Goal: Book appointment/travel/reservation: Register for event/course

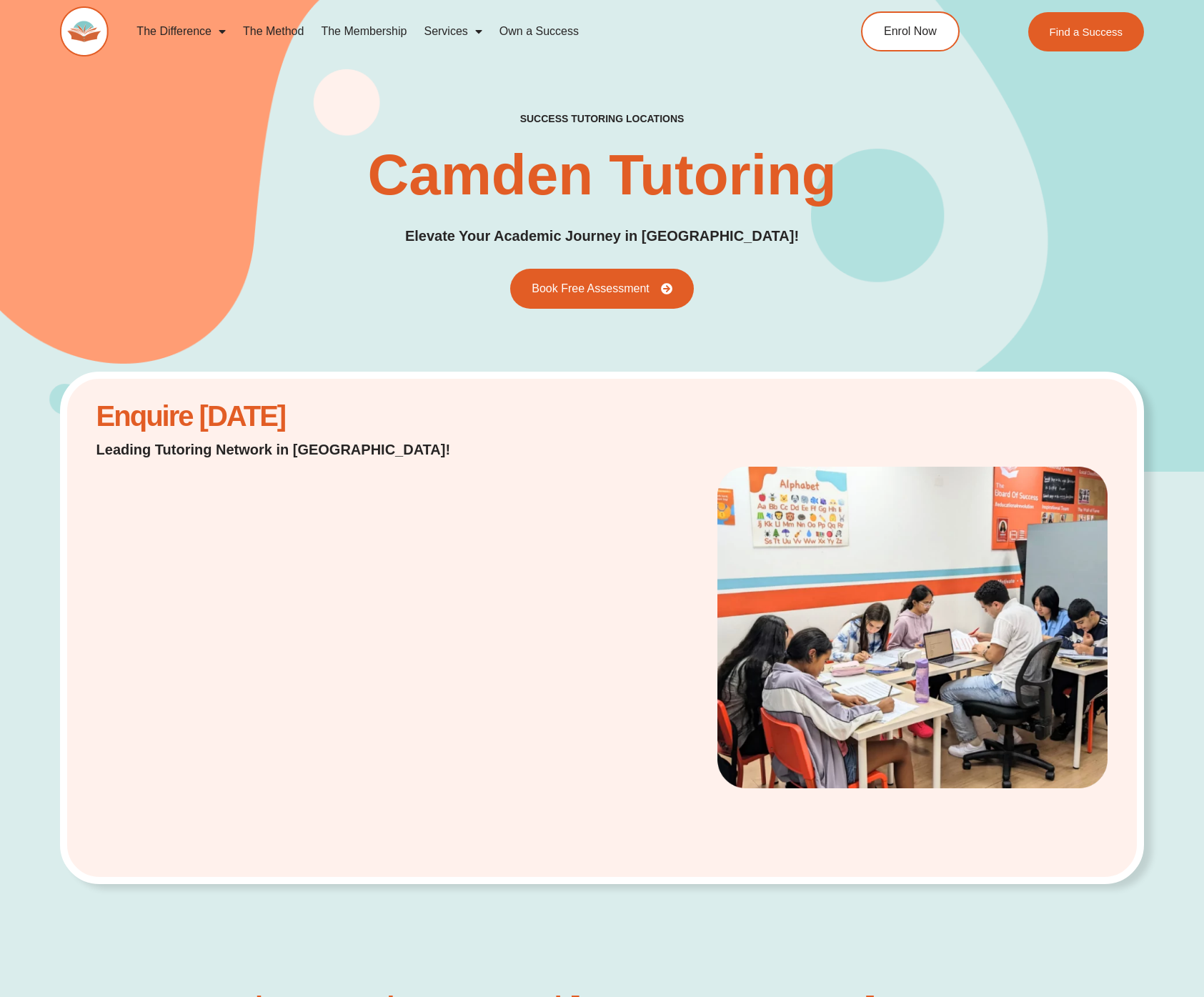
click at [334, 328] on div "success tutoring locations [GEOGRAPHIC_DATA] Elevate Your Academic Journey in […" at bounding box center [602, 210] width 1084 height 522
click at [544, 519] on div at bounding box center [829, 627] width 572 height 336
click at [561, 305] on link "Book Free Assessment" at bounding box center [602, 288] width 201 height 44
click at [408, 442] on p "Leading Tutoring Network in [GEOGRAPHIC_DATA]!" at bounding box center [280, 449] width 368 height 20
drag, startPoint x: 172, startPoint y: 417, endPoint x: 393, endPoint y: 438, distance: 222.0
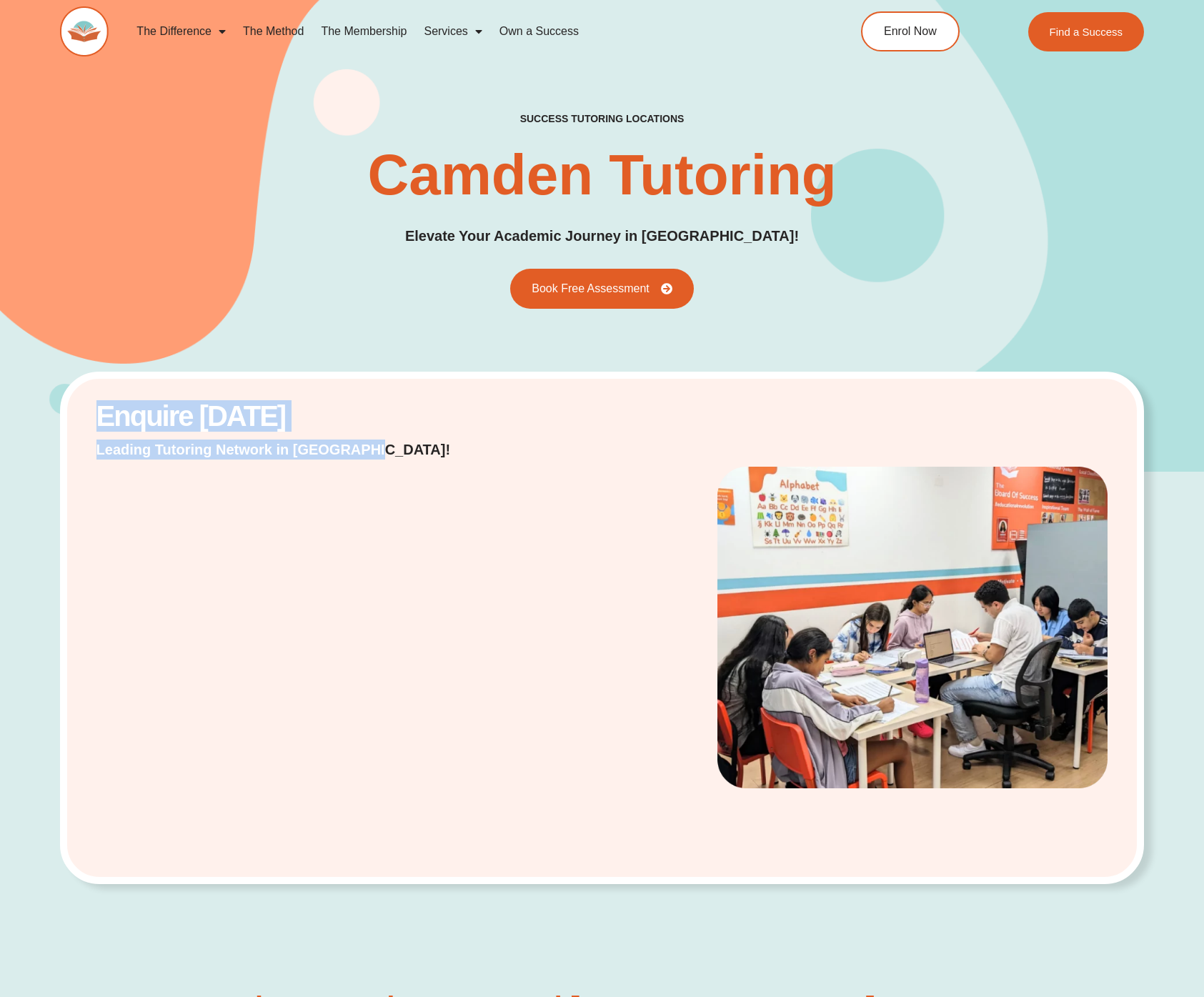
click at [374, 440] on div "Enquire Today Leading Tutoring Network in Australia!" at bounding box center [602, 629] width 1084 height 513
click at [393, 440] on p "Leading Tutoring Network in [GEOGRAPHIC_DATA]!" at bounding box center [280, 449] width 368 height 20
click at [79, 706] on div "Enquire [DATE] Leading Tutoring Network in [GEOGRAPHIC_DATA]!" at bounding box center [602, 629] width 1084 height 513
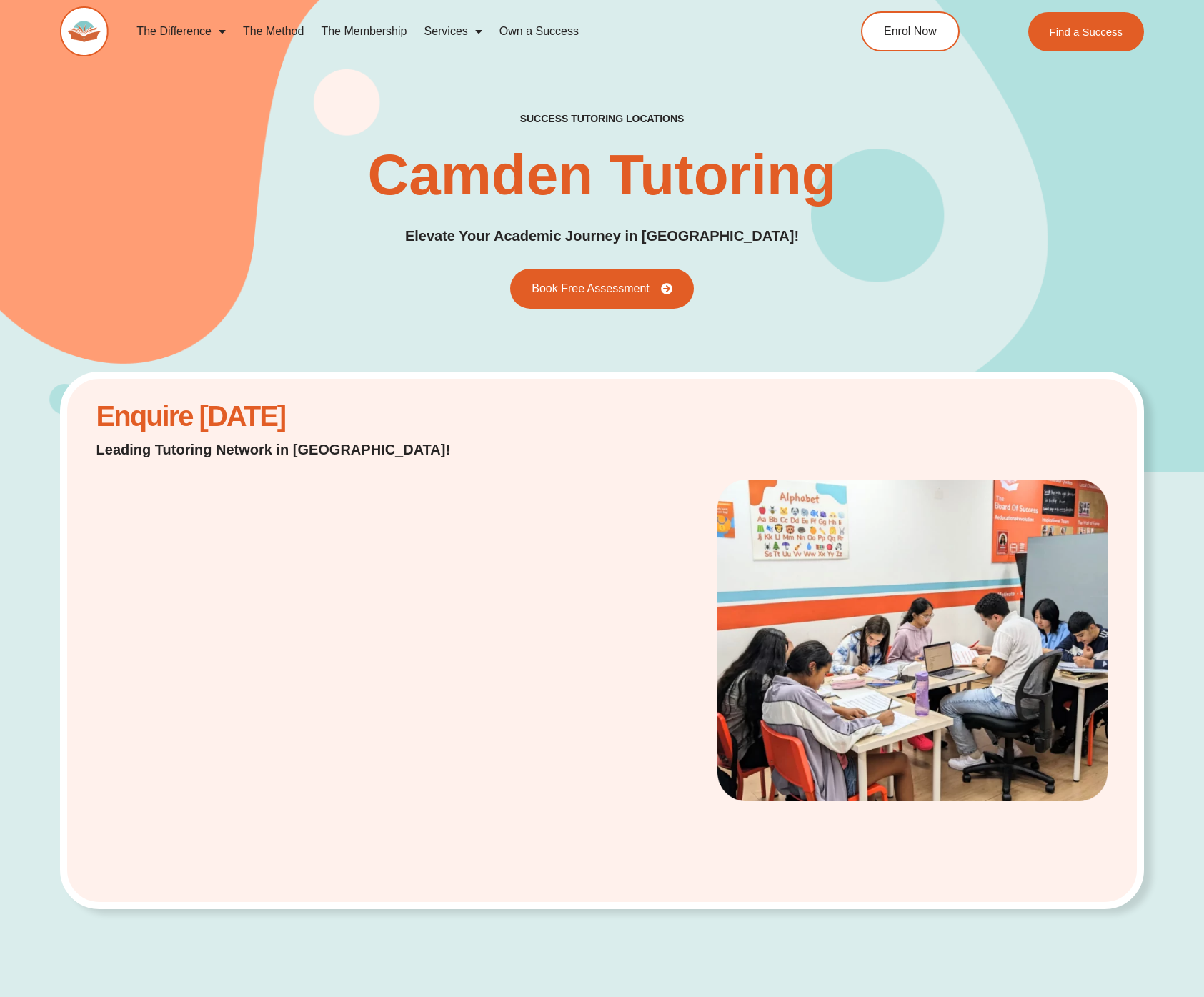
click at [55, 574] on div "Enquire [DATE] Leading Tutoring Network in [GEOGRAPHIC_DATA]!" at bounding box center [602, 717] width 1204 height 492
click at [581, 315] on div "success tutoring locations Camden Tutoring Elevate Your Academic Journey in Cam…" at bounding box center [602, 210] width 1084 height 522
click at [583, 303] on link "Book Free Assessment" at bounding box center [602, 288] width 201 height 44
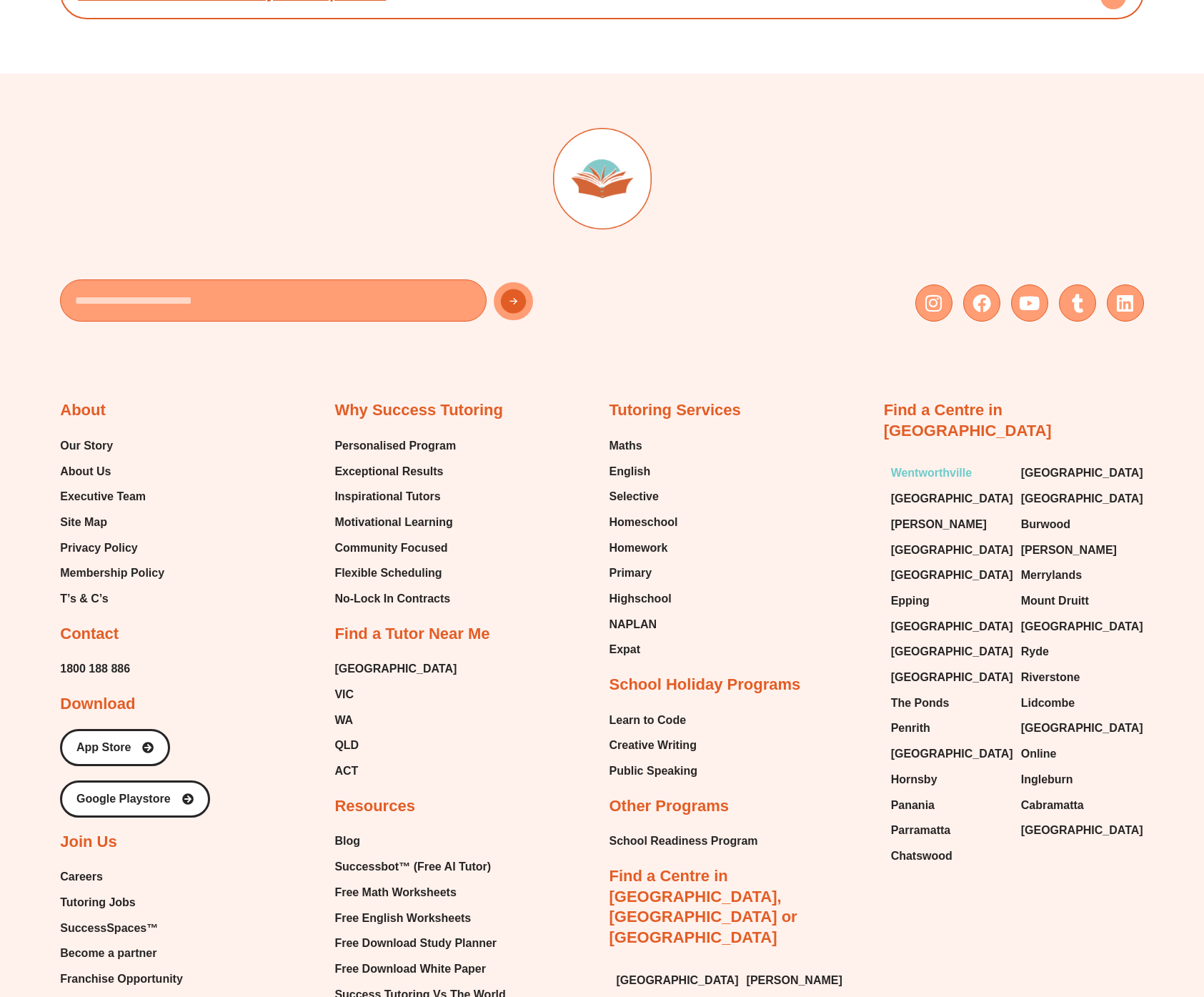
scroll to position [6641, 0]
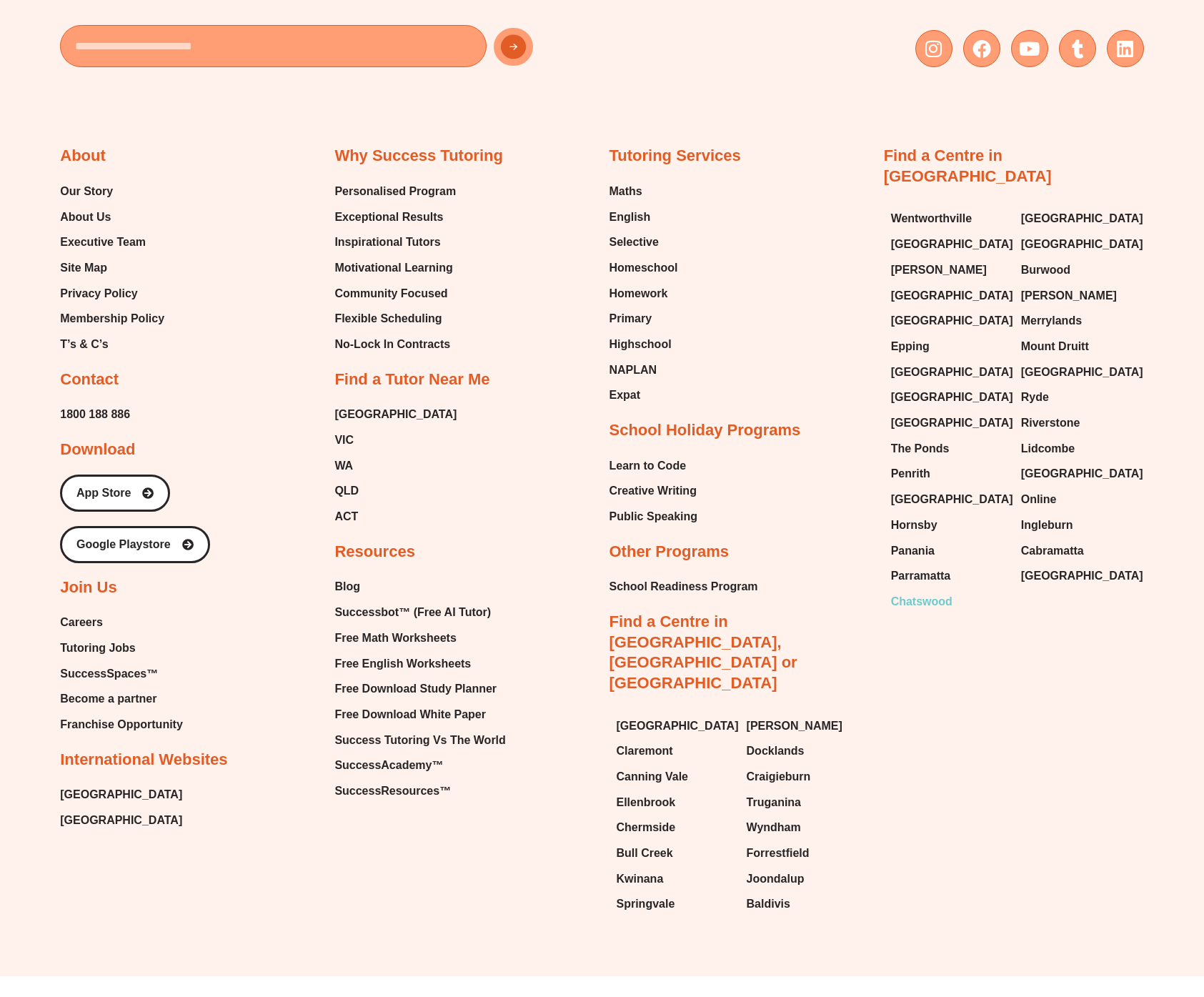
click at [918, 591] on span "Chatswood" at bounding box center [921, 602] width 62 height 22
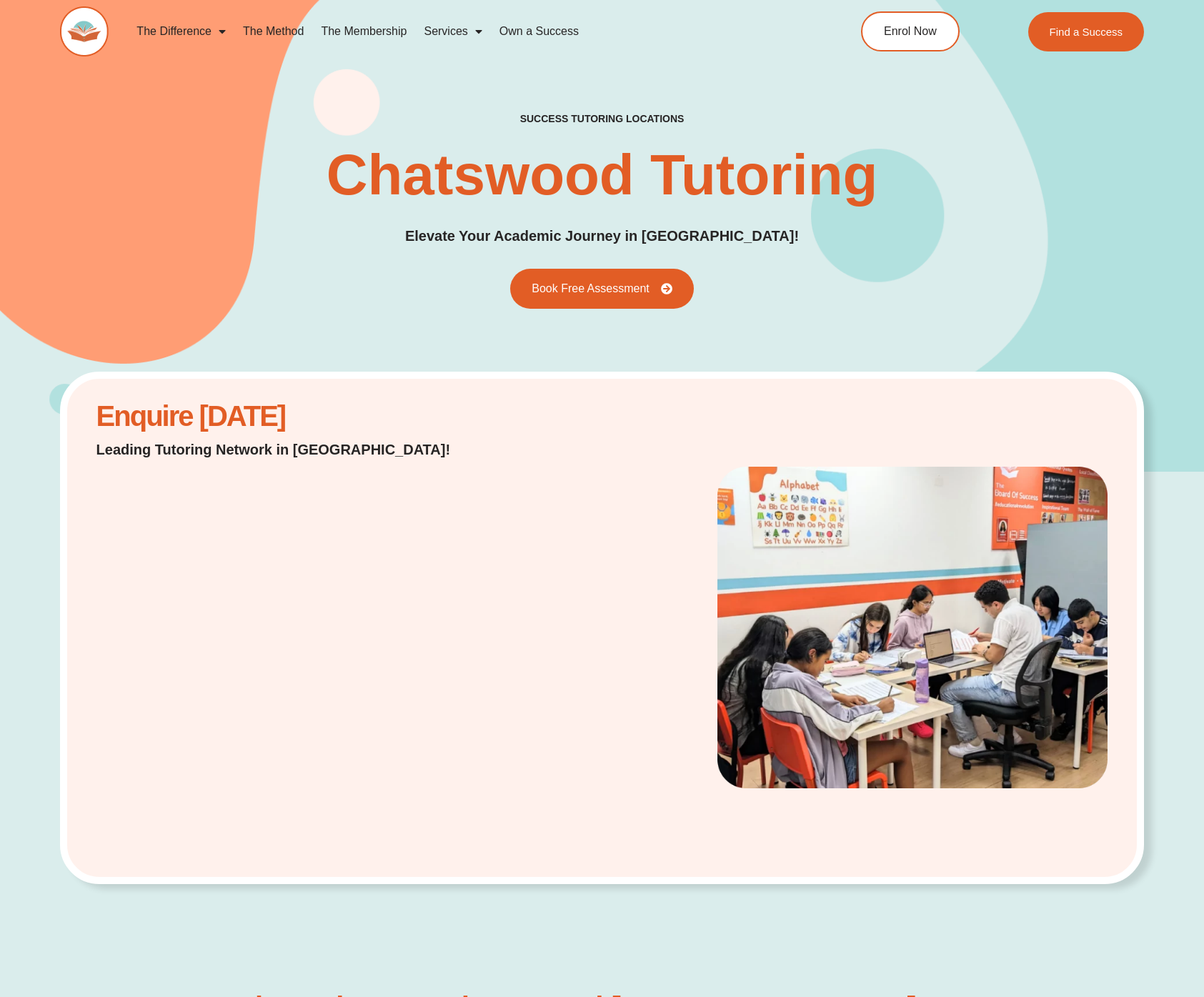
click at [548, 479] on div at bounding box center [829, 627] width 572 height 336
click at [567, 307] on link "Book Free Assessment" at bounding box center [602, 288] width 201 height 44
click at [599, 287] on span "Book Free Assessment" at bounding box center [589, 289] width 129 height 13
click at [775, 327] on div "success tutoring locations Chatswood Tutoring Elevate Your Academic Journey in …" at bounding box center [602, 210] width 1084 height 522
click at [600, 297] on link "Book Free Assessment" at bounding box center [602, 288] width 201 height 44
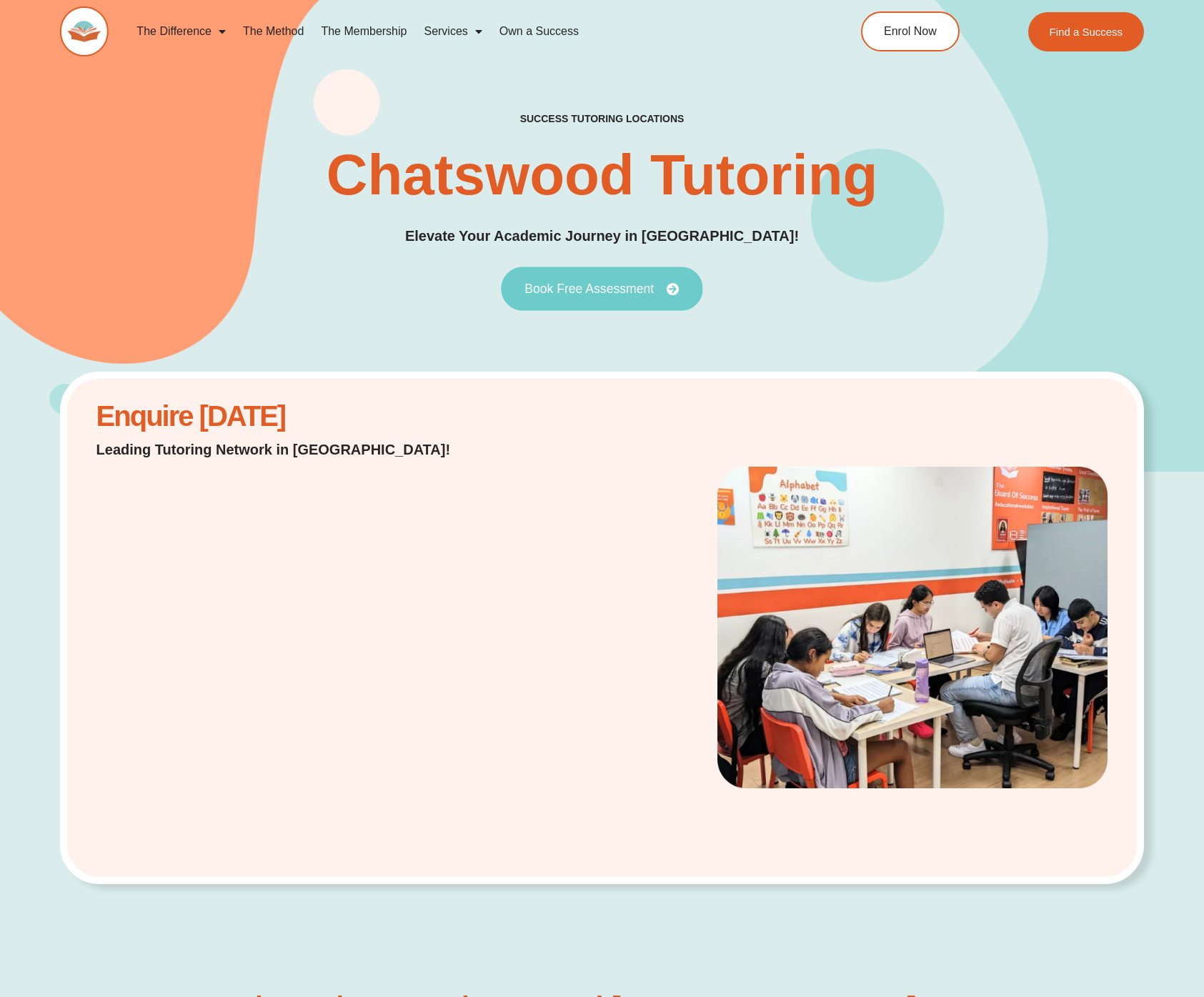
click at [600, 297] on link "Book Free Assessment" at bounding box center [602, 288] width 201 height 44
click at [594, 287] on span "Book Free Assessment" at bounding box center [589, 289] width 129 height 13
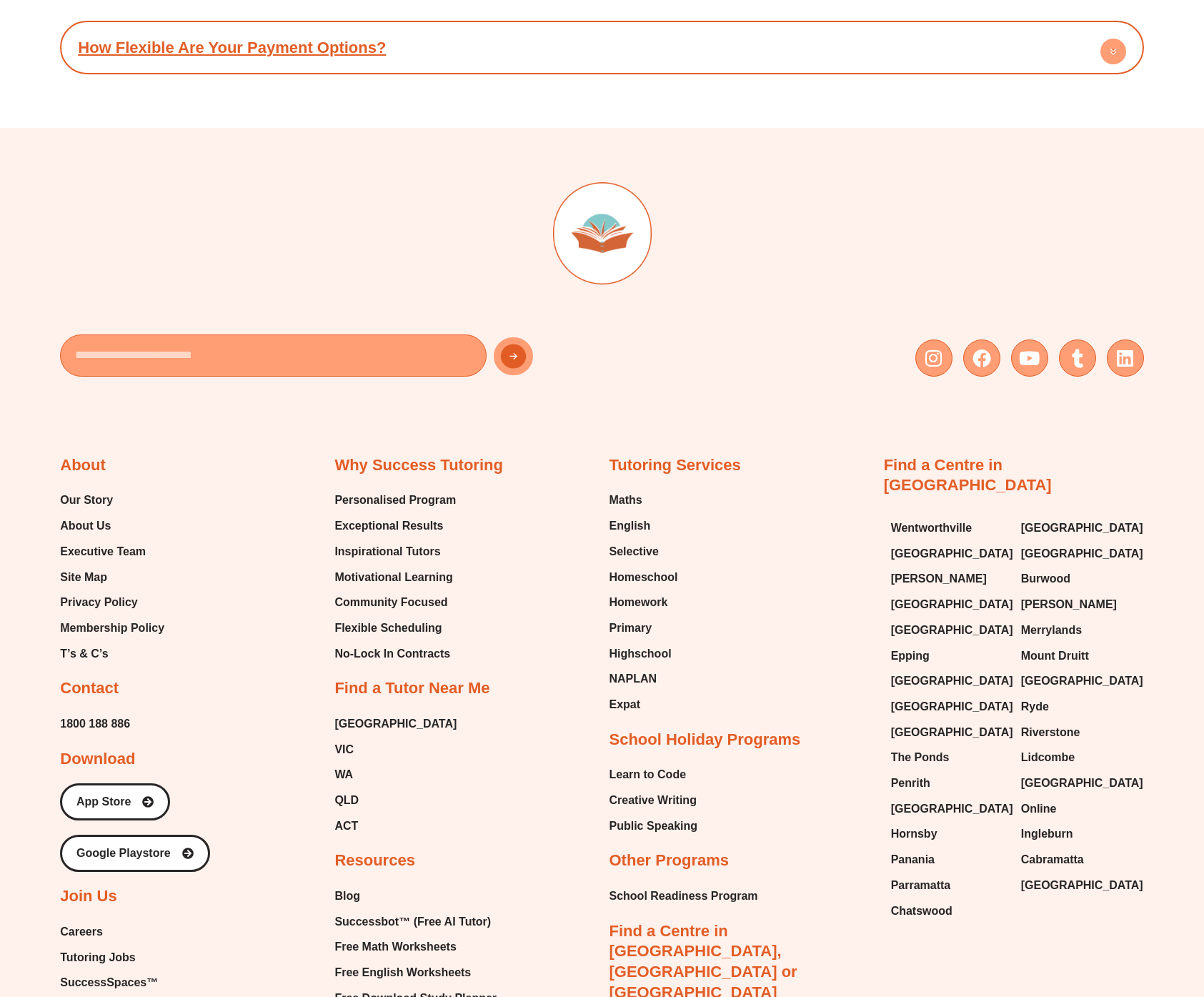
scroll to position [5782, 0]
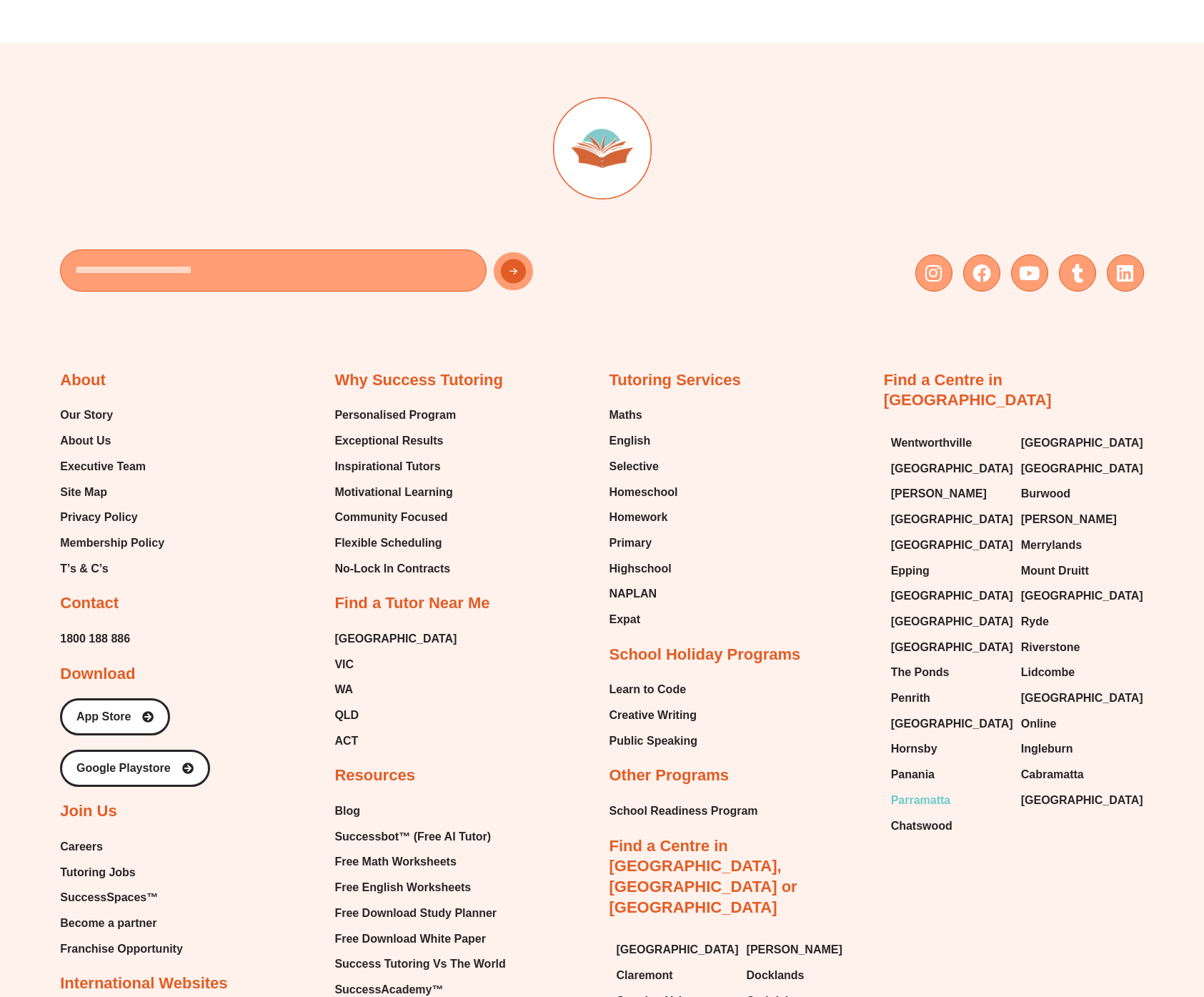
click at [916, 790] on span "Parramatta" at bounding box center [921, 800] width 60 height 22
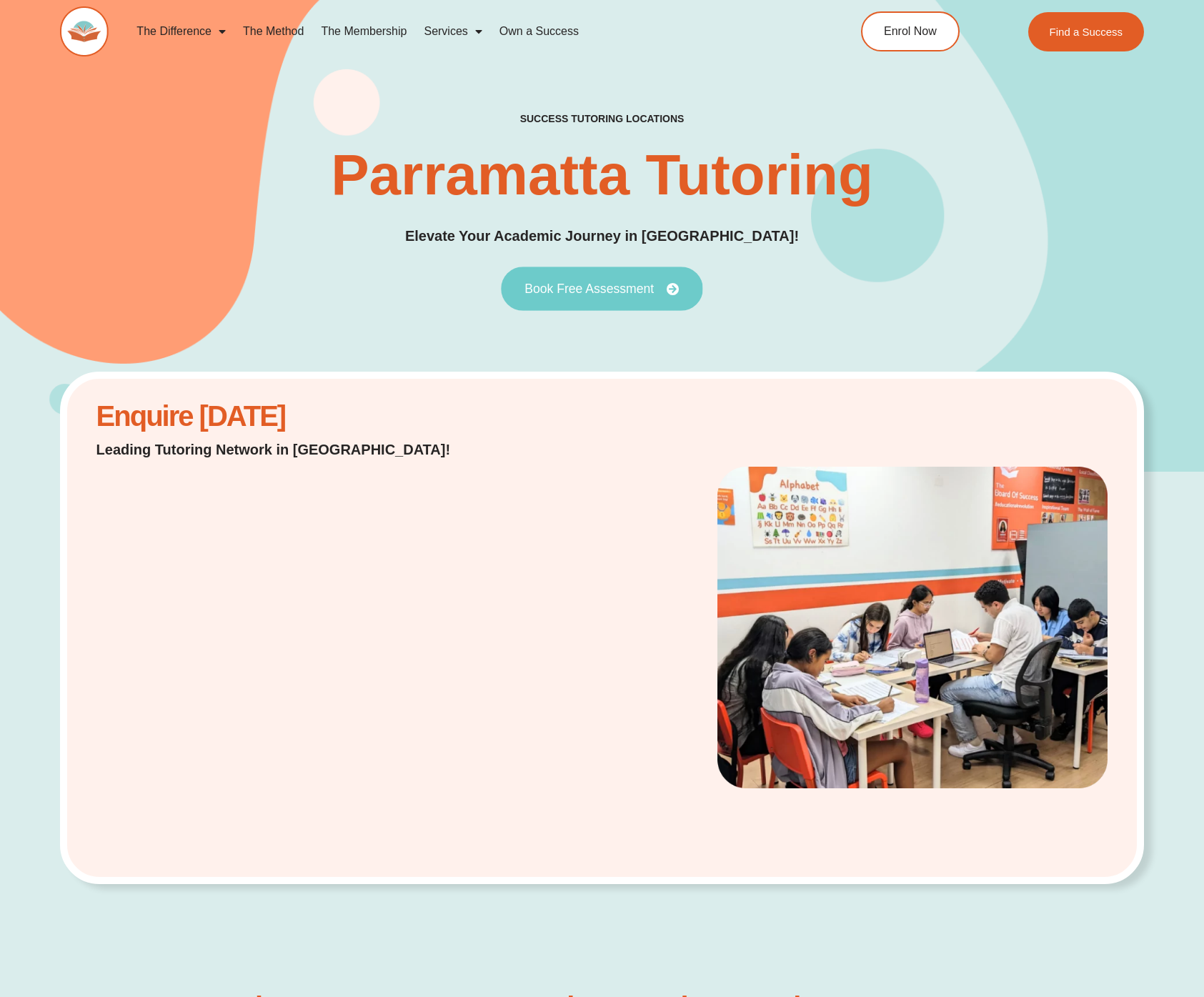
click at [595, 284] on span "Book Free Assessment" at bounding box center [589, 289] width 129 height 13
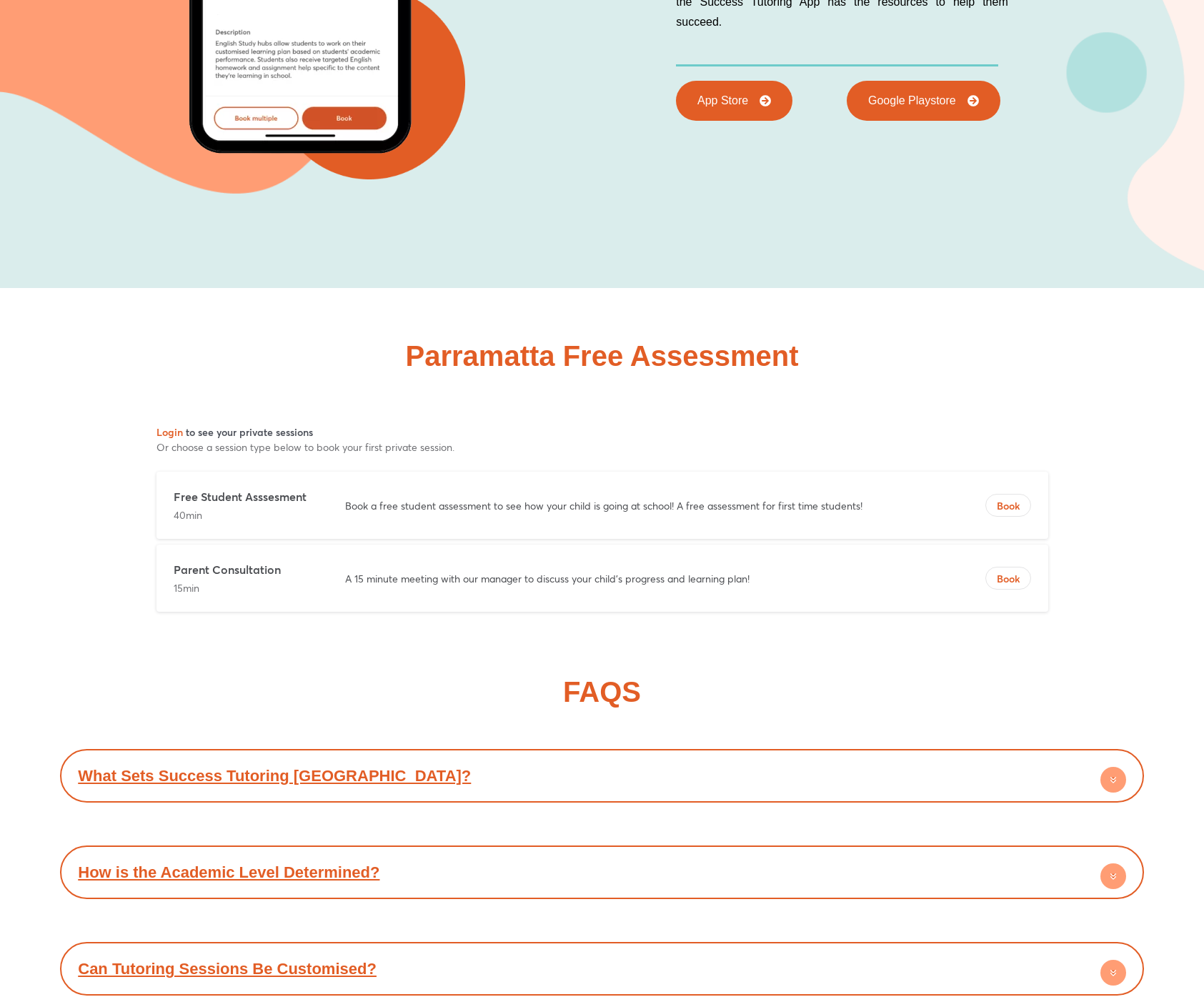
scroll to position [7055, 0]
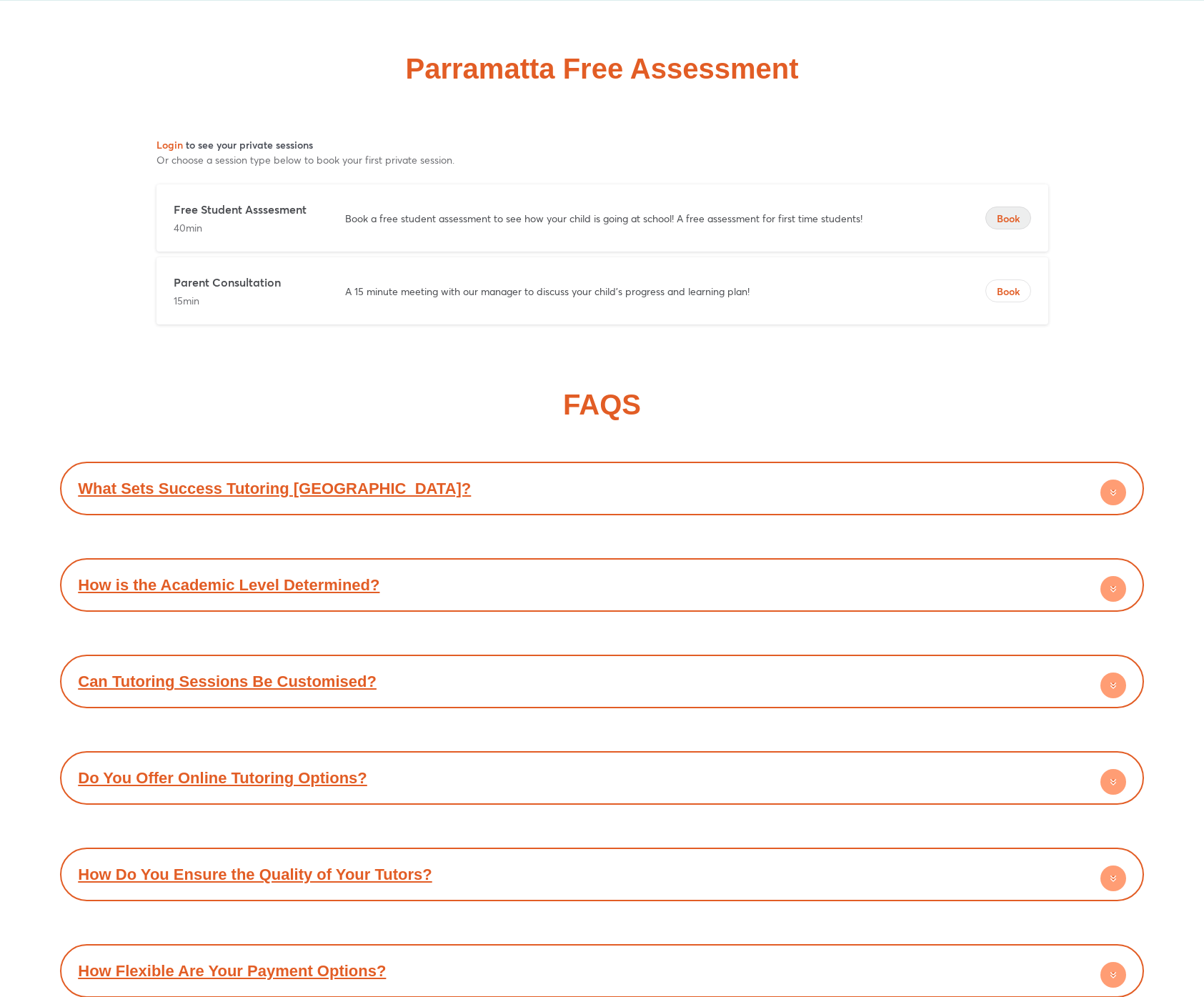
click at [1002, 229] on button "Book" at bounding box center [1008, 218] width 46 height 23
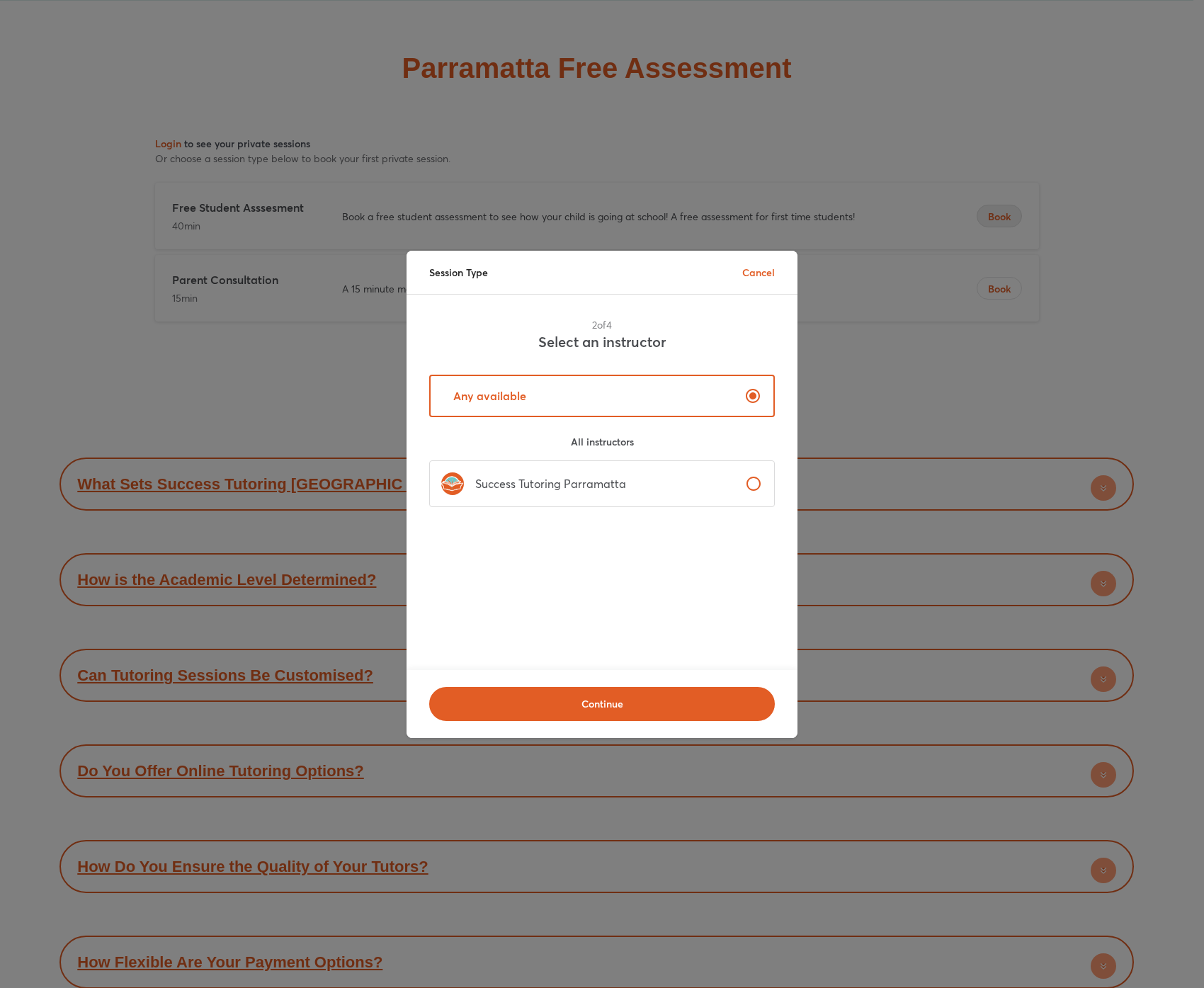
click at [582, 488] on p "Success Tutoring Parramatta" at bounding box center [545, 484] width 162 height 17
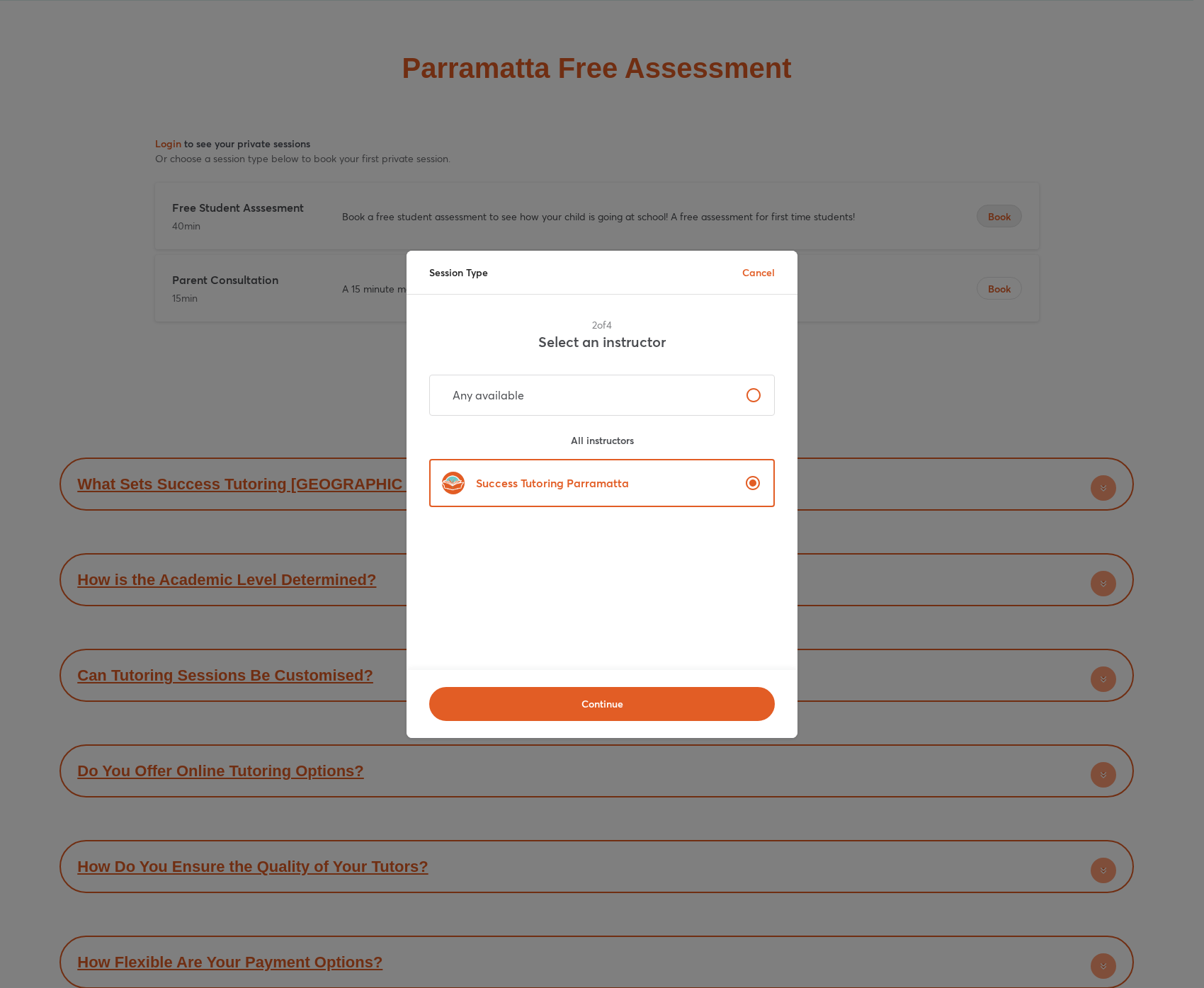
click at [614, 394] on label "Any available" at bounding box center [602, 395] width 345 height 41
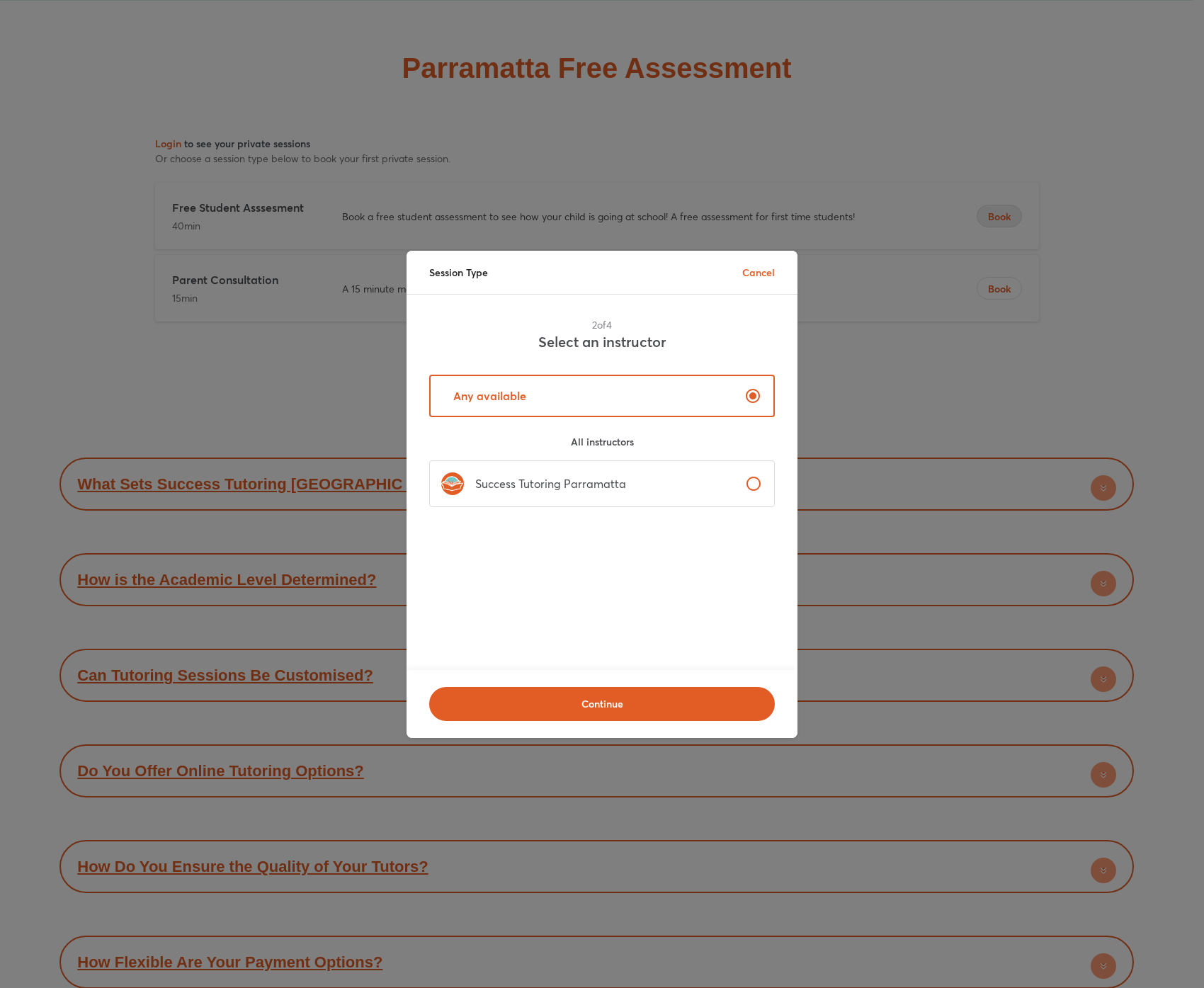
click at [608, 527] on div "2 of 4 Select an instructor Any available All instructors Success Tutoring Parr…" at bounding box center [602, 482] width 391 height 375
click at [623, 481] on p "Success Tutoring Parramatta" at bounding box center [545, 484] width 162 height 17
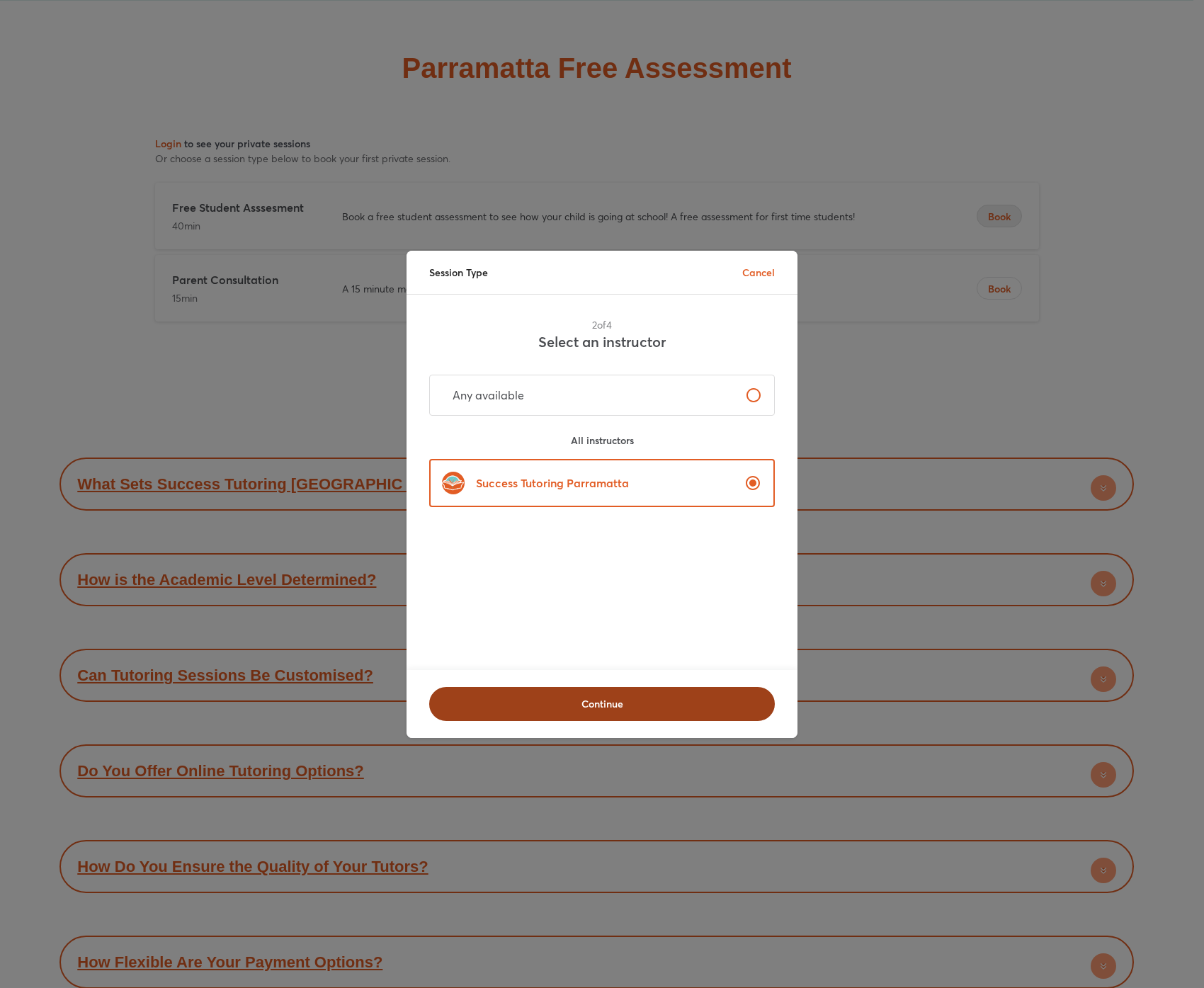
click at [604, 698] on span "Continue" at bounding box center [602, 704] width 309 height 14
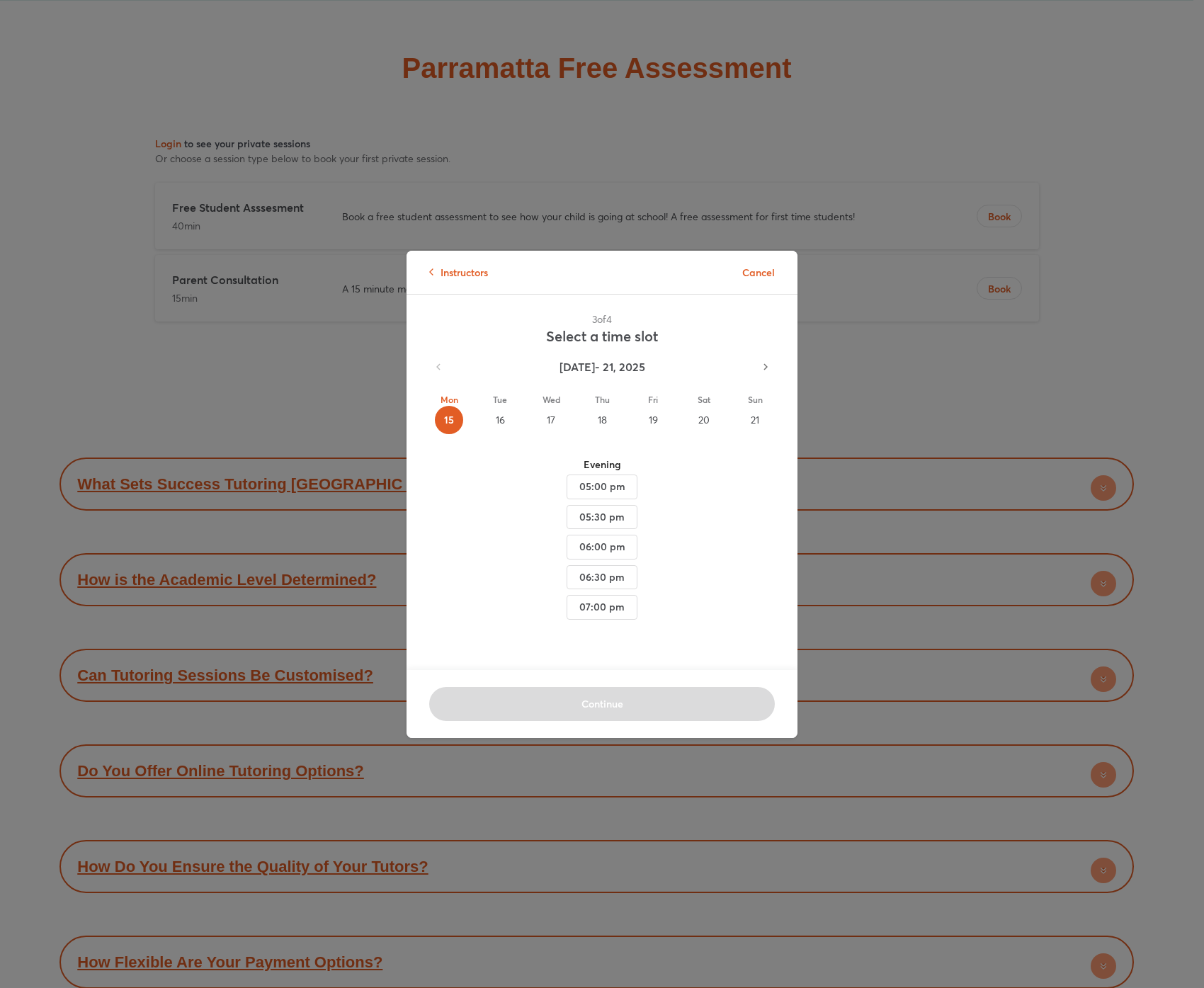
click at [499, 422] on div "16" at bounding box center [499, 419] width 28 height 28
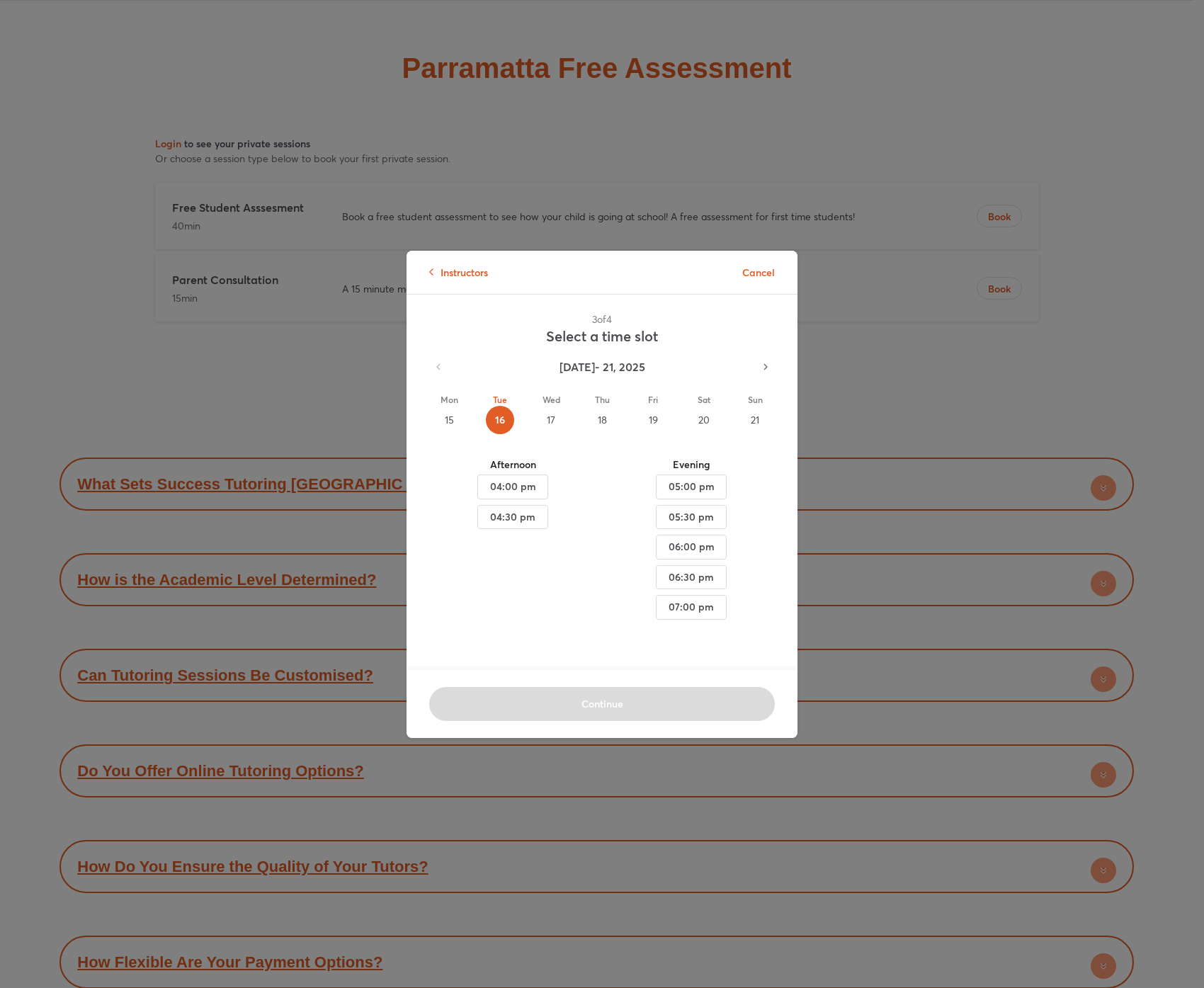
click at [456, 421] on div "15" at bounding box center [449, 419] width 28 height 28
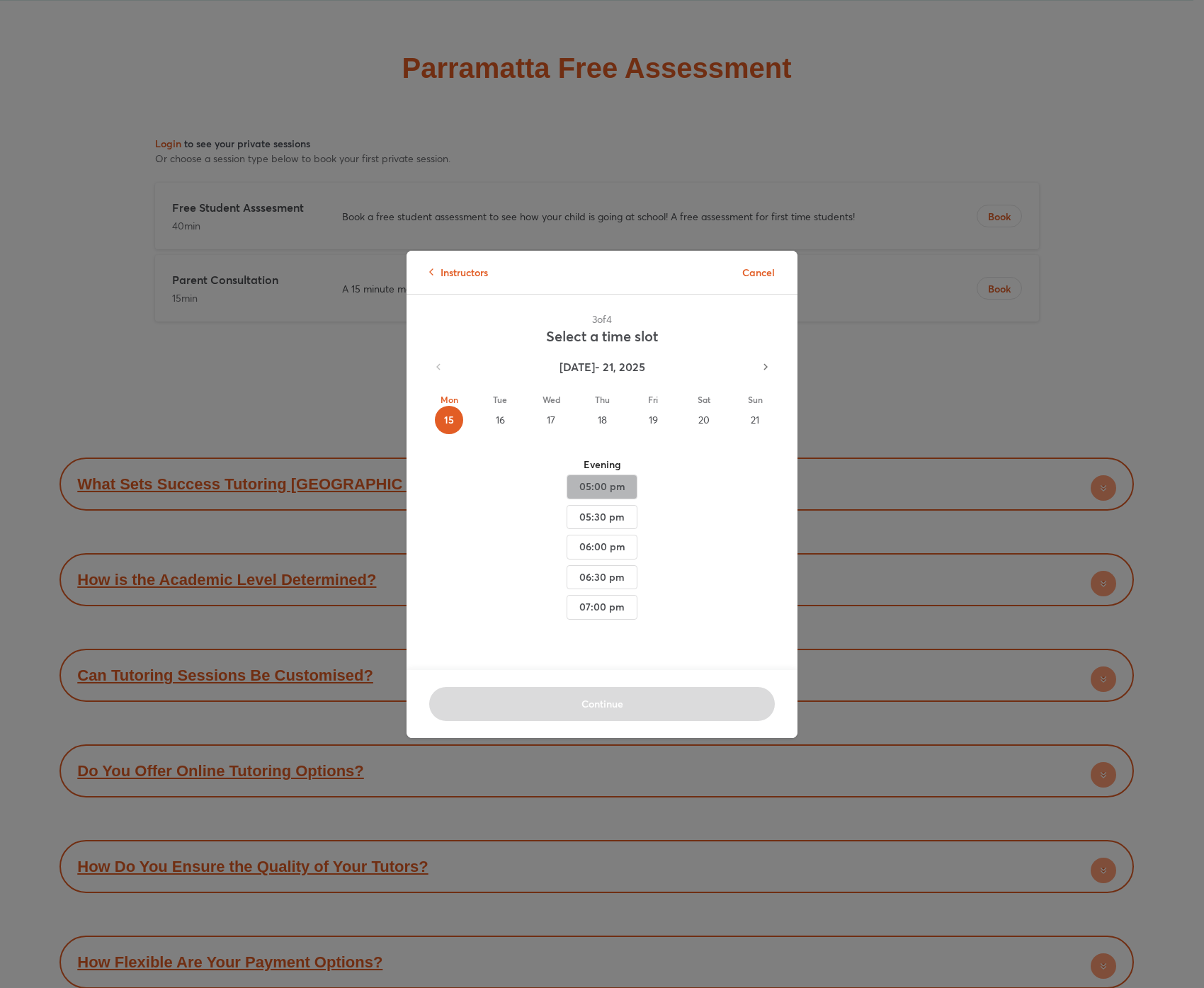
click at [599, 490] on span "05:00 pm" at bounding box center [602, 486] width 46 height 18
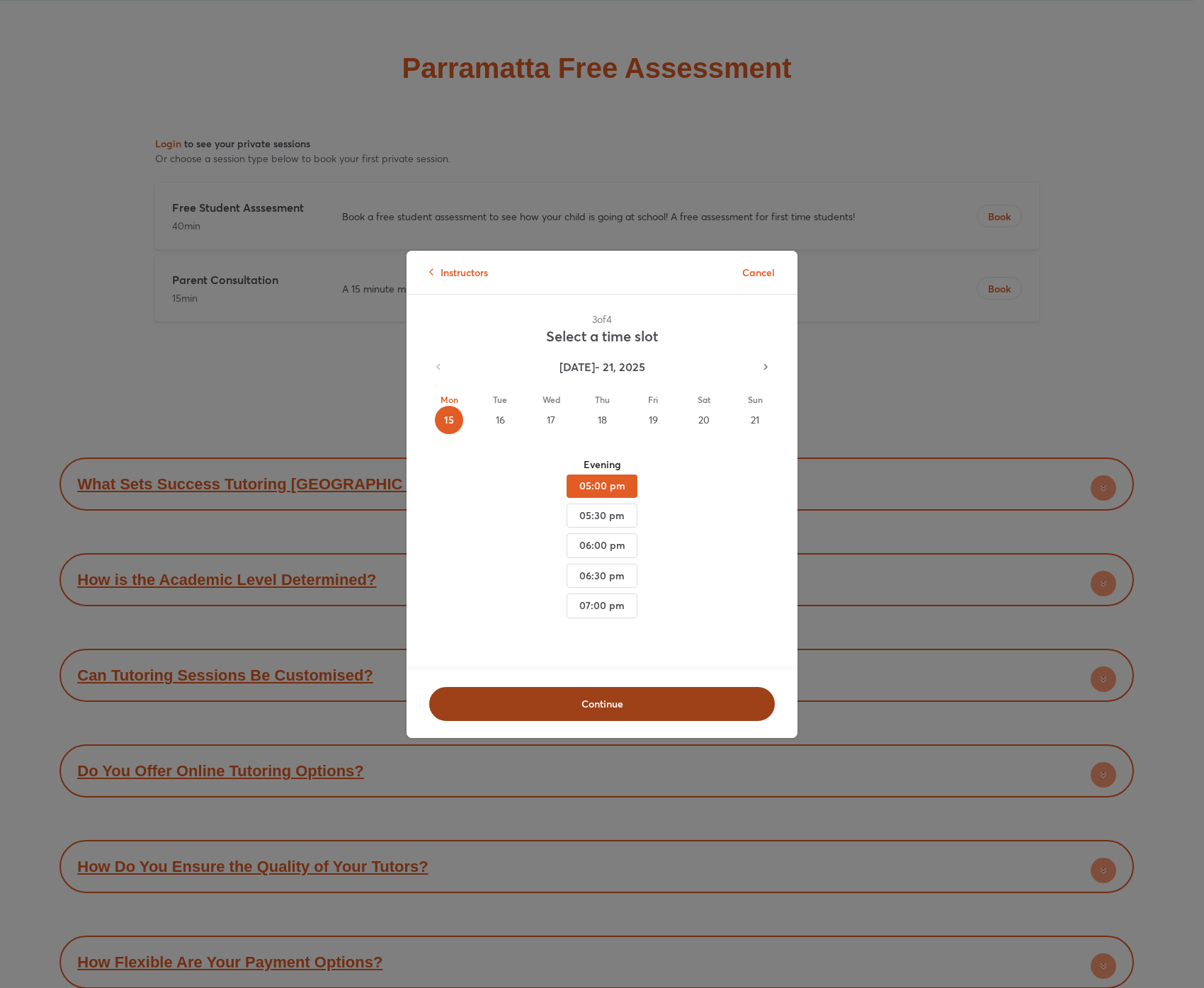
click at [629, 687] on button "Continue" at bounding box center [602, 704] width 345 height 34
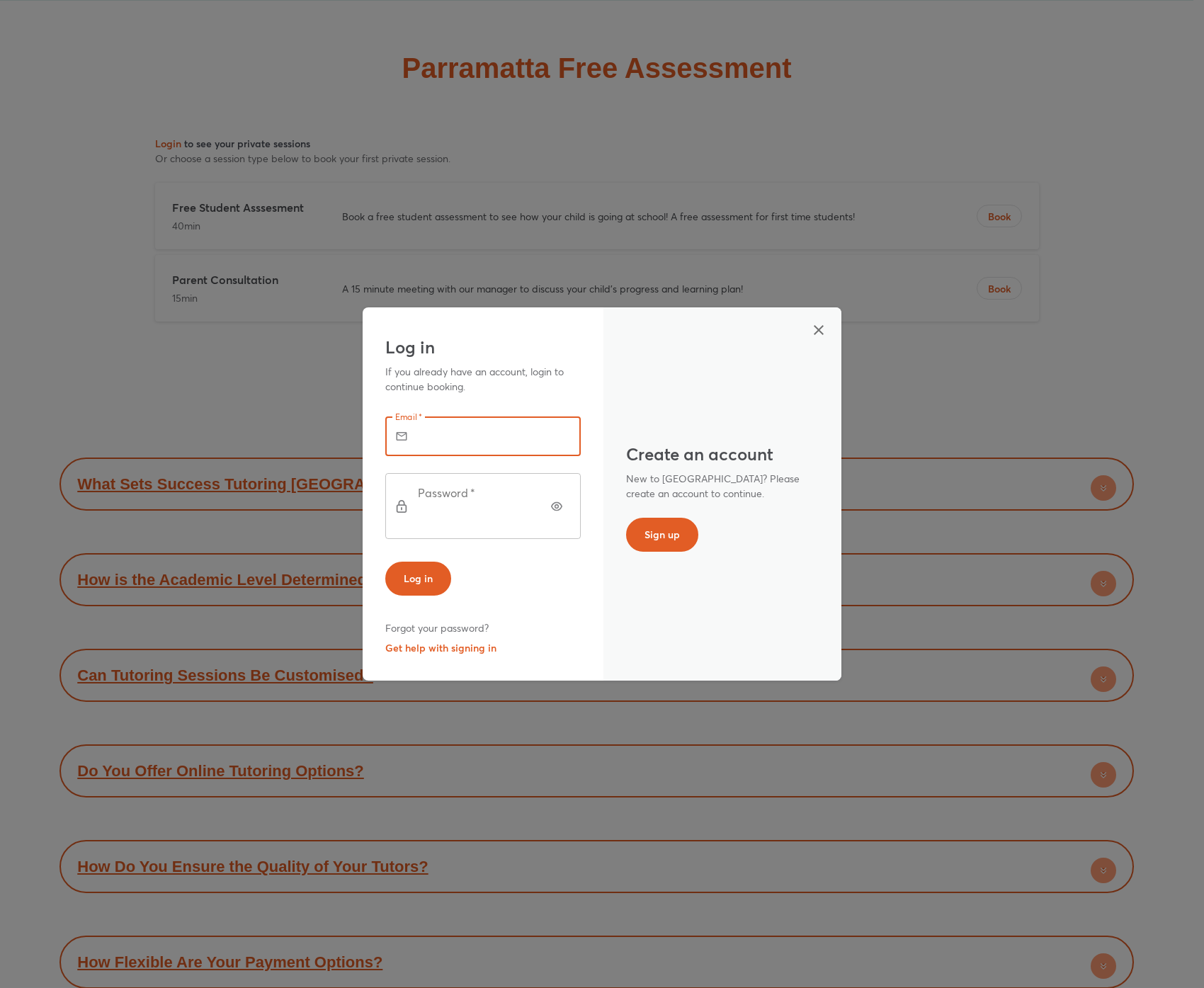
click at [535, 456] on input "text" at bounding box center [503, 436] width 156 height 40
click at [547, 393] on p "If you already have an account, login to continue booking." at bounding box center [481, 379] width 193 height 30
click at [822, 335] on icon "button" at bounding box center [819, 330] width 10 height 10
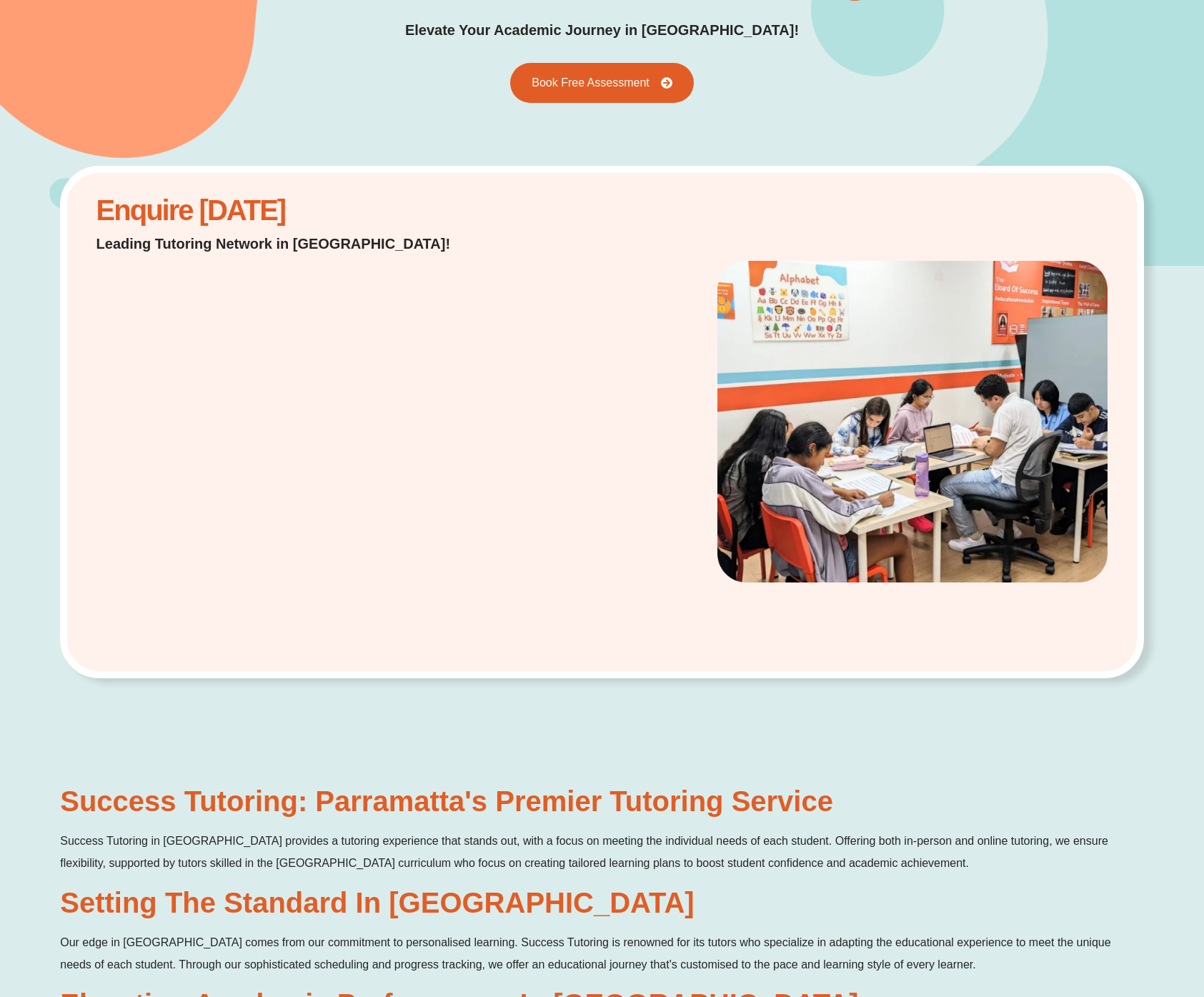
scroll to position [0, 0]
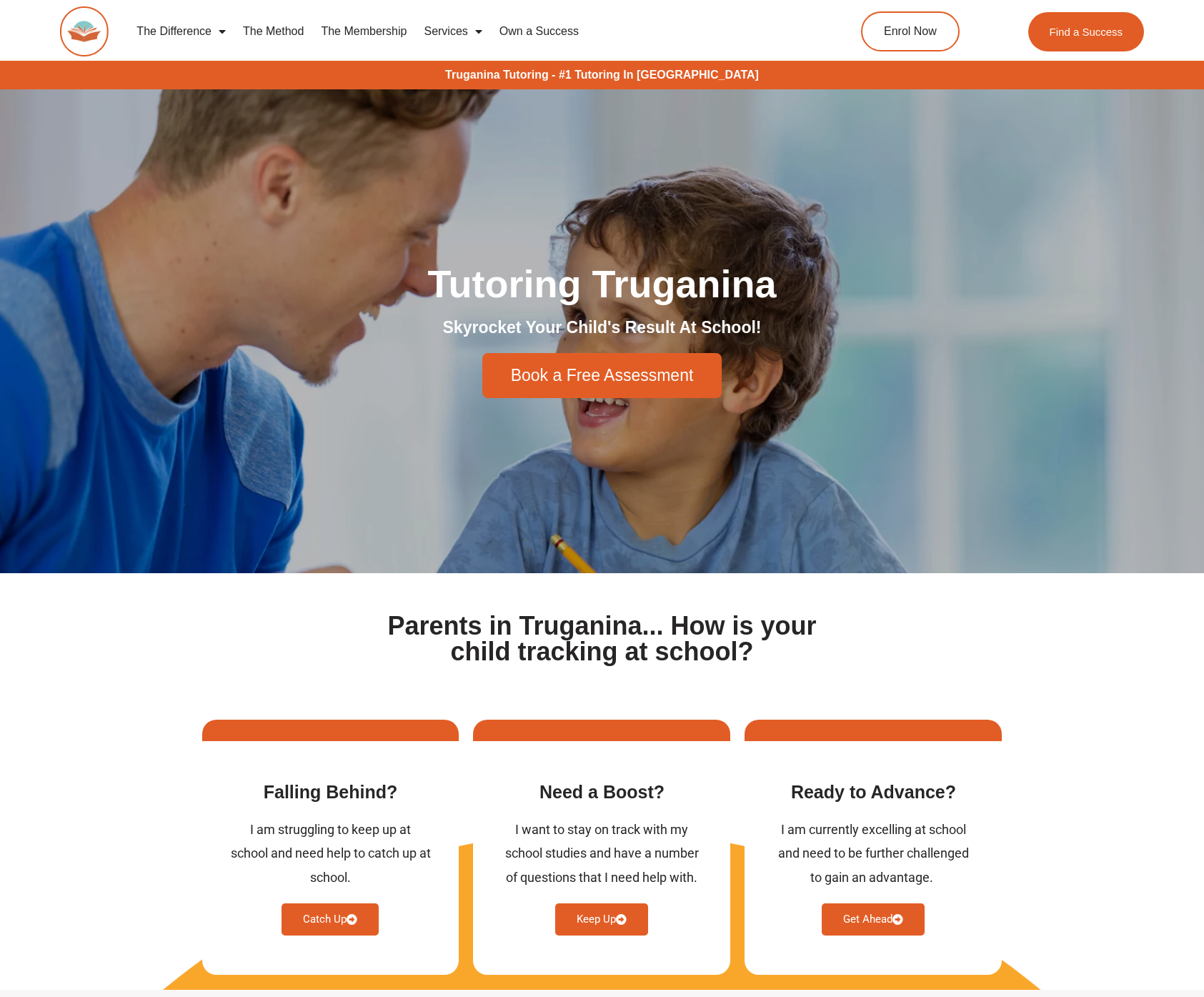
click at [559, 474] on div "Tutoring Truganina Skyrocket Your Child's Result At School! Book a Free Assessm…" at bounding box center [602, 331] width 815 height 484
click at [581, 381] on span "Book a Free Assessment" at bounding box center [602, 375] width 183 height 16
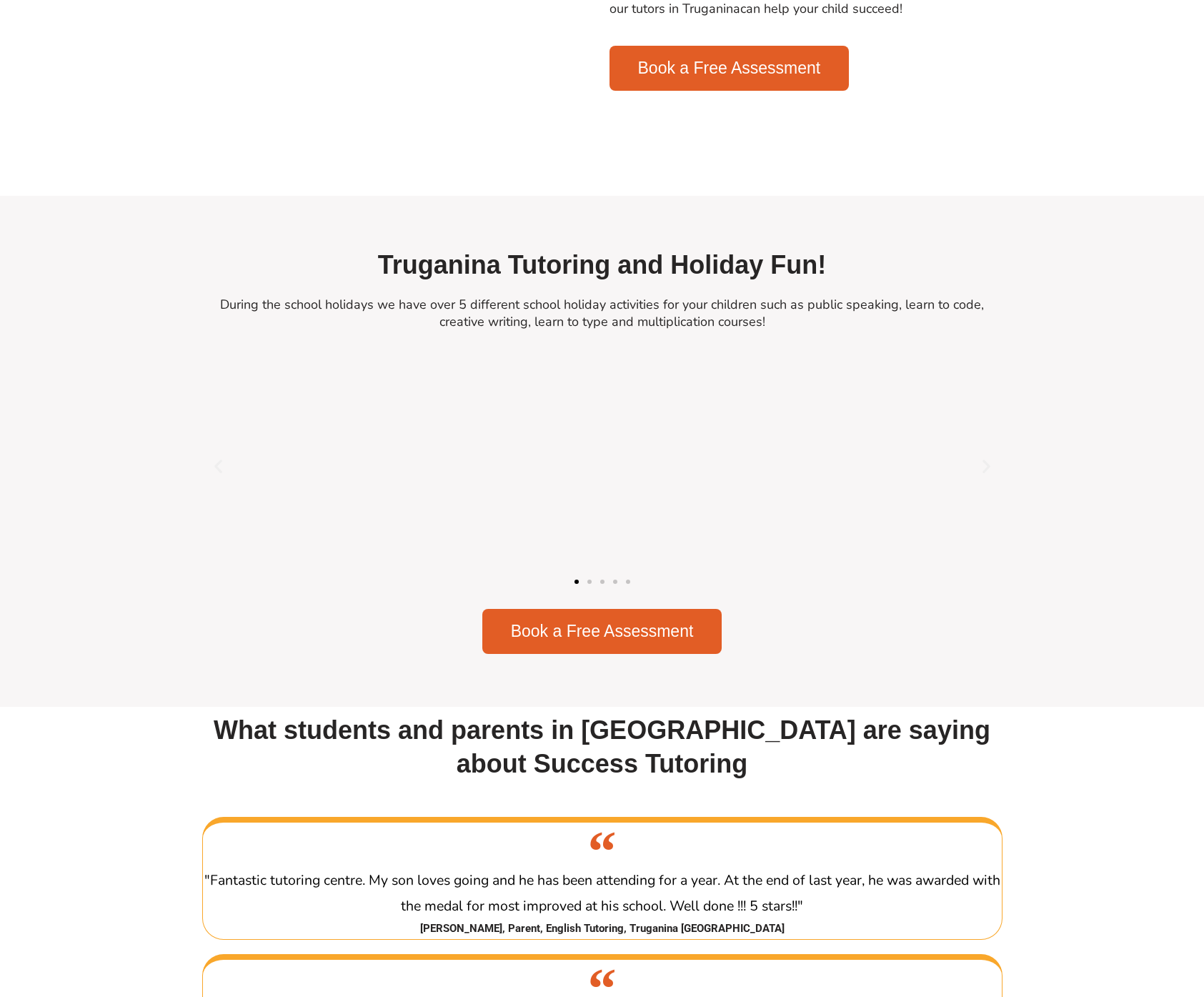
scroll to position [5086, 0]
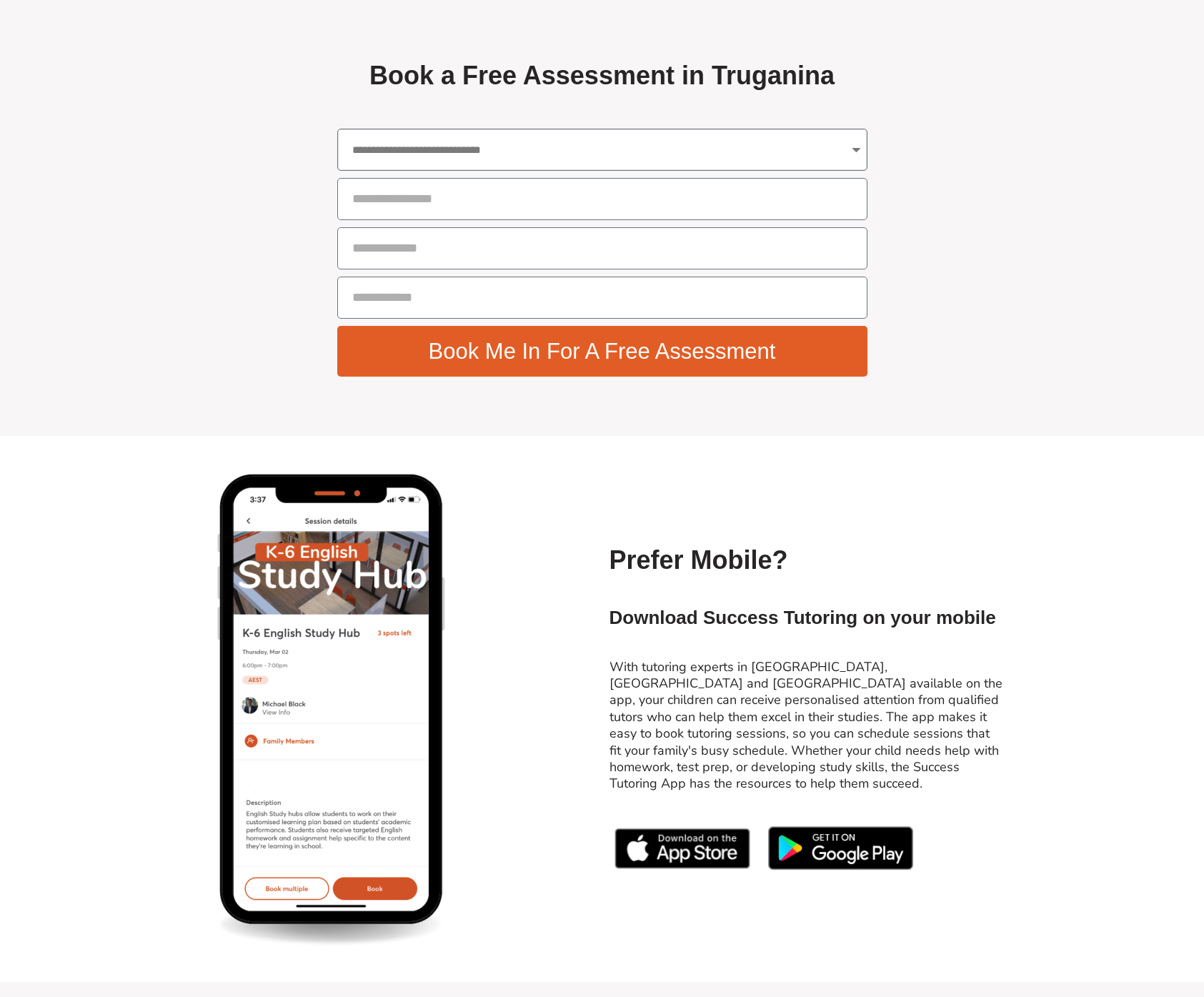
click at [539, 153] on select "**********" at bounding box center [602, 149] width 530 height 42
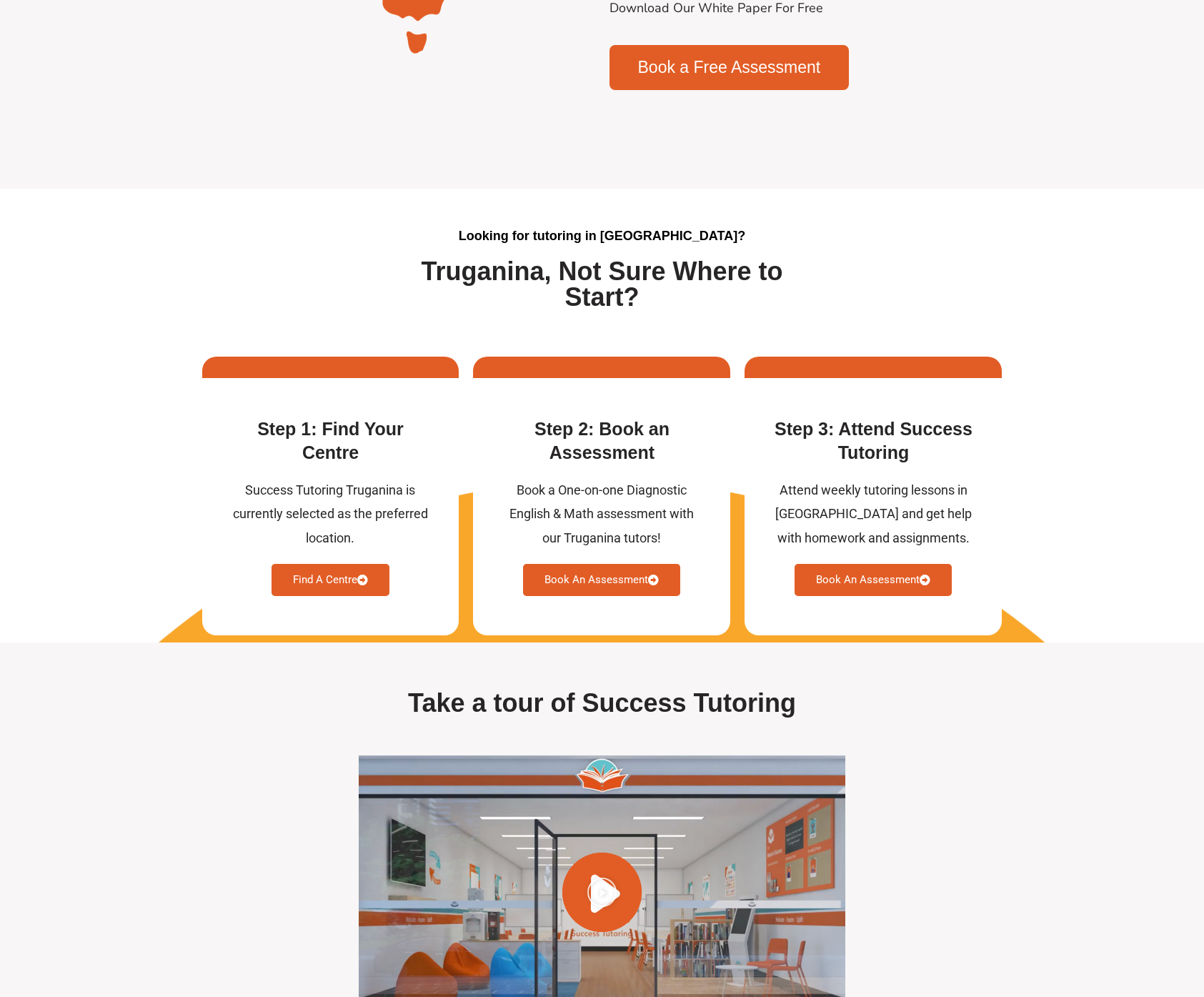
scroll to position [3274, 0]
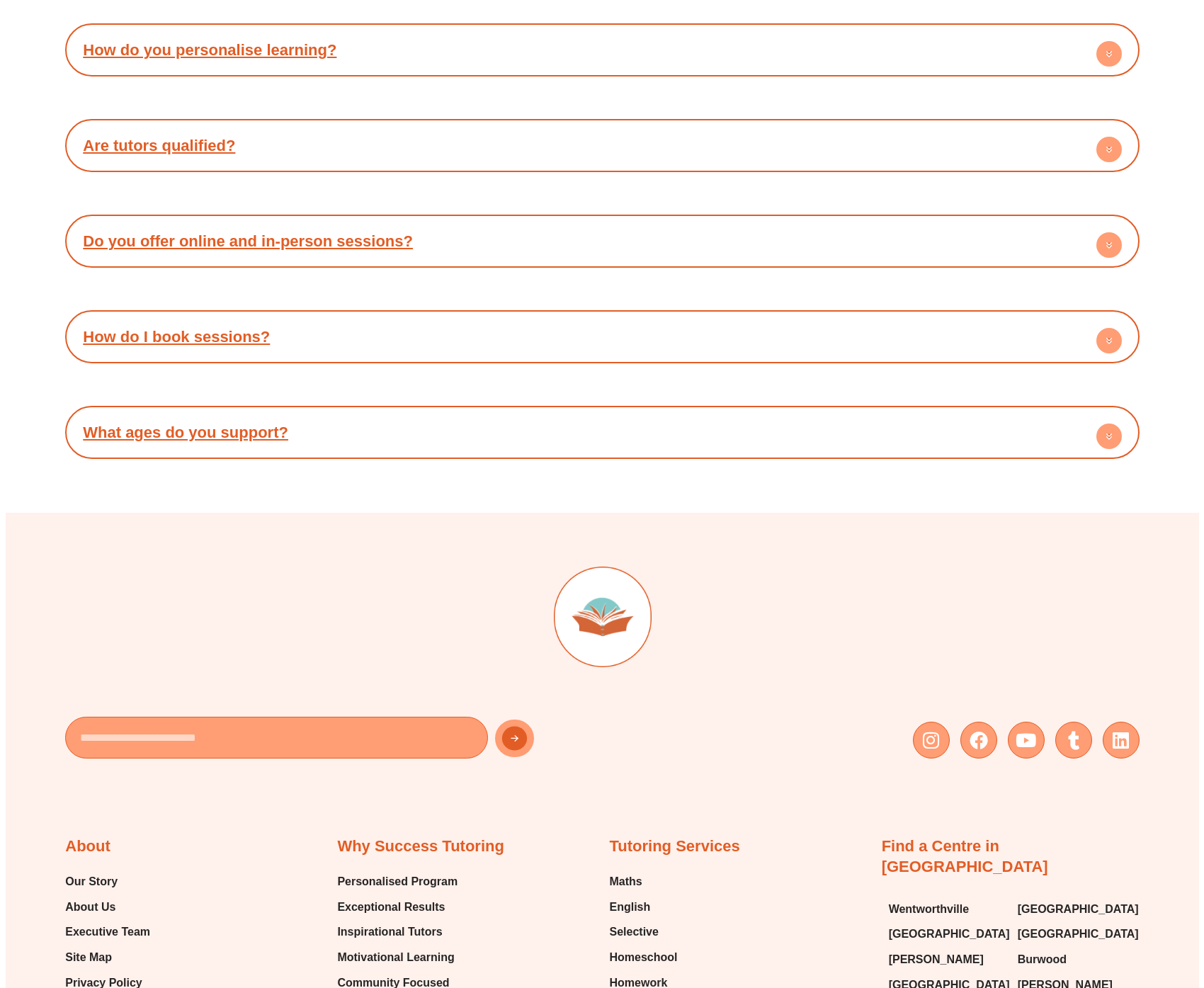
scroll to position [5049, 0]
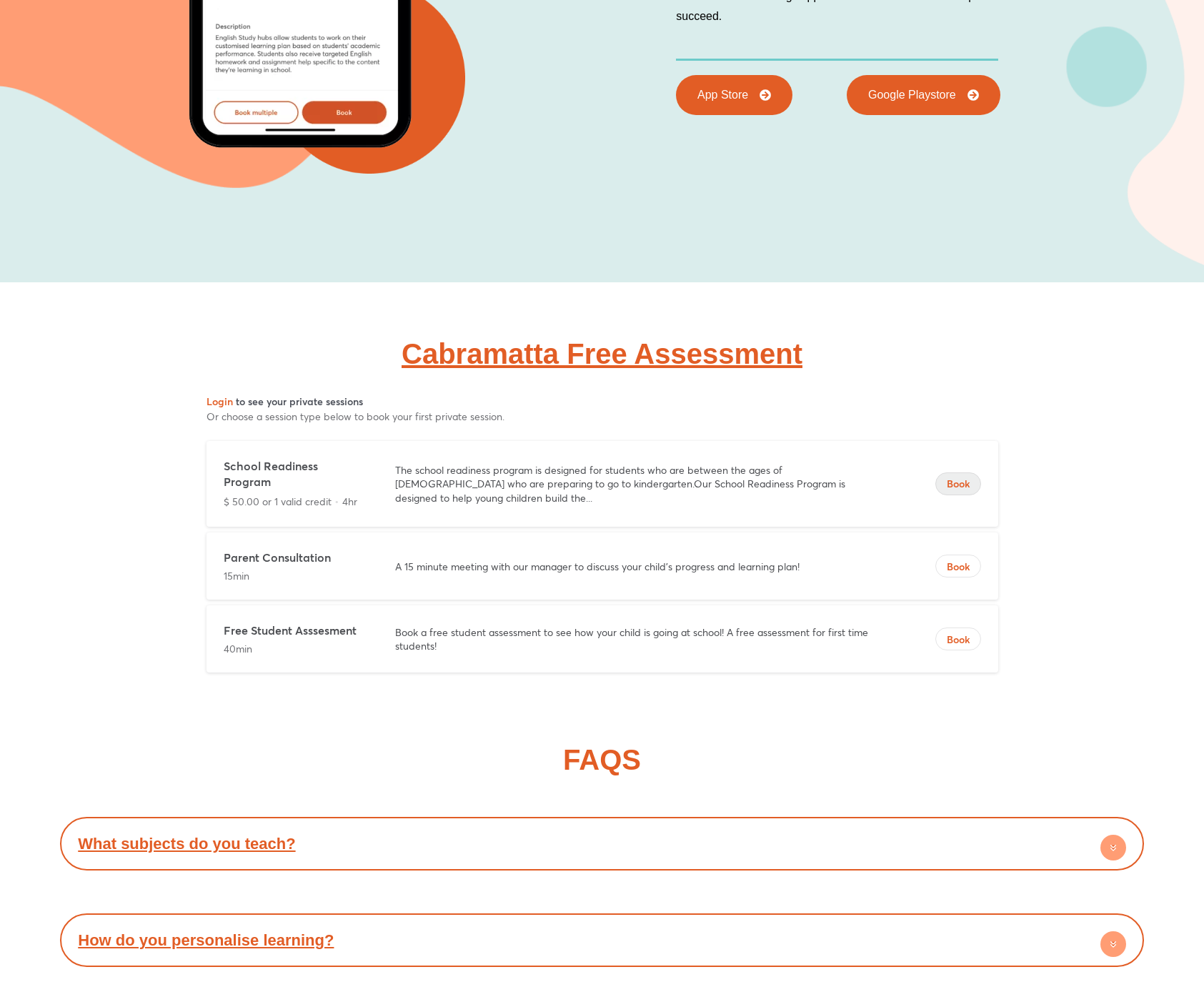
click at [964, 477] on span "Book" at bounding box center [958, 484] width 44 height 14
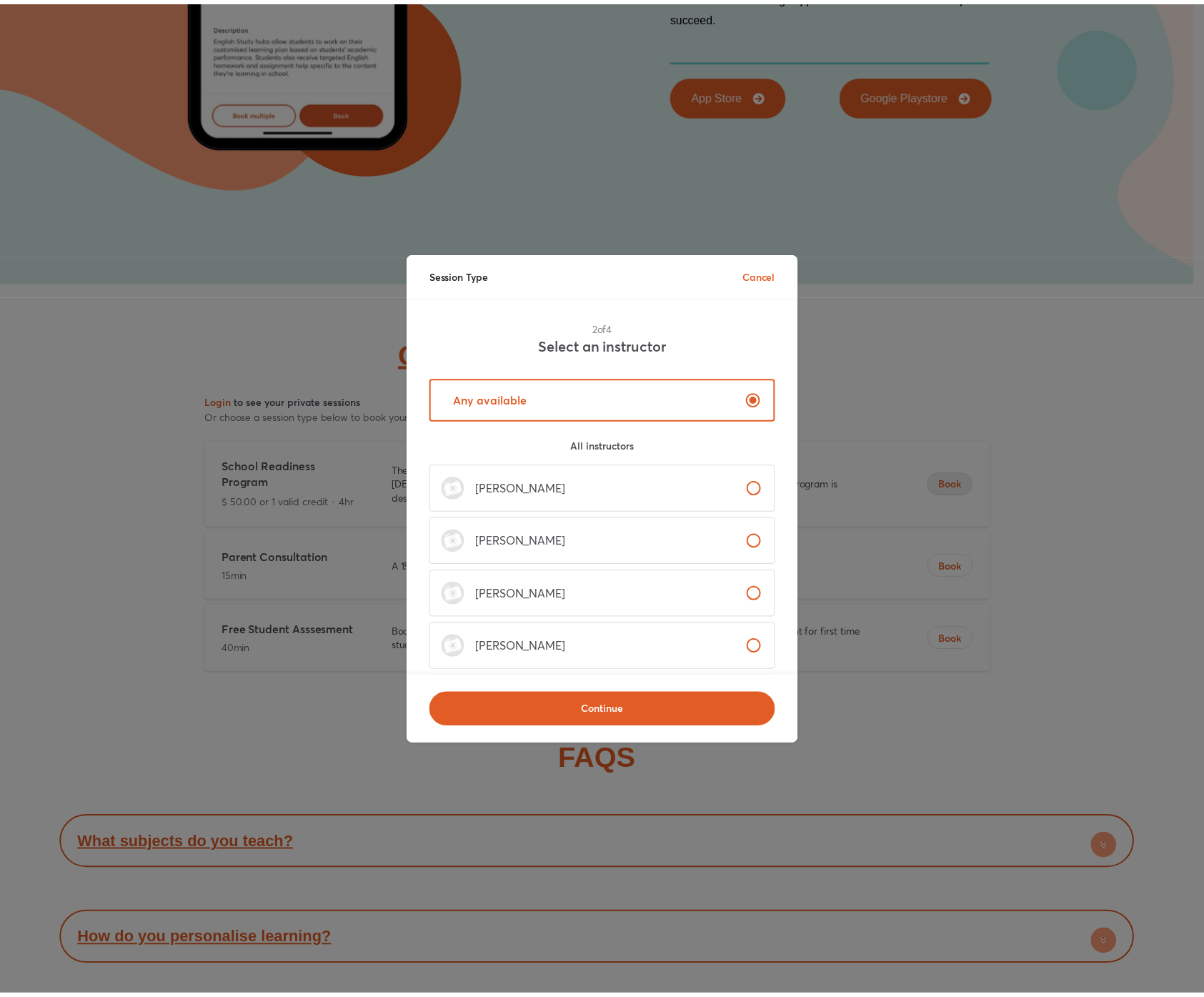
scroll to position [236, 0]
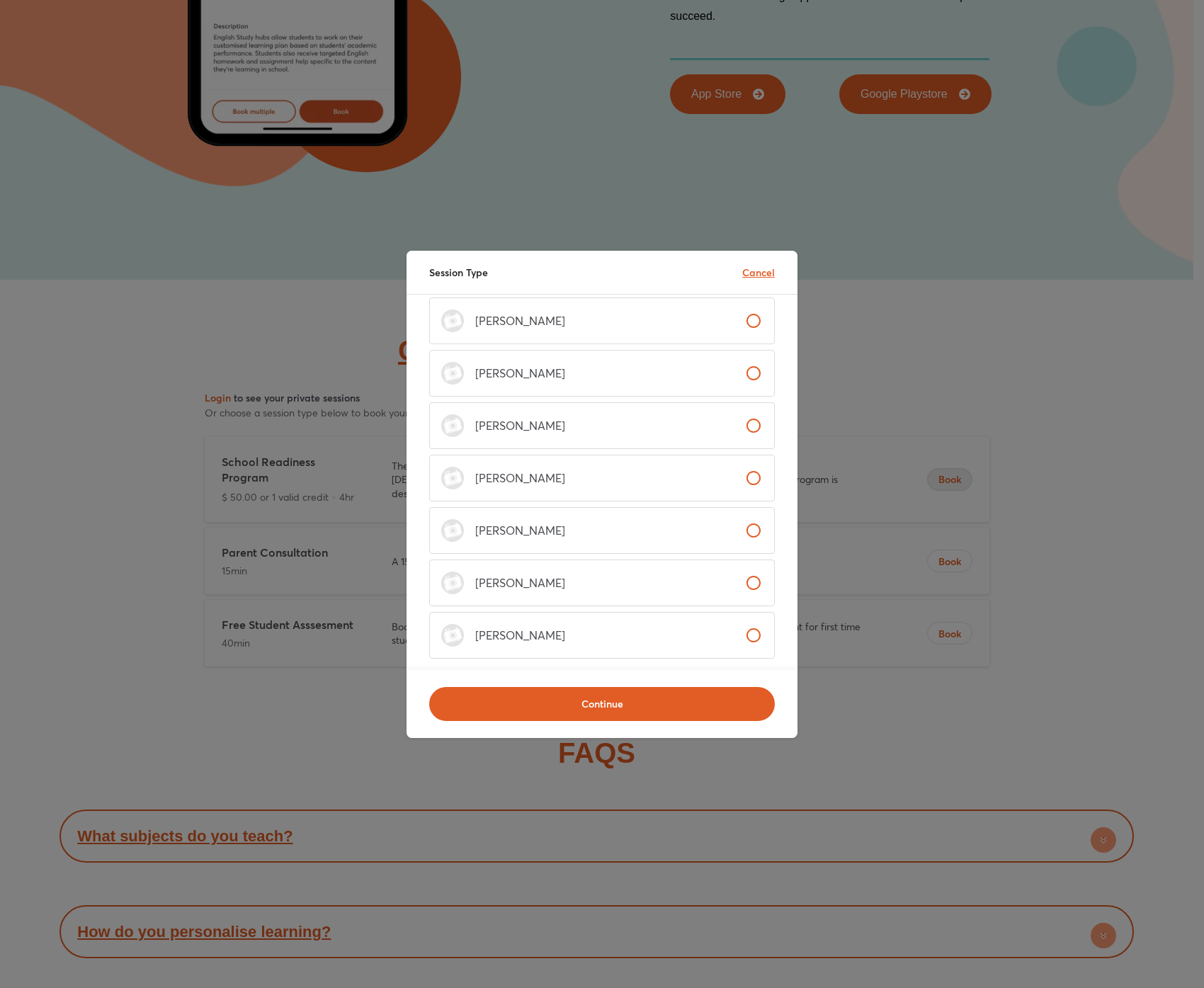
click at [754, 266] on p "Cancel" at bounding box center [759, 271] width 33 height 15
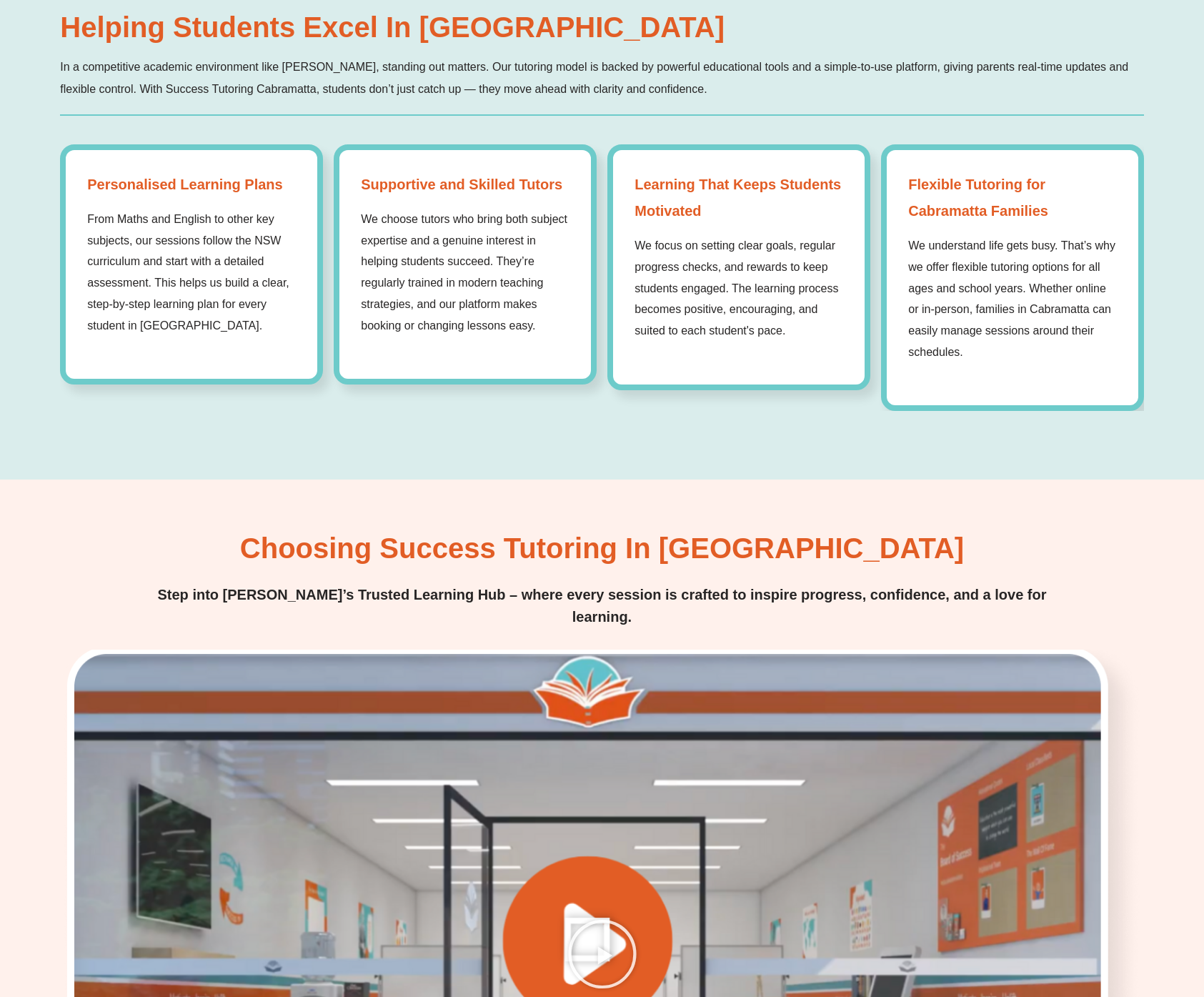
scroll to position [0, 0]
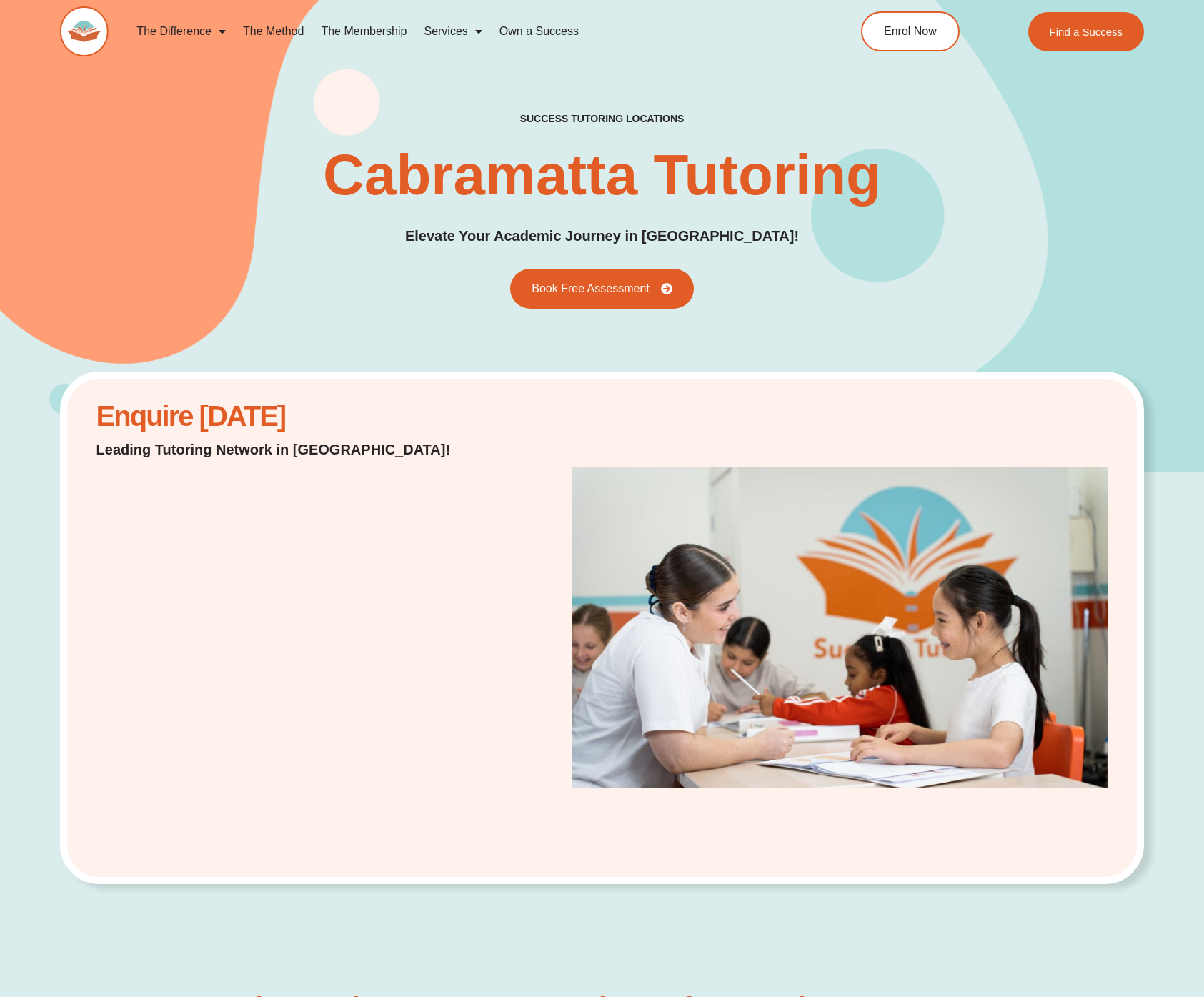
click at [504, 494] on div "Enquire Today Leading Tutoring Network in Australia!" at bounding box center [602, 629] width 1084 height 513
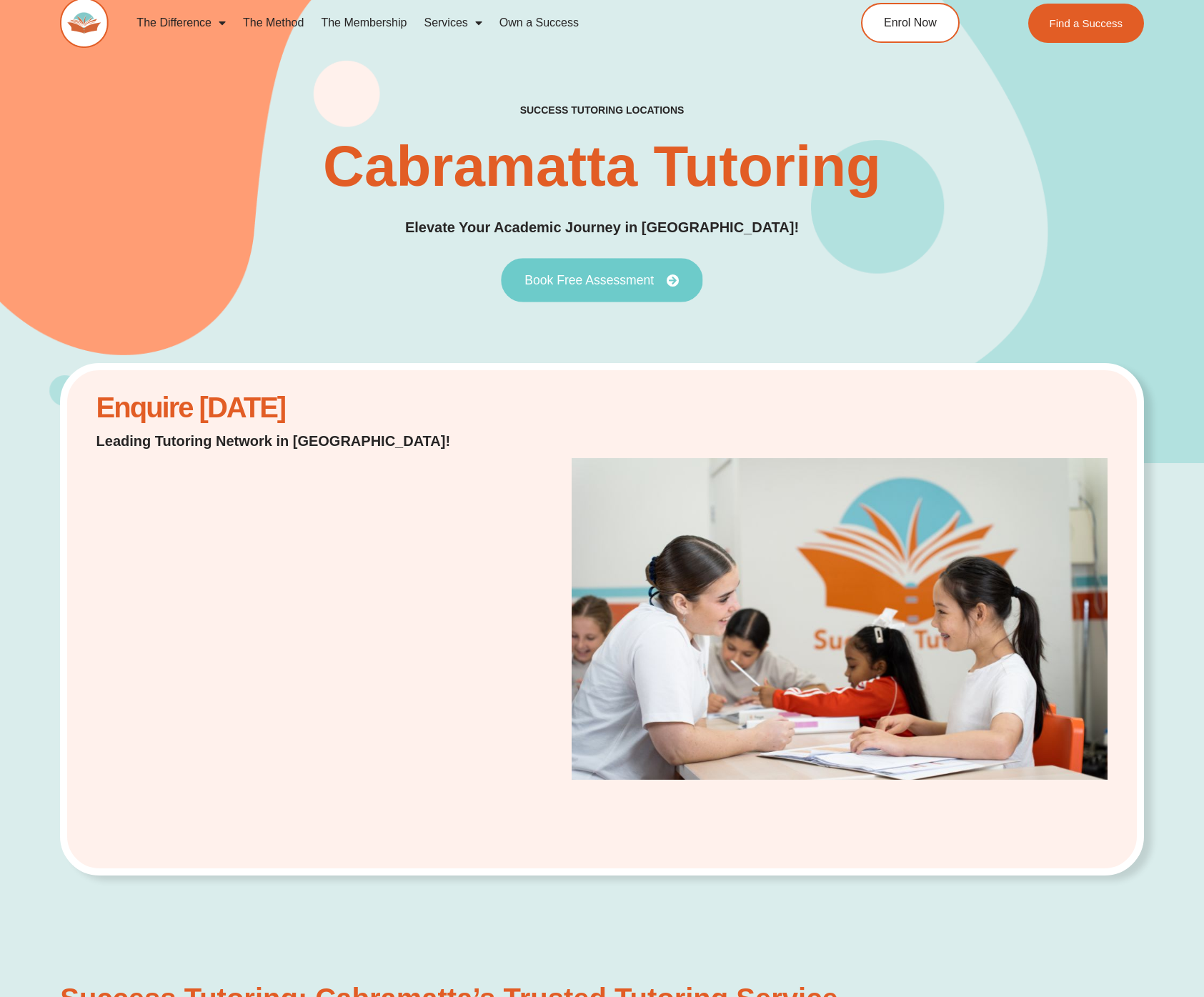
click at [628, 274] on span "Book Free Assessment" at bounding box center [589, 280] width 129 height 13
click at [634, 293] on link "Book Free Assessment" at bounding box center [602, 280] width 201 height 44
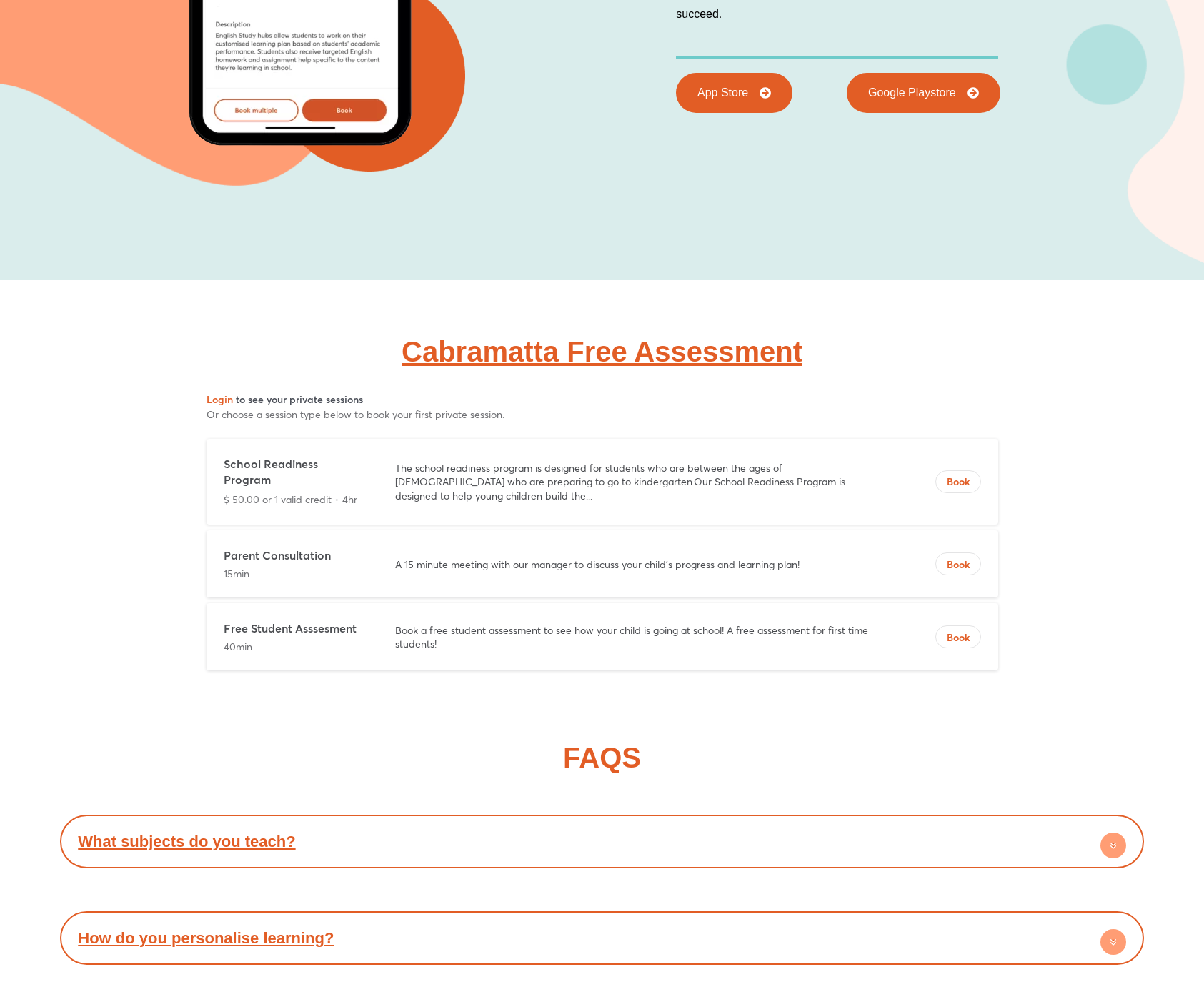
scroll to position [5312, 0]
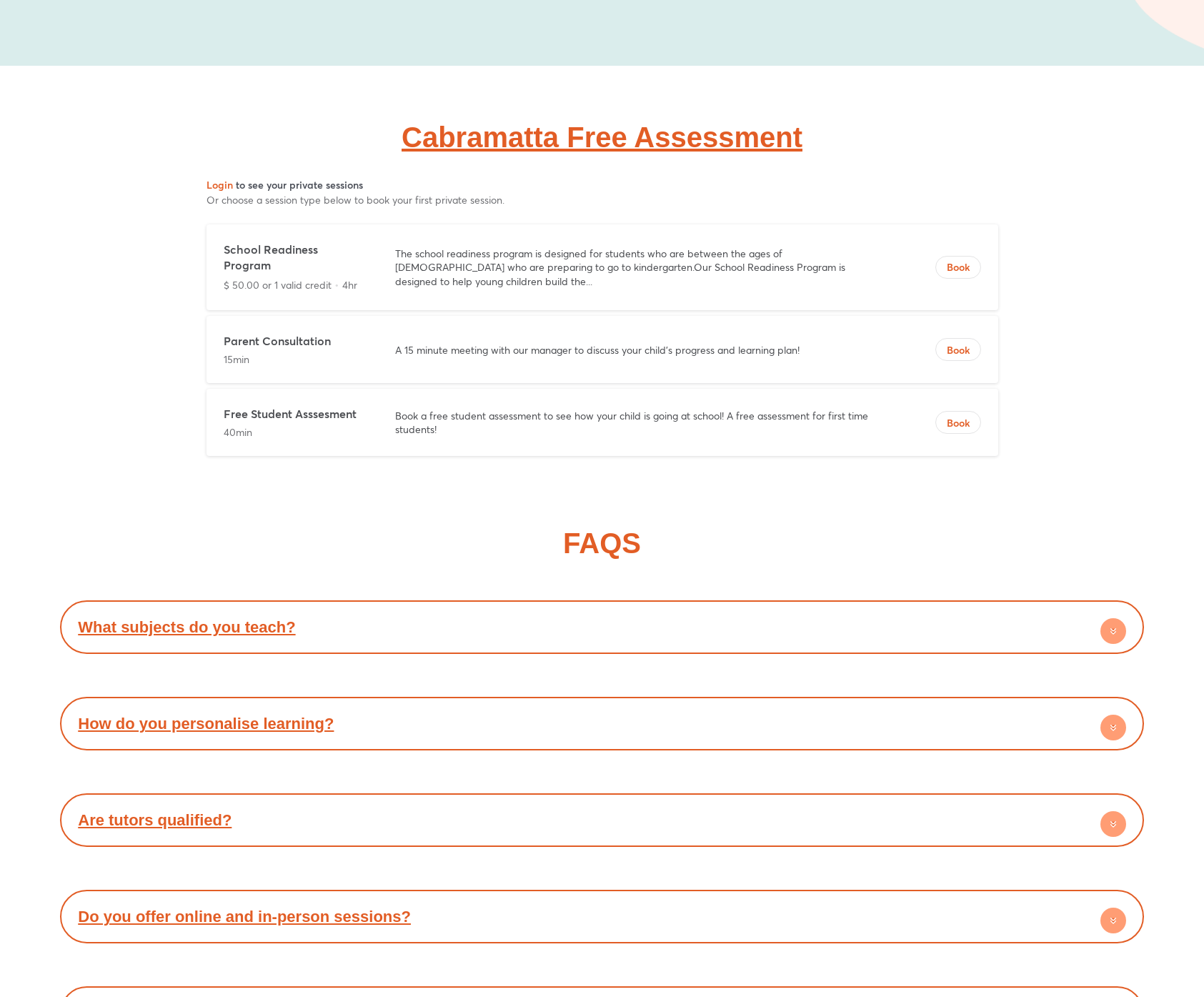
click at [576, 121] on link "Cabramatta Free Assessment" at bounding box center [602, 137] width 400 height 31
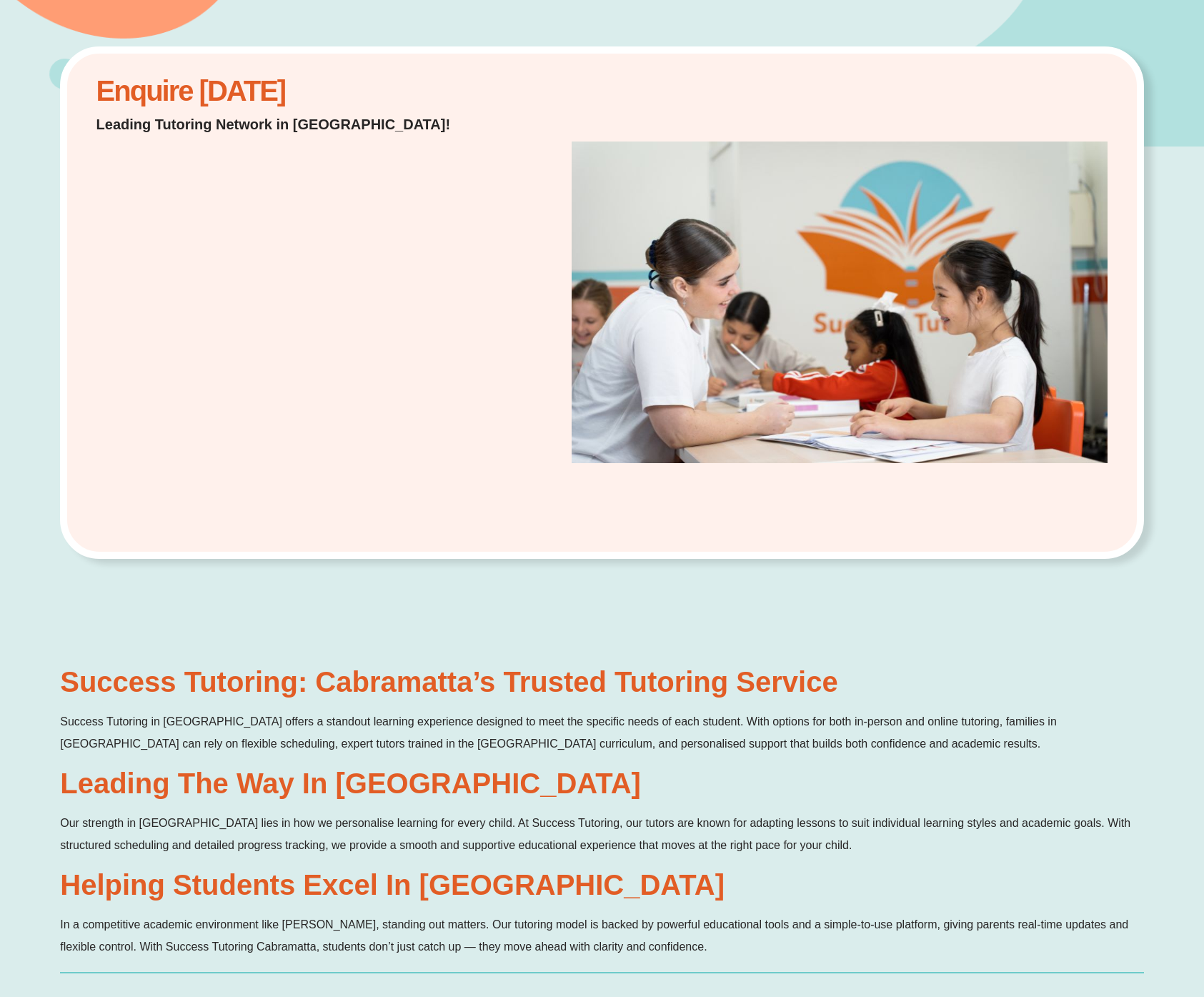
scroll to position [0, 0]
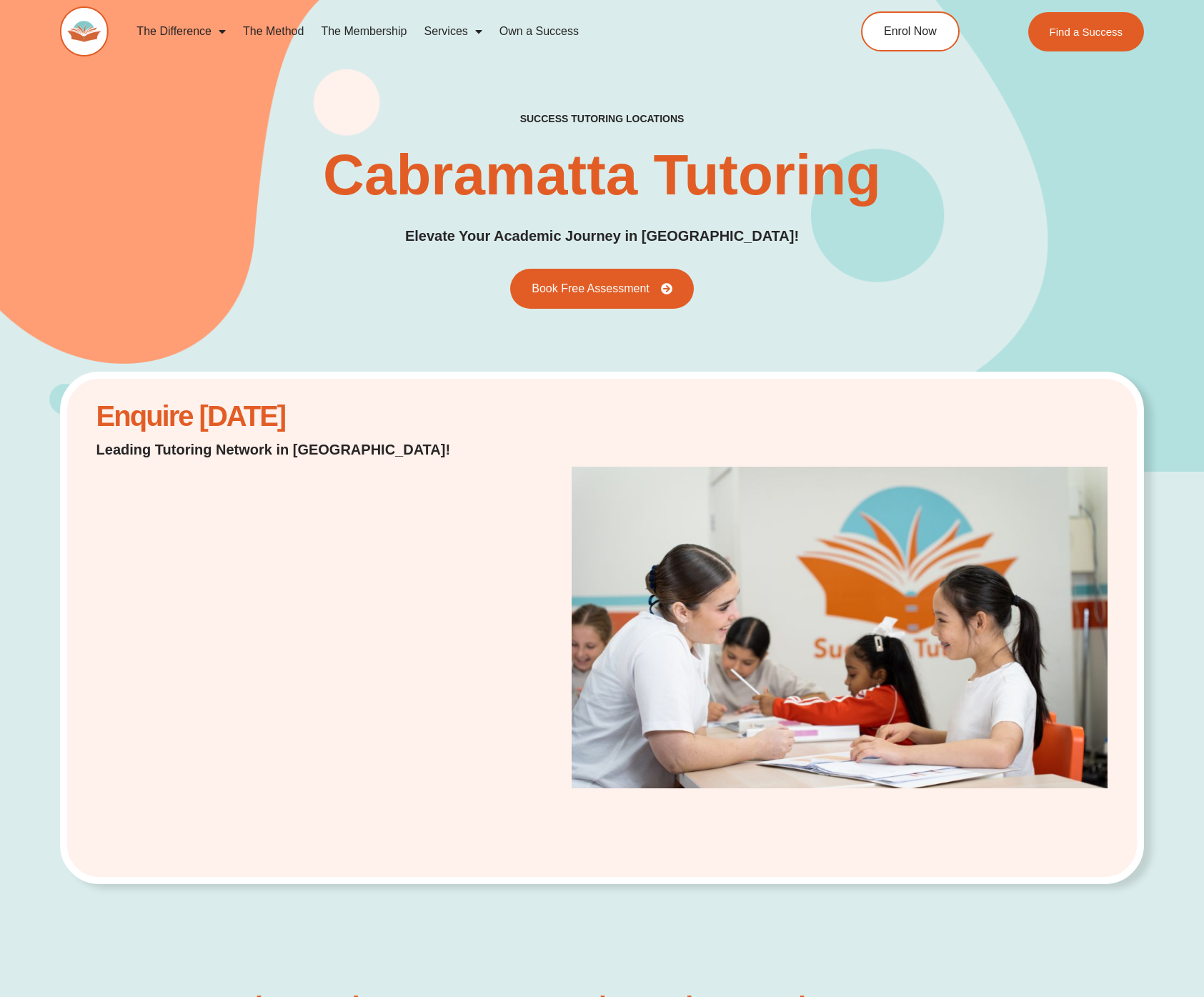
click at [556, 368] on div "success tutoring locations Cabramatta Tutoring Elevate Your Academic Journey in…" at bounding box center [602, 210] width 1084 height 522
click at [596, 288] on span "Book Free Assessment" at bounding box center [589, 289] width 129 height 13
click at [917, 263] on div "success tutoring locations Cabramatta Tutoring Elevate Your Academic Journey in…" at bounding box center [602, 210] width 1084 height 197
click at [923, 35] on span "Enrol Now" at bounding box center [909, 32] width 55 height 12
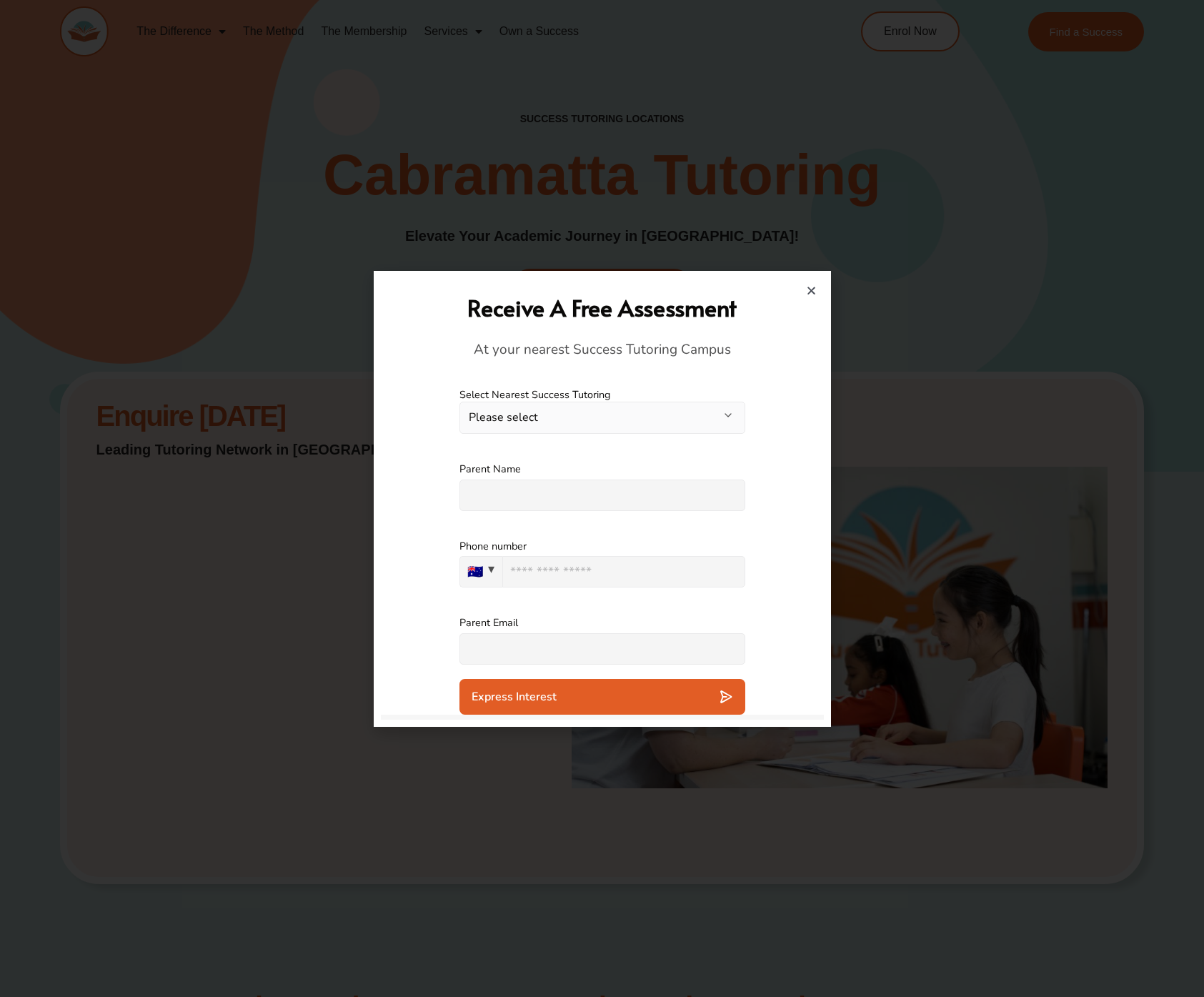
click at [635, 400] on label "Select Nearest Success Tutoring" at bounding box center [602, 395] width 286 height 14
click at [650, 355] on h4 "At your nearest Success Tutoring Campus" at bounding box center [602, 349] width 429 height 18
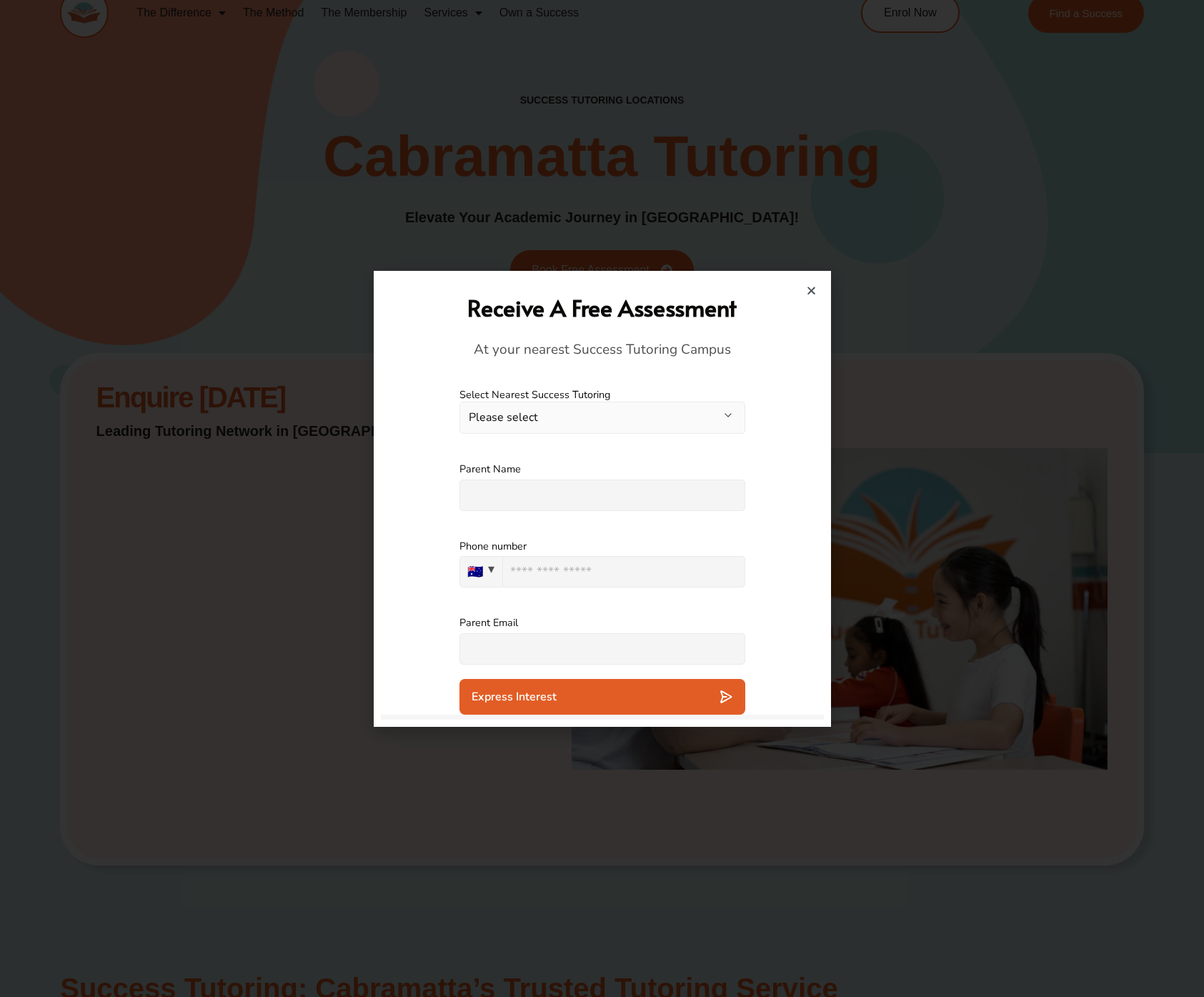
click at [568, 375] on div "**********" at bounding box center [602, 411] width 286 height 75
click at [445, 369] on div "Receive A Free Assessment At your nearest Success Tutoring Campus" at bounding box center [602, 326] width 429 height 95
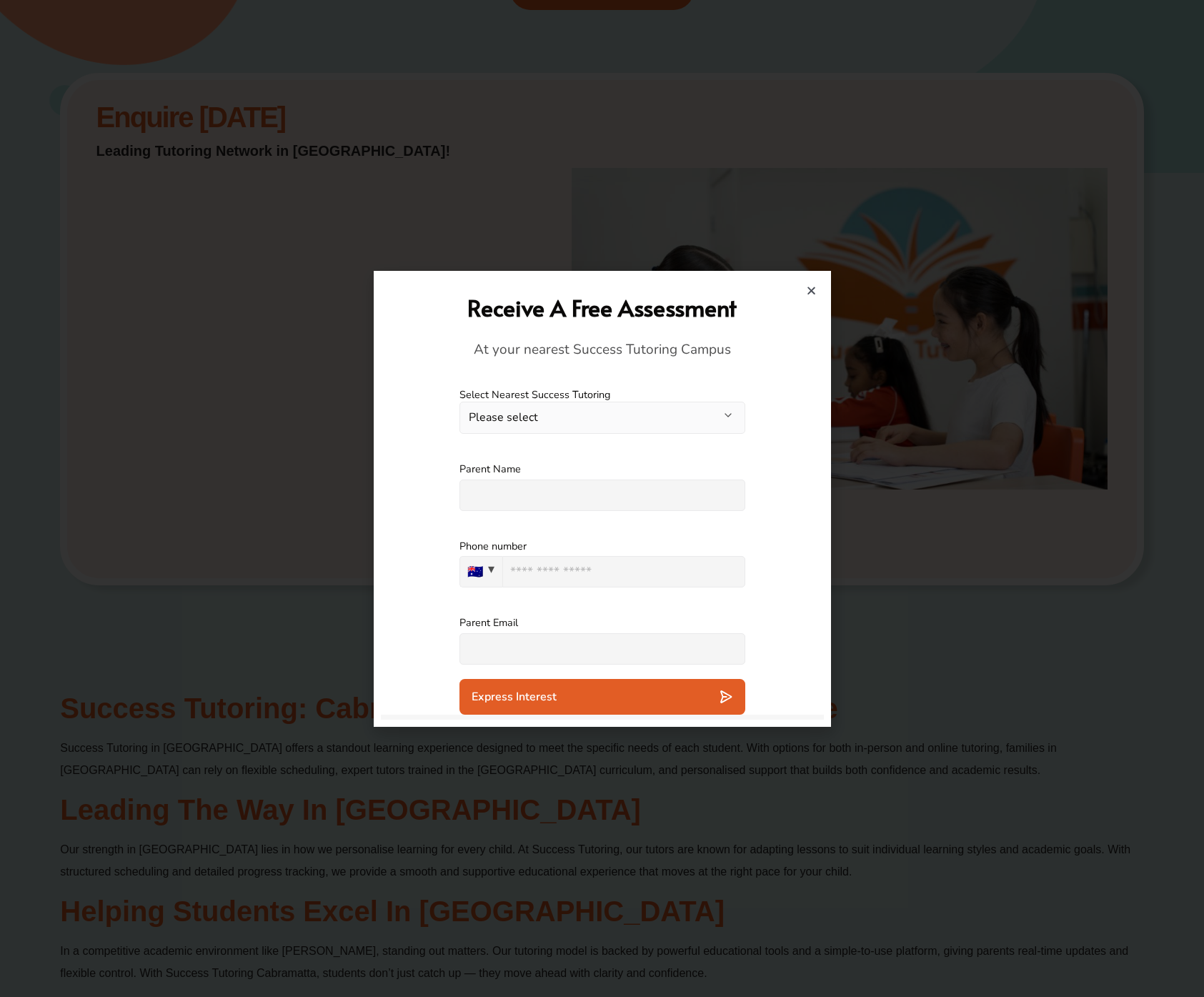
scroll to position [280, 0]
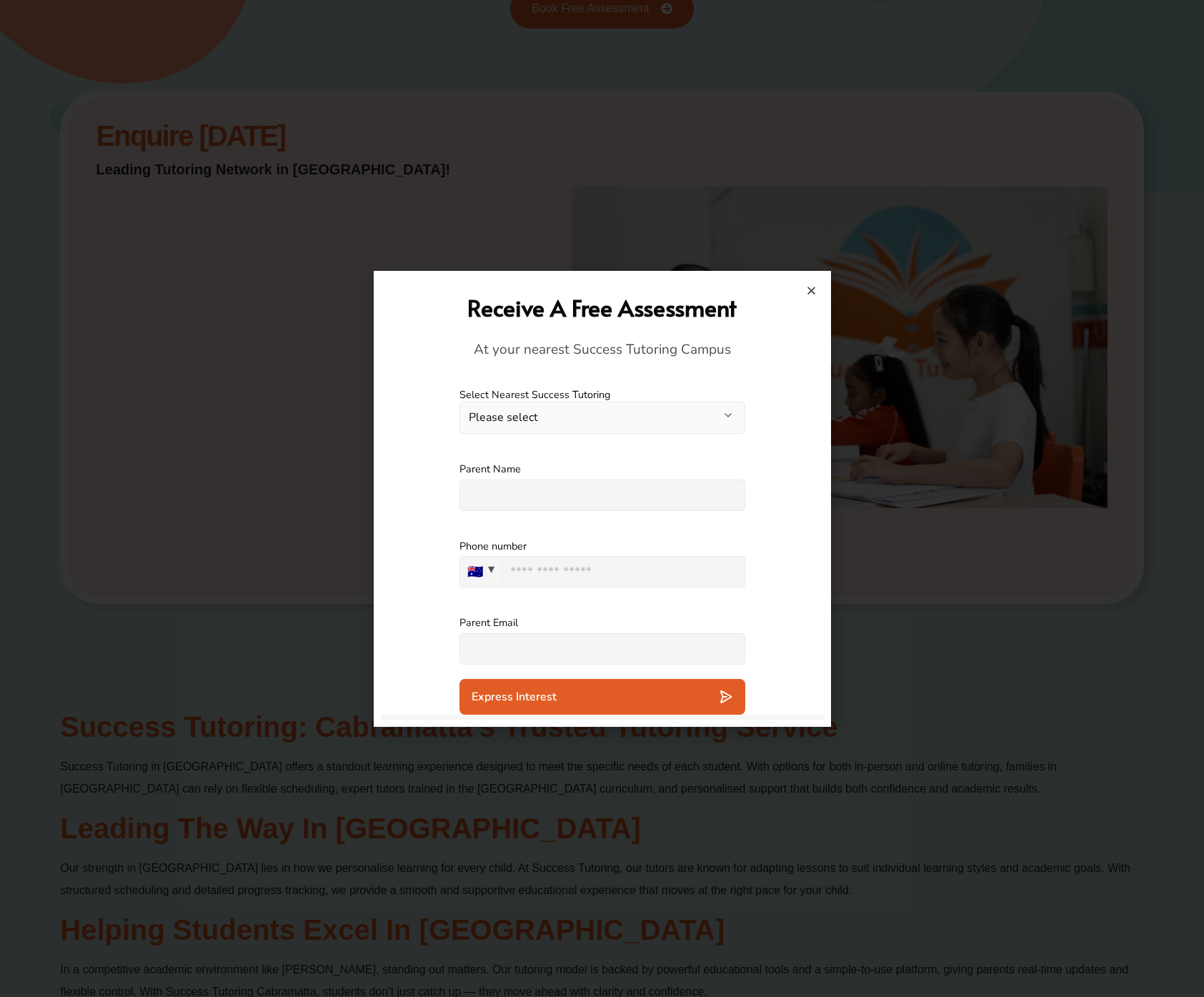
click at [809, 290] on icon "Close" at bounding box center [811, 290] width 10 height 10
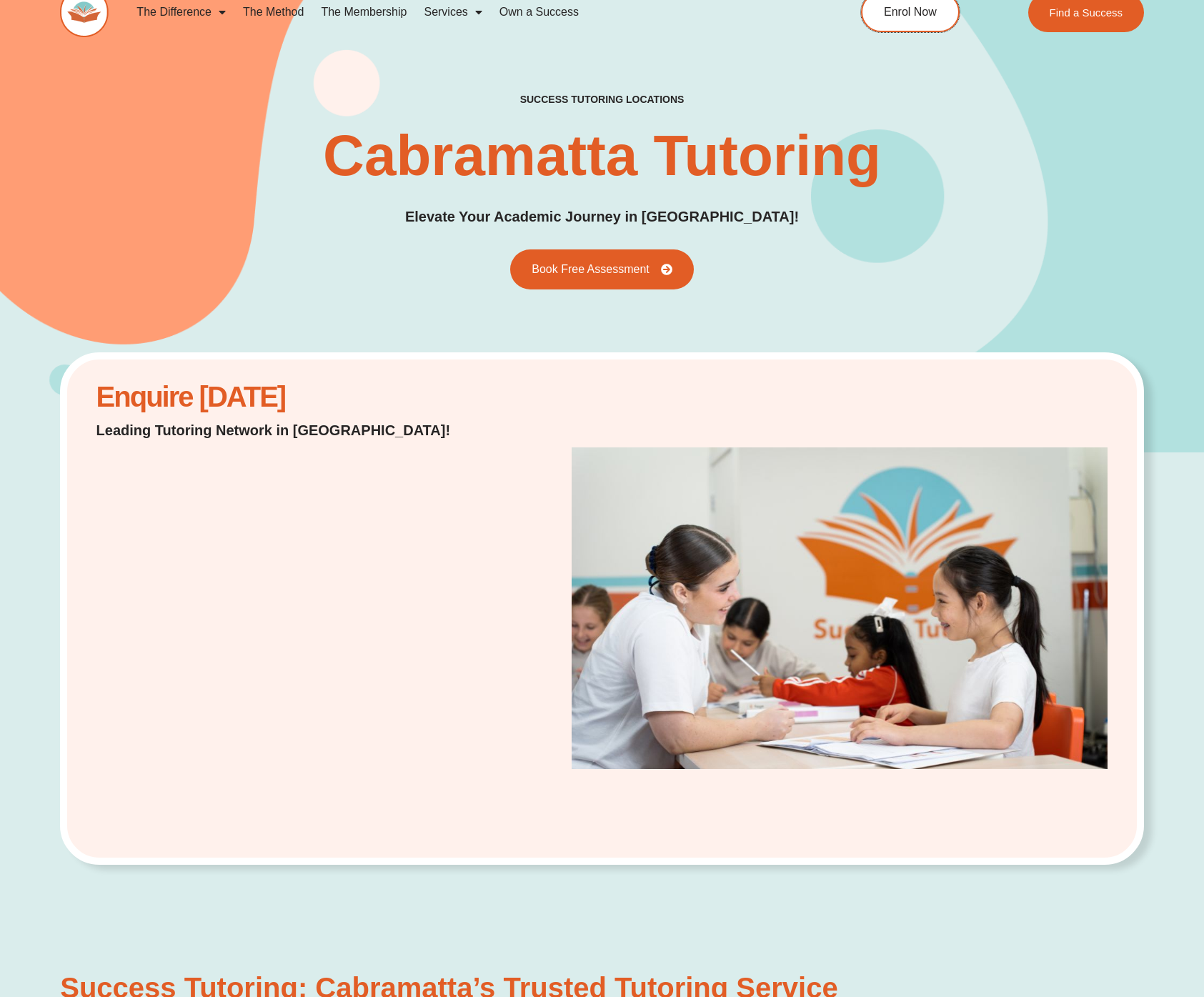
scroll to position [0, 0]
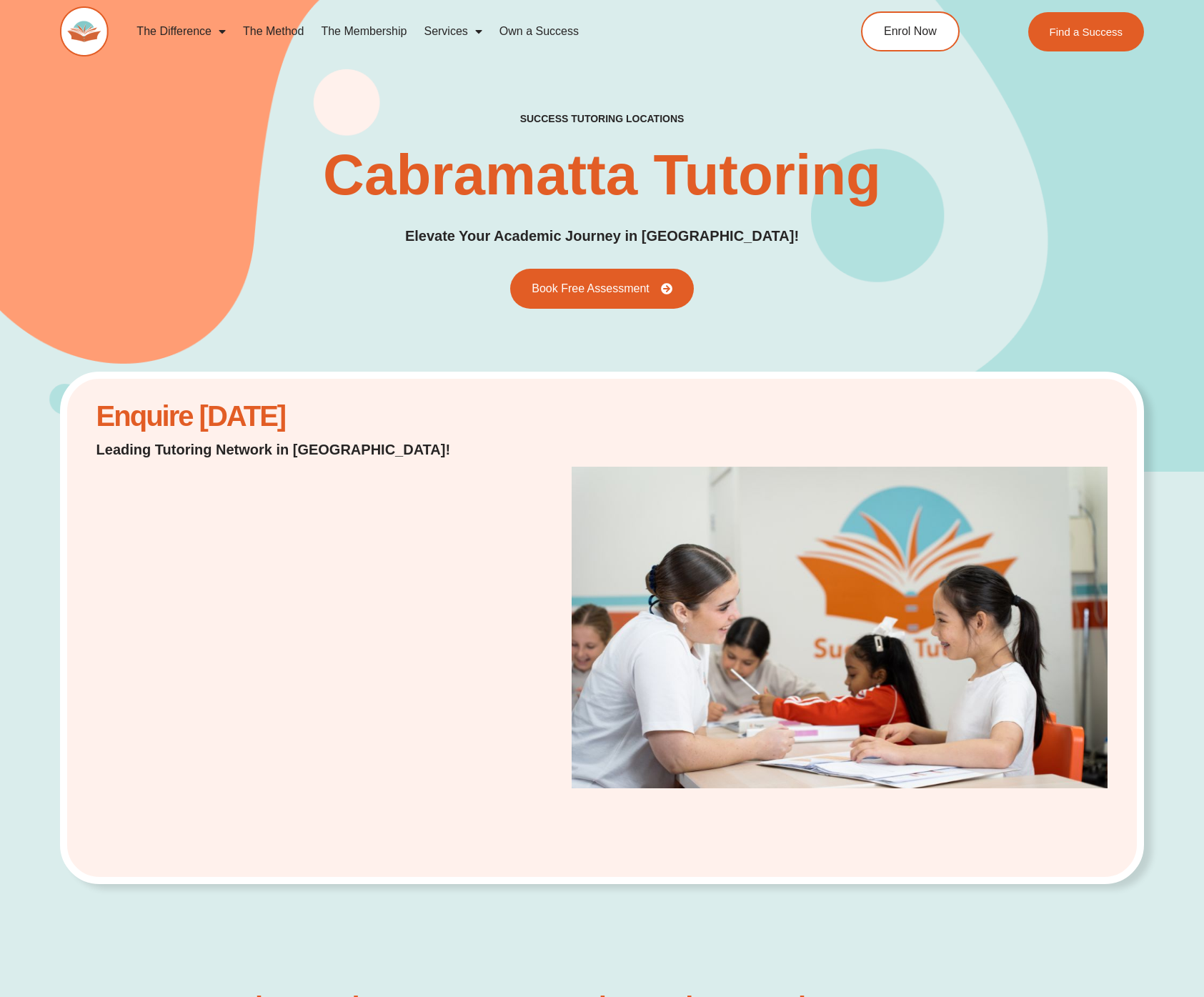
click at [836, 383] on div "Enquire [DATE] Leading Tutoring Network in [GEOGRAPHIC_DATA]!" at bounding box center [602, 629] width 1084 height 513
click at [955, 153] on div "success tutoring locations Cabramatta Tutoring Elevate Your Academic Journey in…" at bounding box center [602, 210] width 1084 height 197
click at [558, 283] on span "Book Free Assessment" at bounding box center [589, 289] width 129 height 13
click at [556, 307] on link "Book Free Assessment" at bounding box center [602, 288] width 201 height 44
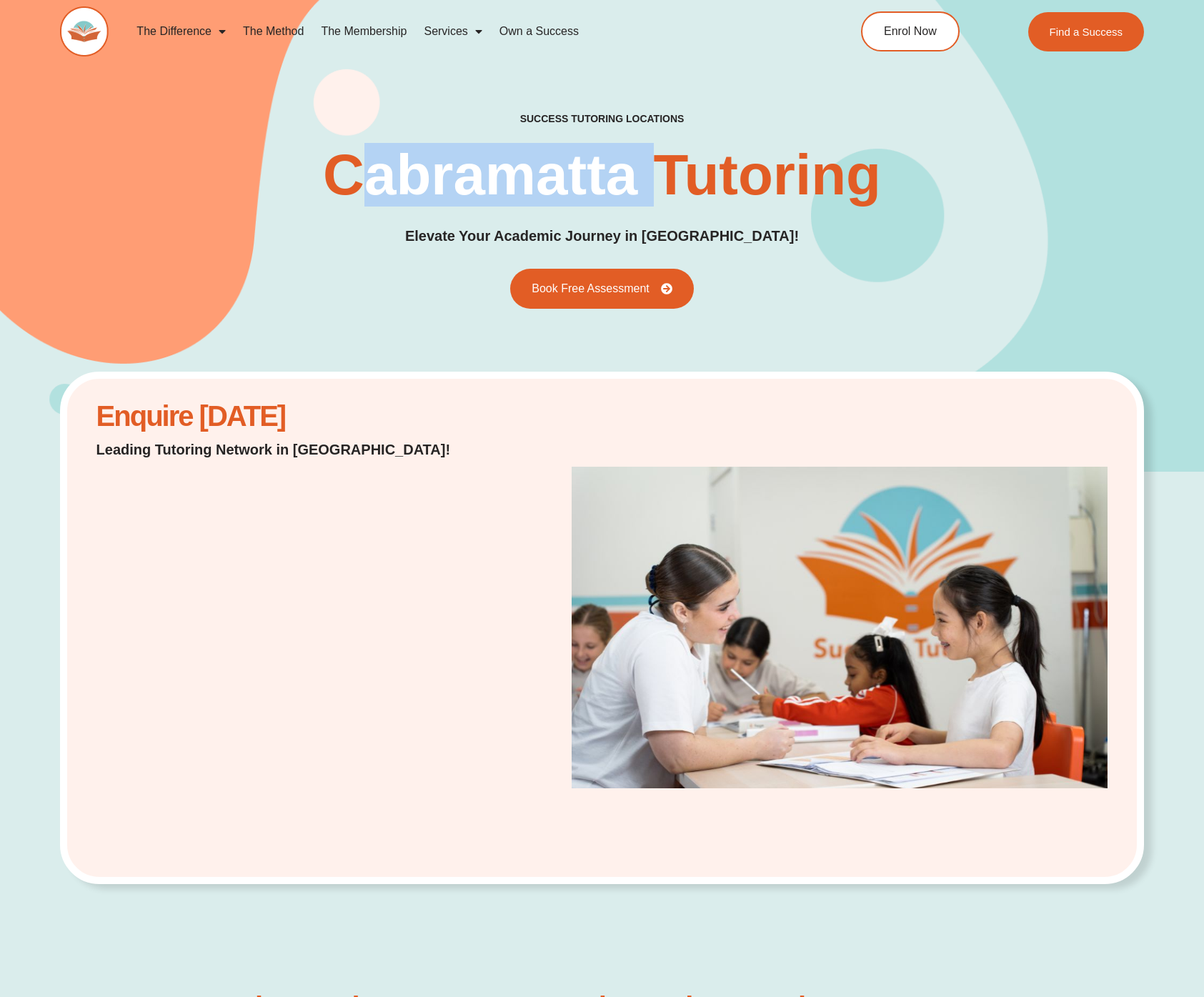
drag, startPoint x: 363, startPoint y: 165, endPoint x: 650, endPoint y: 170, distance: 287.0
click at [650, 170] on h1 "Cabramatta Tutoring" at bounding box center [602, 175] width 558 height 57
click at [657, 170] on h1 "Cabramatta Tutoring" at bounding box center [602, 175] width 558 height 57
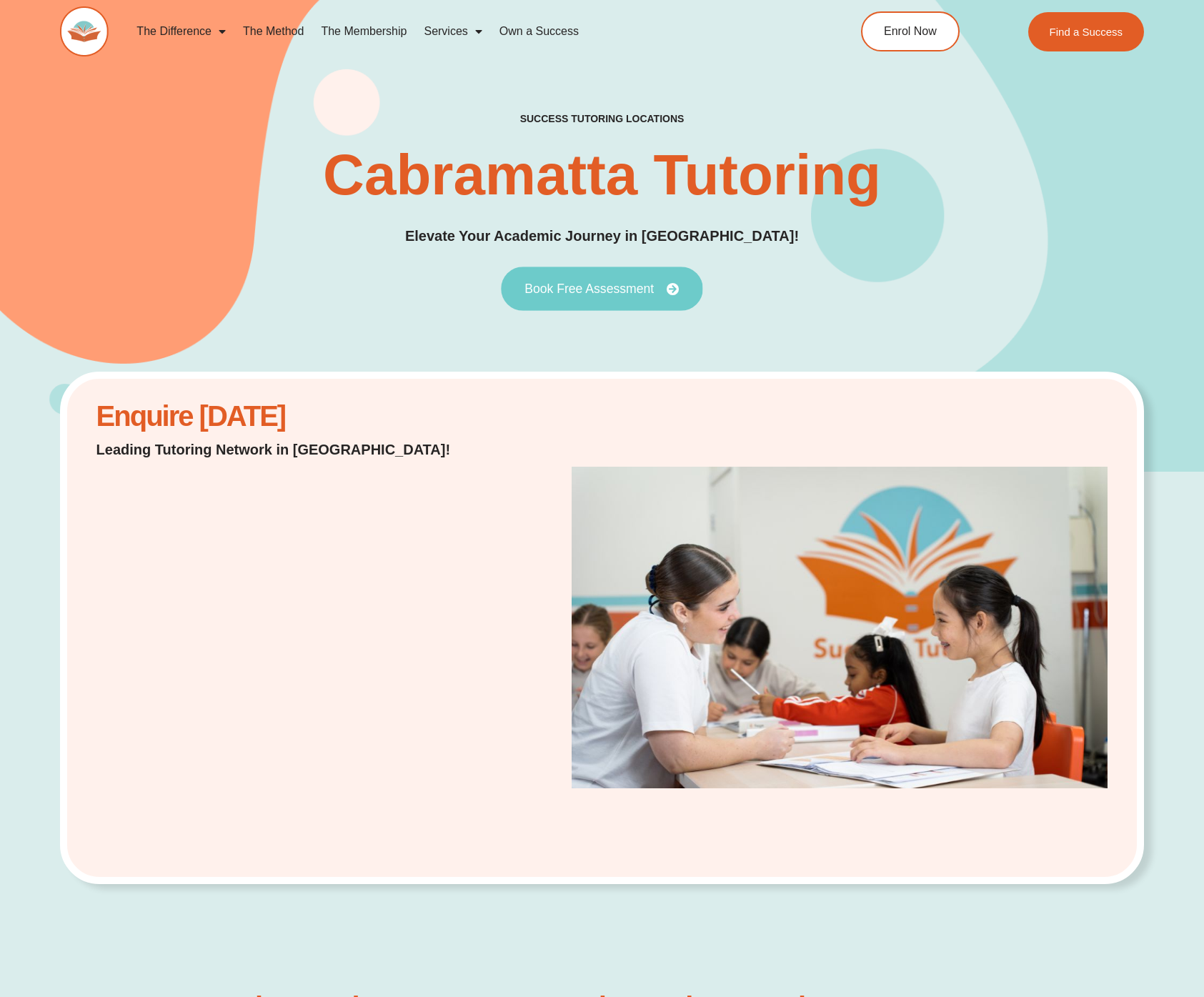
click at [563, 293] on span "Book Free Assessment" at bounding box center [589, 289] width 129 height 13
click at [553, 295] on span "Book Free Assessment" at bounding box center [589, 289] width 129 height 13
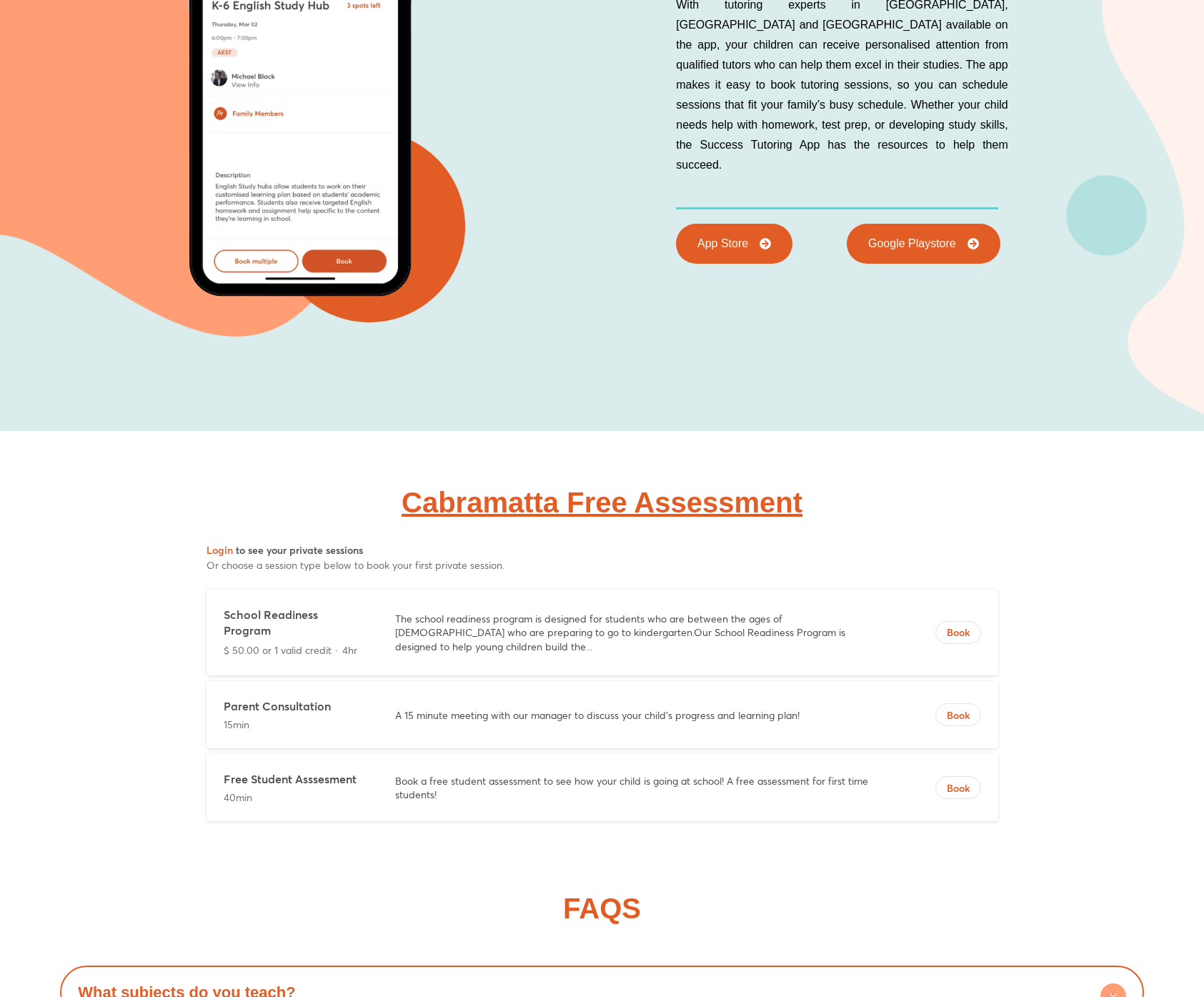
scroll to position [5241, 0]
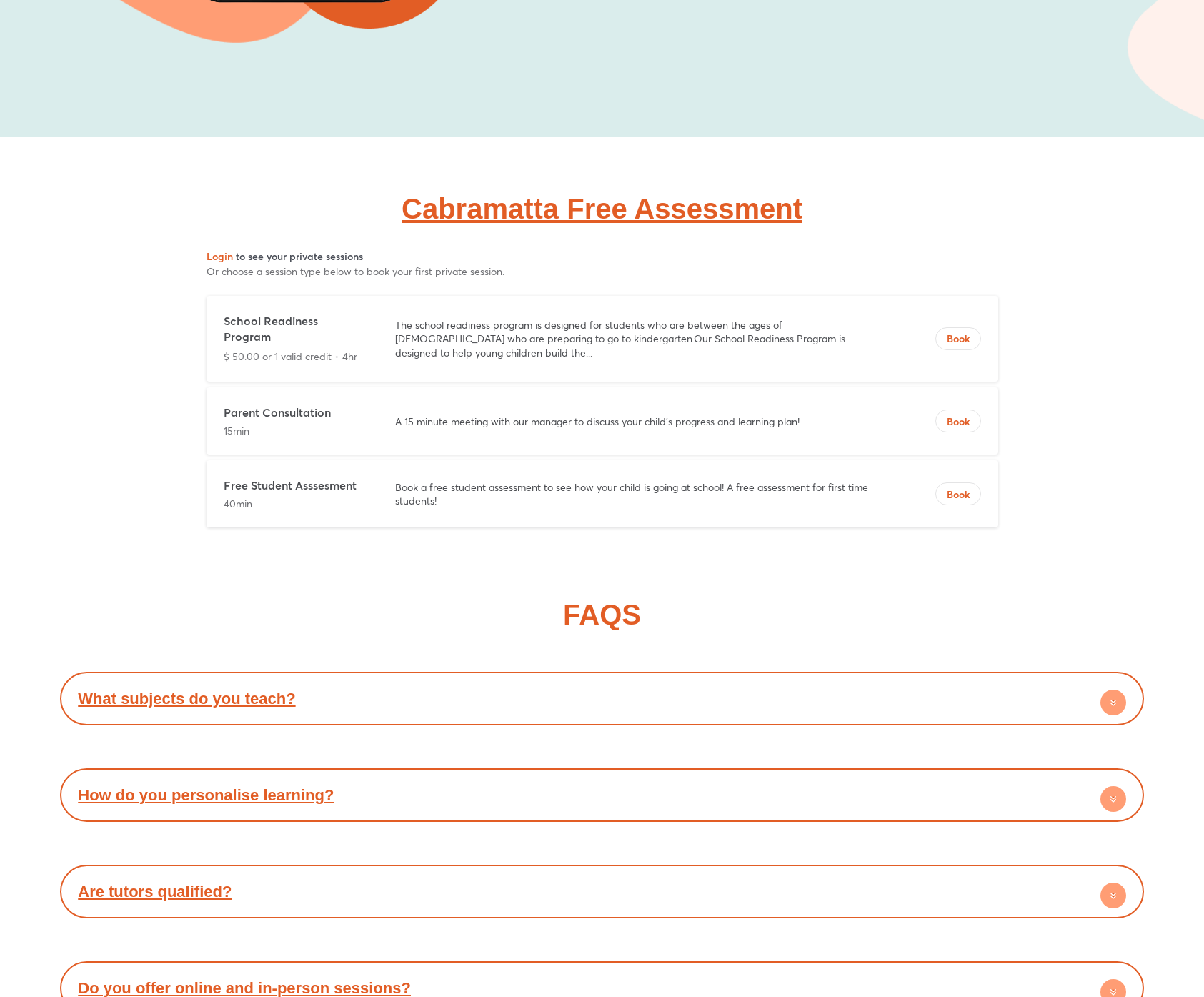
drag, startPoint x: 275, startPoint y: 210, endPoint x: 851, endPoint y: 191, distance: 576.3
drag, startPoint x: 871, startPoint y: 189, endPoint x: 702, endPoint y: 196, distance: 169.1
click at [865, 194] on h2 "Cabramatta Free Assessment" at bounding box center [602, 208] width 815 height 29
click at [595, 193] on link "Cabramatta Free Assessment" at bounding box center [602, 209] width 400 height 31
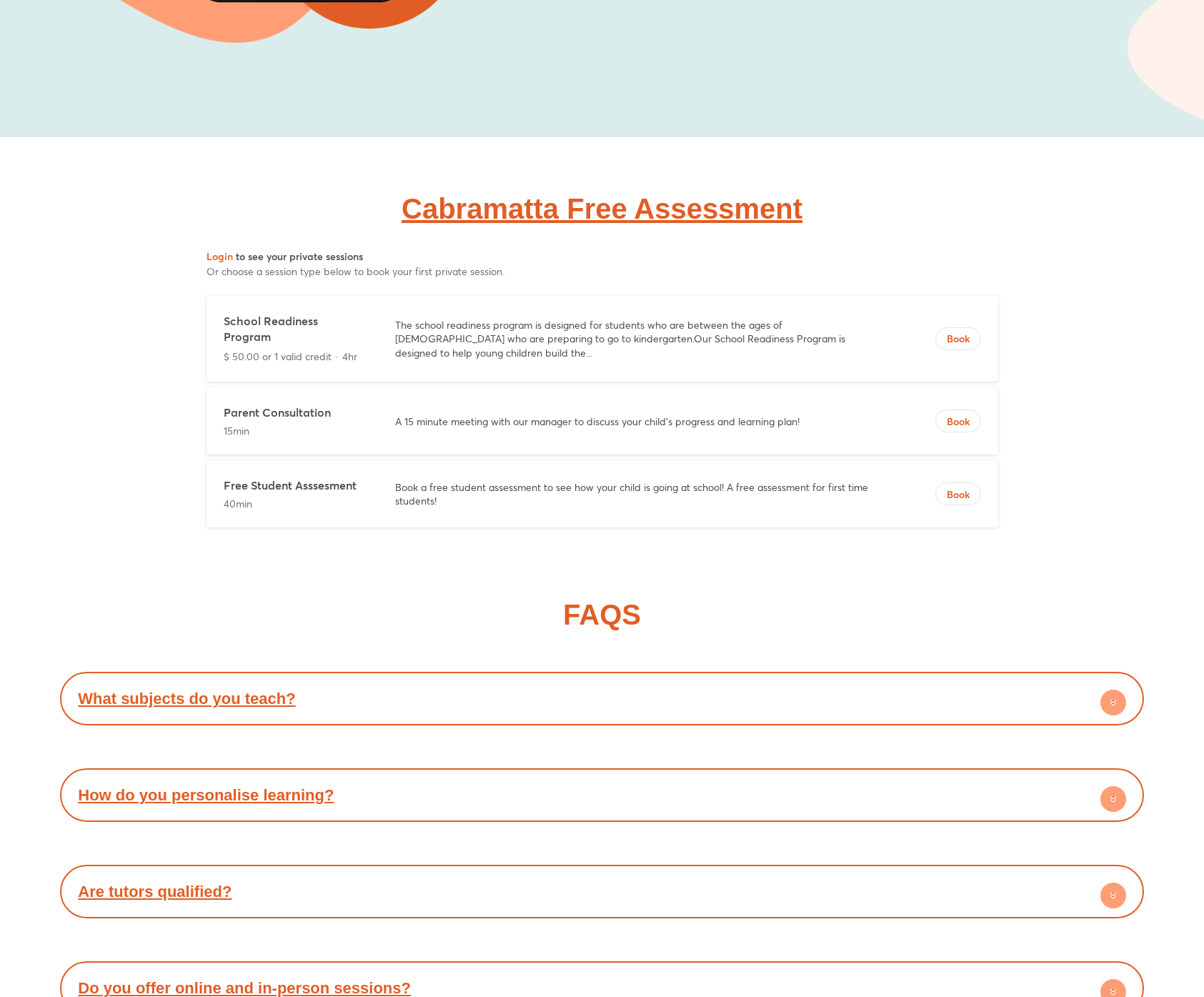
click at [587, 193] on link "Cabramatta Free Assessment" at bounding box center [602, 209] width 400 height 31
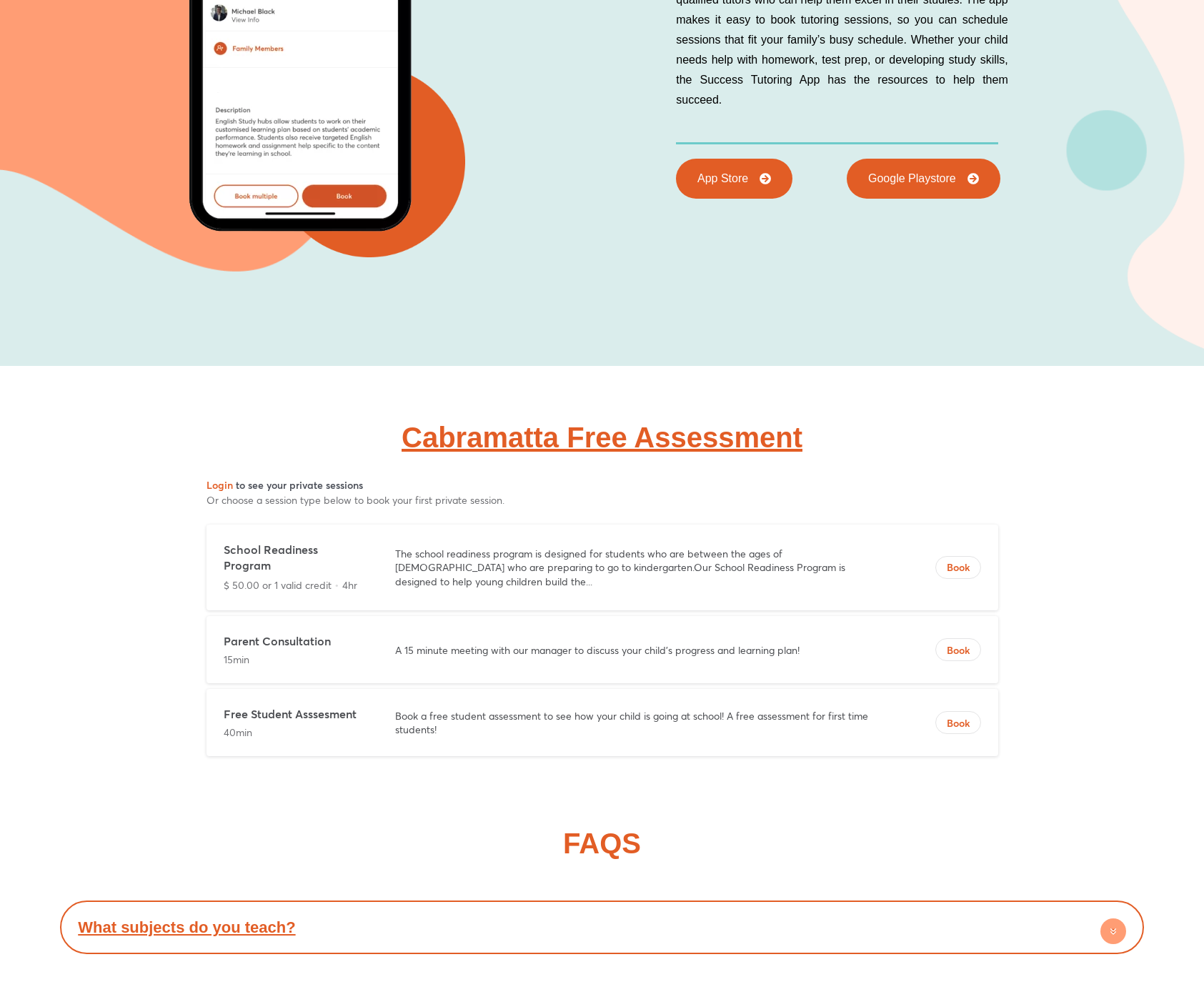
click at [583, 421] on link "Cabramatta Free Assessment" at bounding box center [602, 437] width 400 height 31
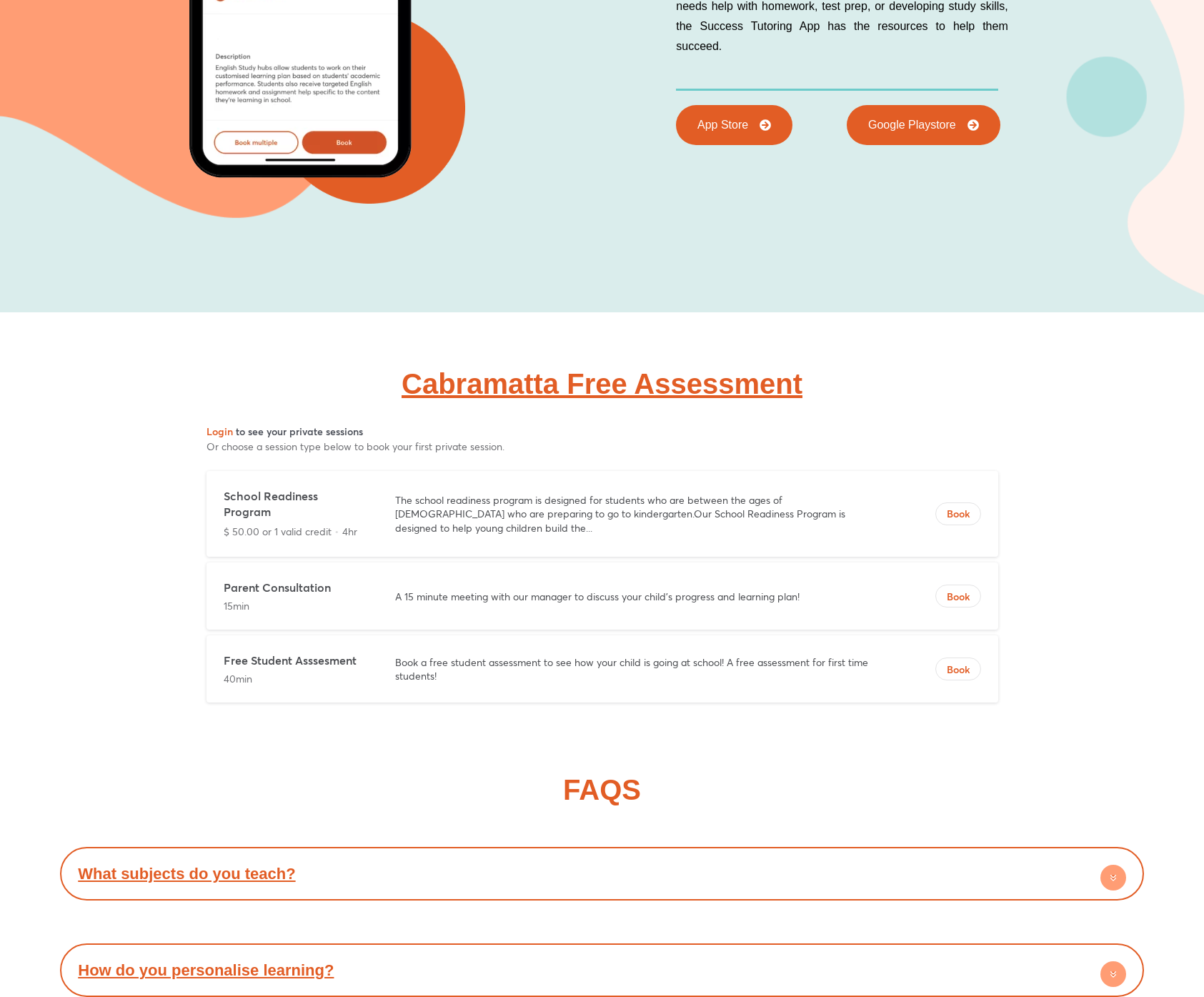
click at [118, 374] on div "Cabramatta Free Assessment" at bounding box center [602, 358] width 1204 height 93
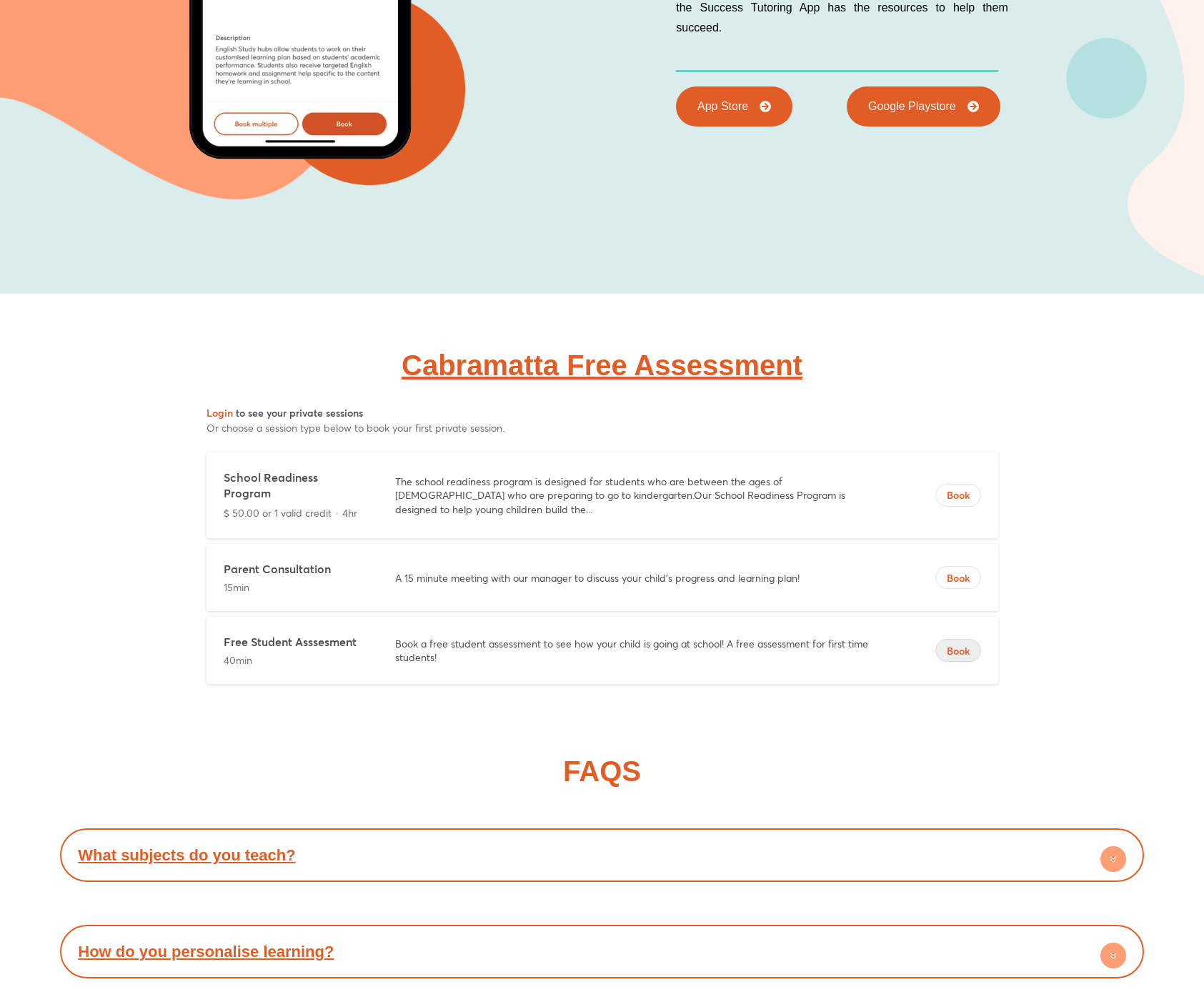
click at [965, 644] on span "Book" at bounding box center [958, 651] width 44 height 14
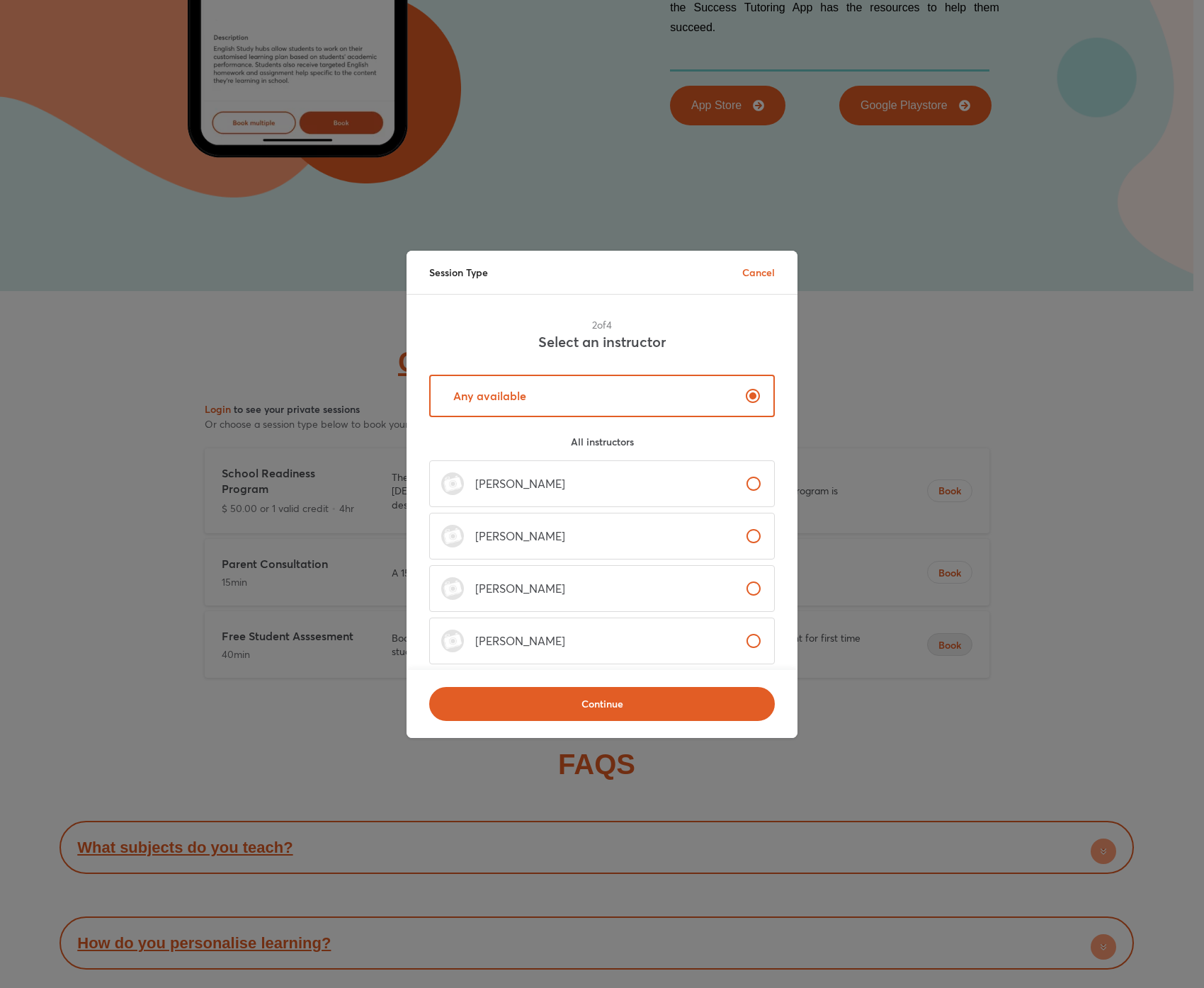
click at [740, 260] on div "Session Type Cancel" at bounding box center [602, 272] width 391 height 43
click at [749, 265] on p "Cancel" at bounding box center [759, 271] width 33 height 15
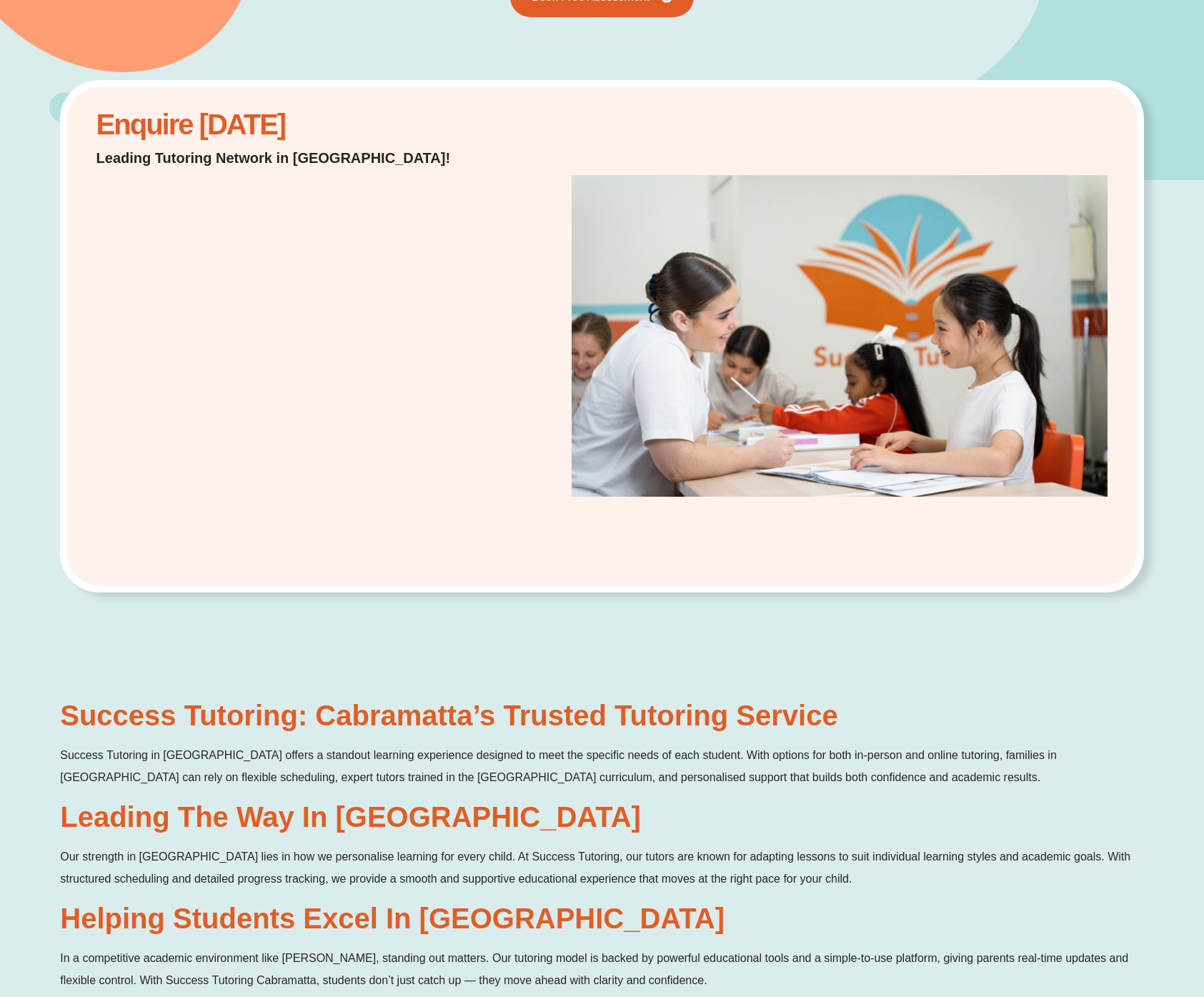
scroll to position [0, 0]
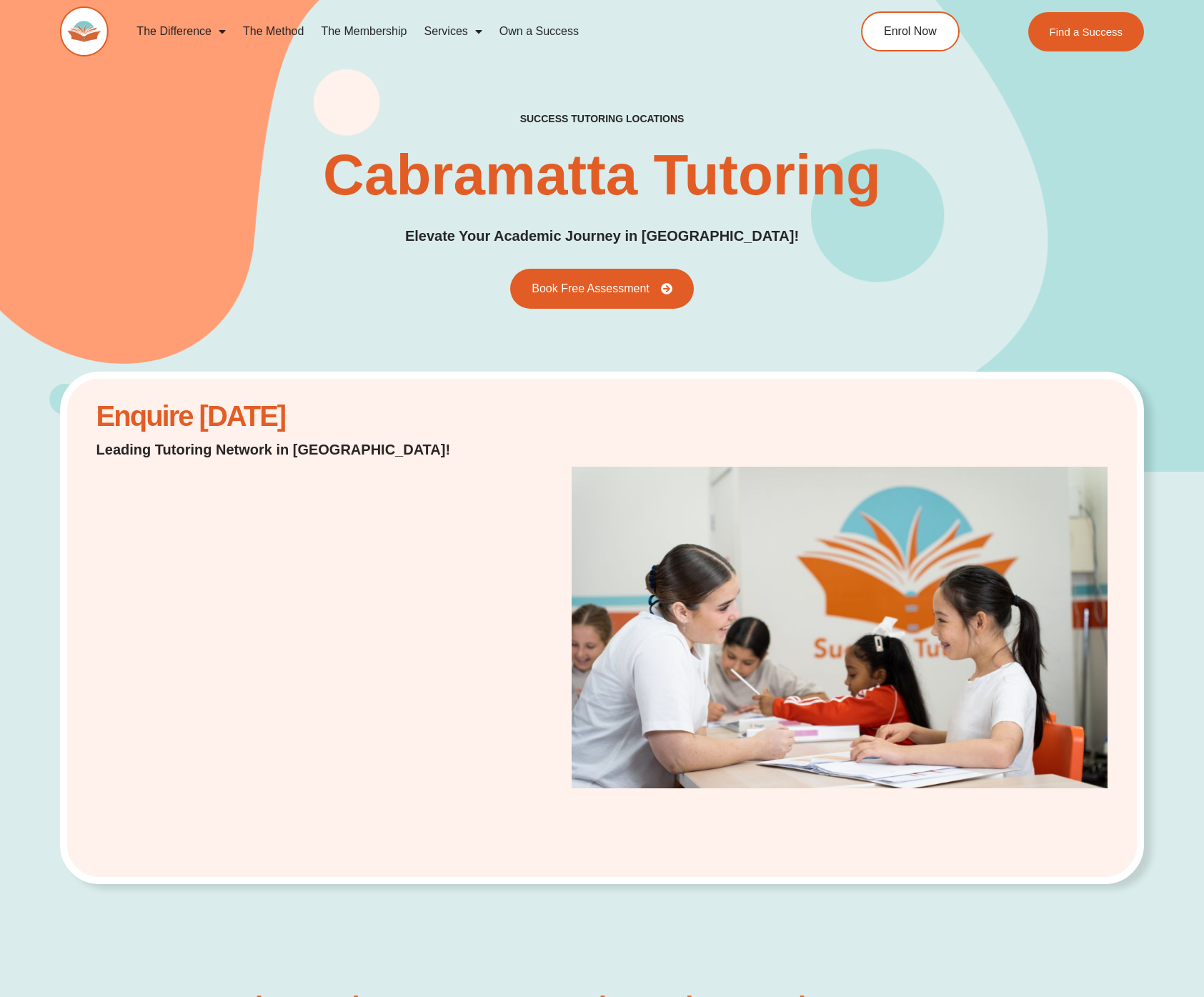
click at [845, 257] on div "success tutoring locations Cabramatta Tutoring Elevate Your Academic Journey in…" at bounding box center [602, 210] width 1084 height 197
click at [622, 287] on span "Book Free Assessment" at bounding box center [589, 289] width 129 height 13
click at [767, 314] on div "success tutoring locations Cabramatta Tutoring Elevate Your Academic Journey in…" at bounding box center [602, 210] width 1084 height 522
click at [904, 35] on span "Enrol Now" at bounding box center [909, 32] width 55 height 12
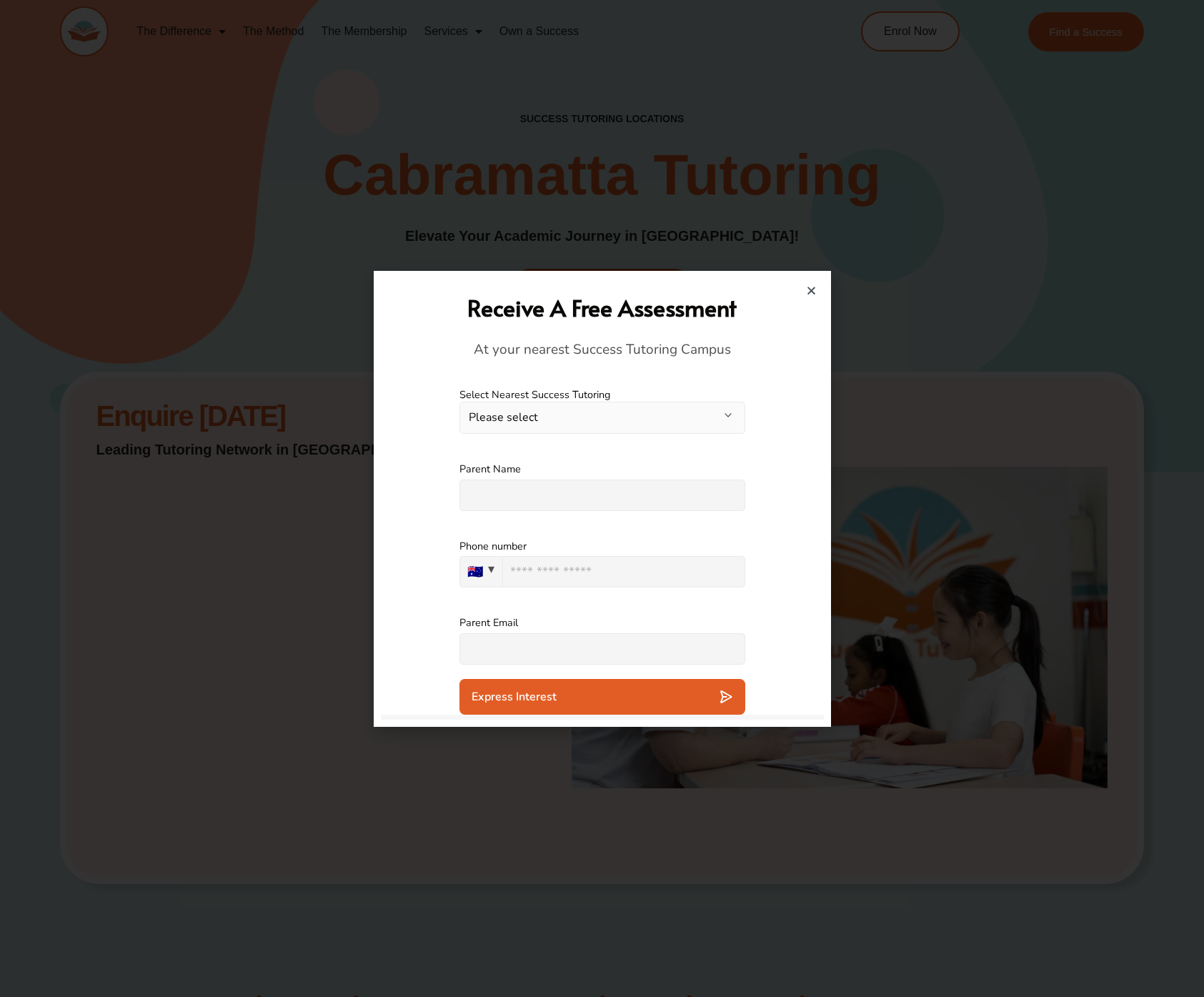
click at [516, 423] on button "Please select" at bounding box center [602, 417] width 286 height 32
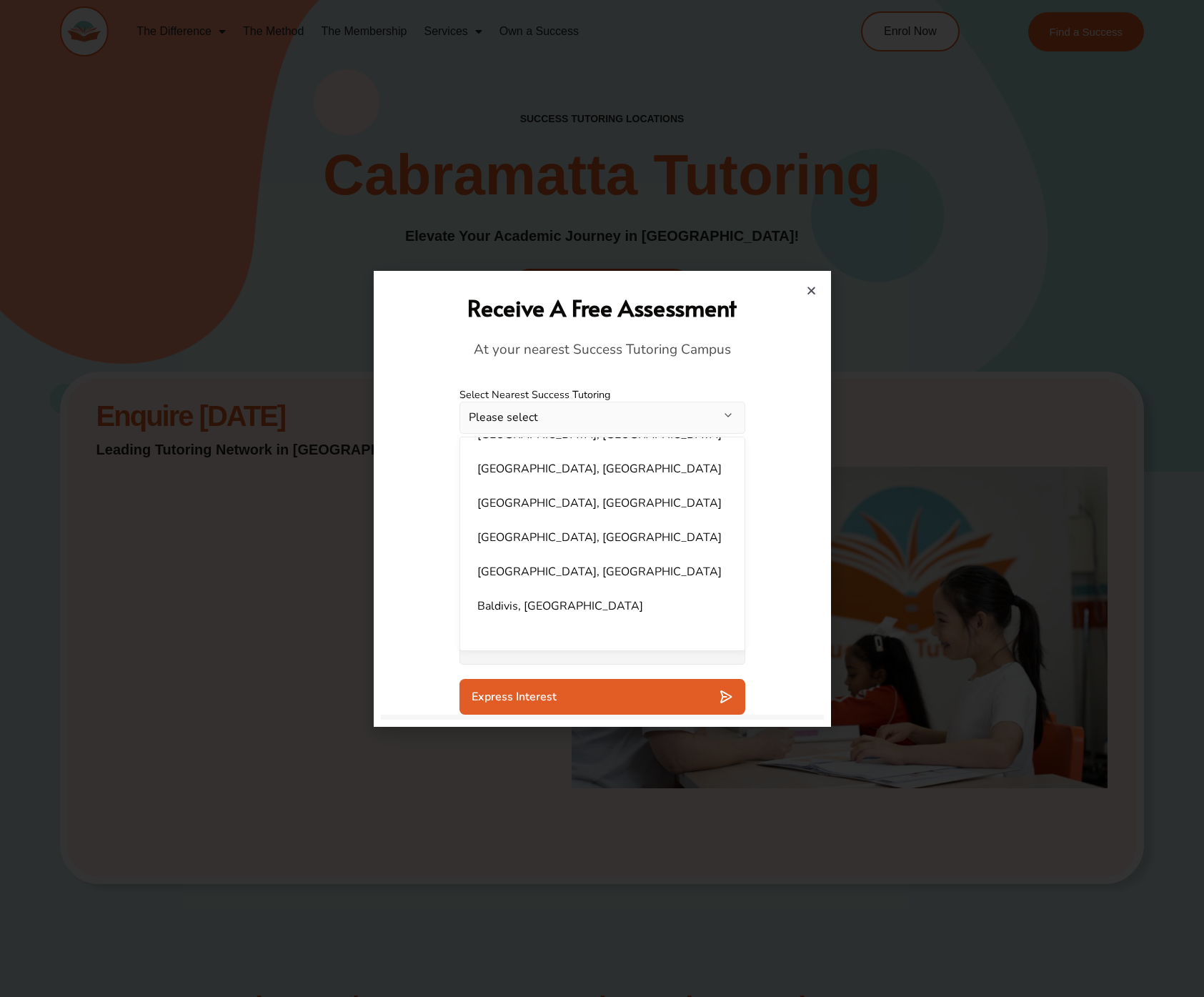
scroll to position [904, 0]
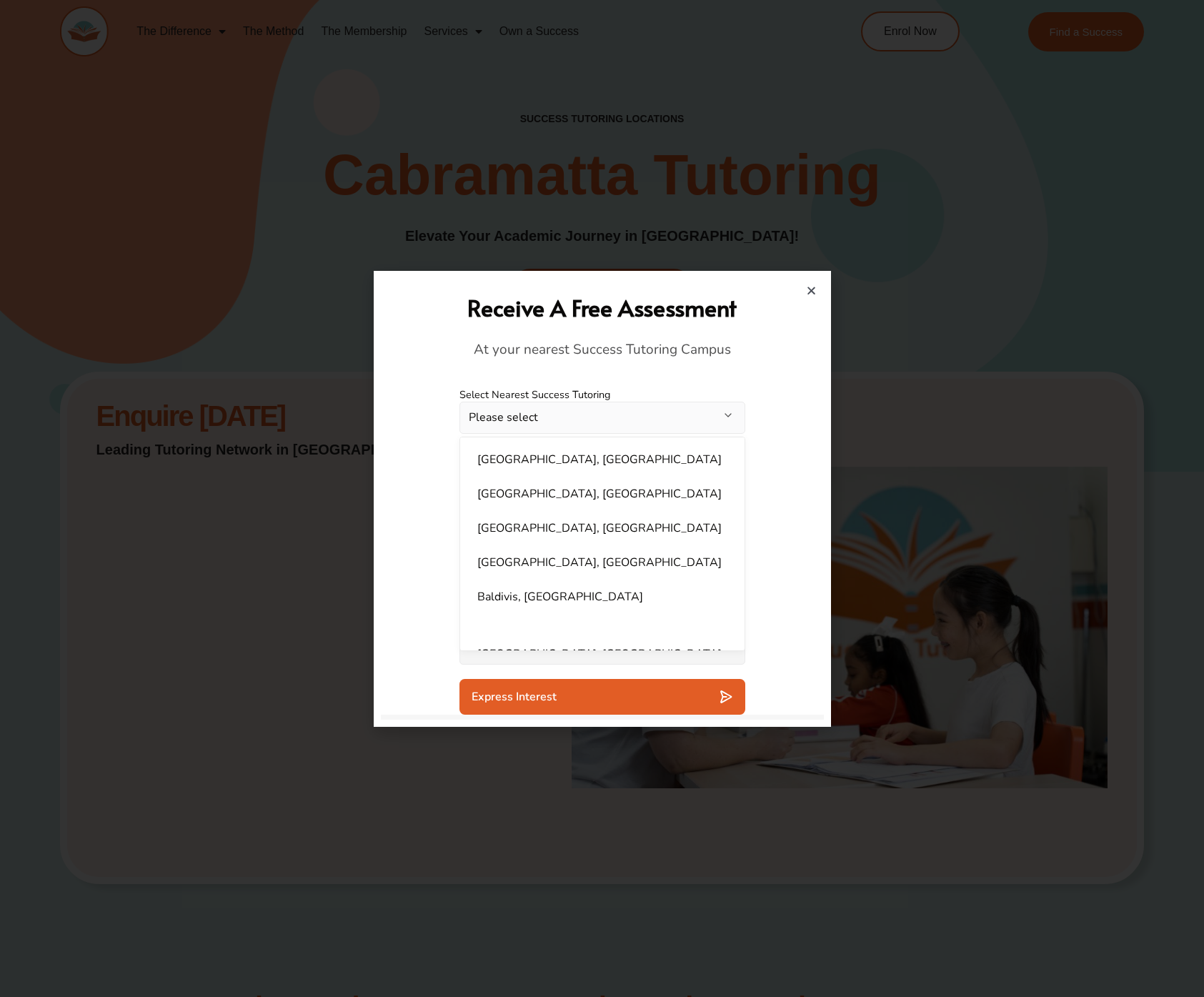
click at [561, 516] on li "Cabramatta, NSW" at bounding box center [602, 528] width 267 height 29
select select "**********"
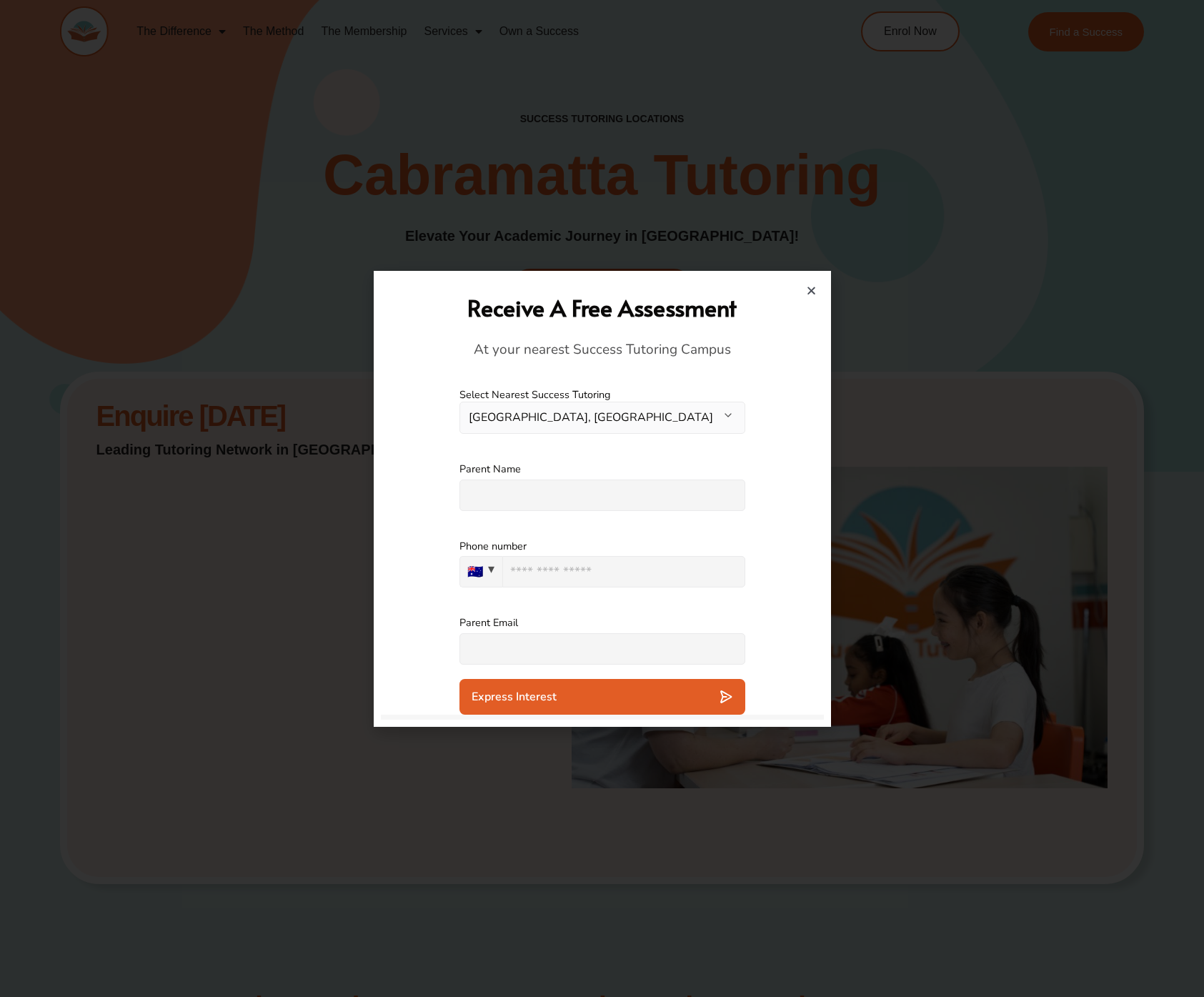
click at [400, 466] on div "Parent Name Please specify an answer" at bounding box center [602, 486] width 443 height 77
click at [561, 496] on input "text" at bounding box center [602, 495] width 286 height 31
click at [801, 475] on div "Parent Name Please specify an answer" at bounding box center [602, 486] width 443 height 77
click at [788, 374] on div "**********" at bounding box center [602, 411] width 443 height 75
click at [446, 429] on div "**********" at bounding box center [602, 411] width 443 height 75
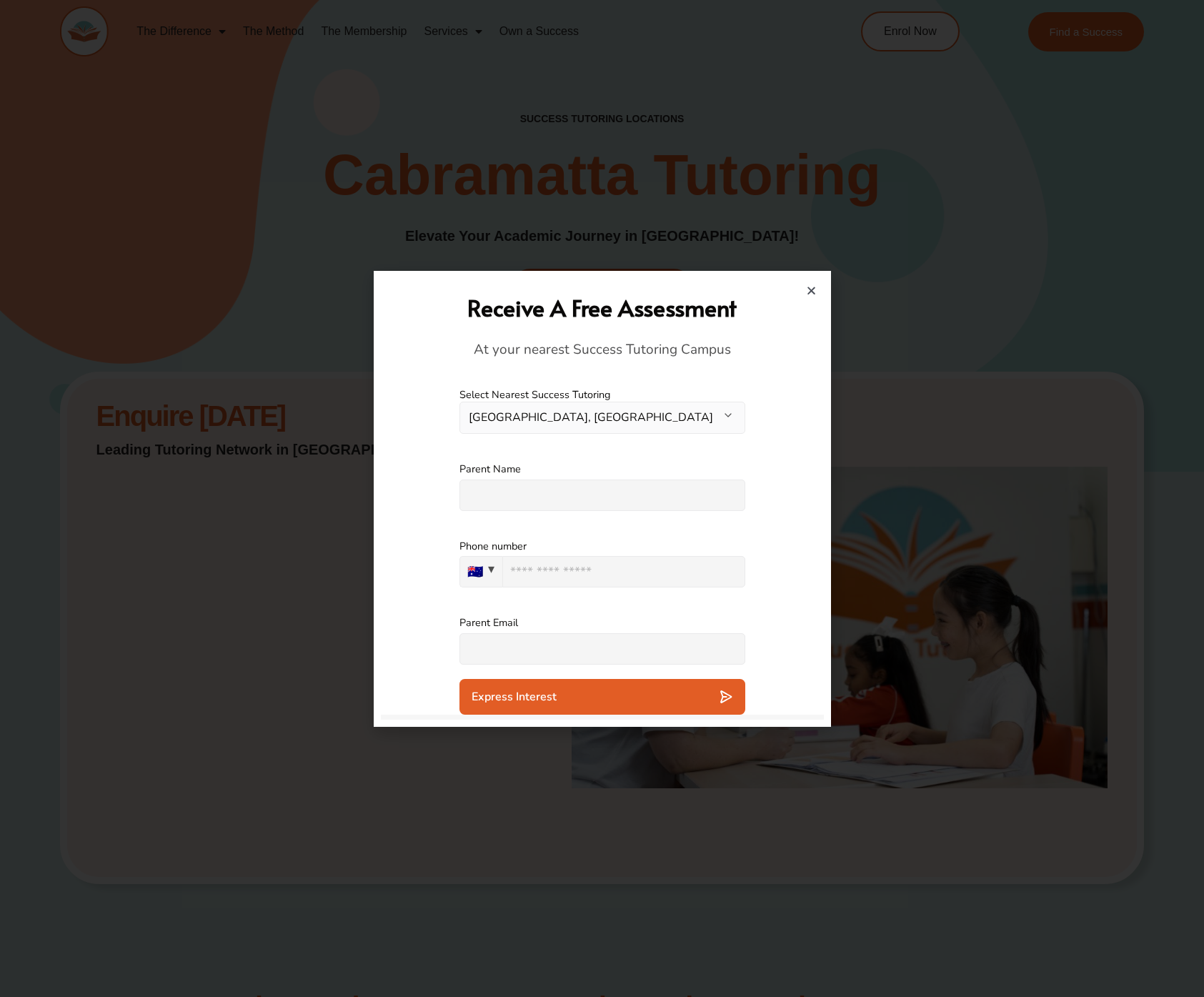
click at [813, 290] on icon "Close" at bounding box center [811, 290] width 10 height 10
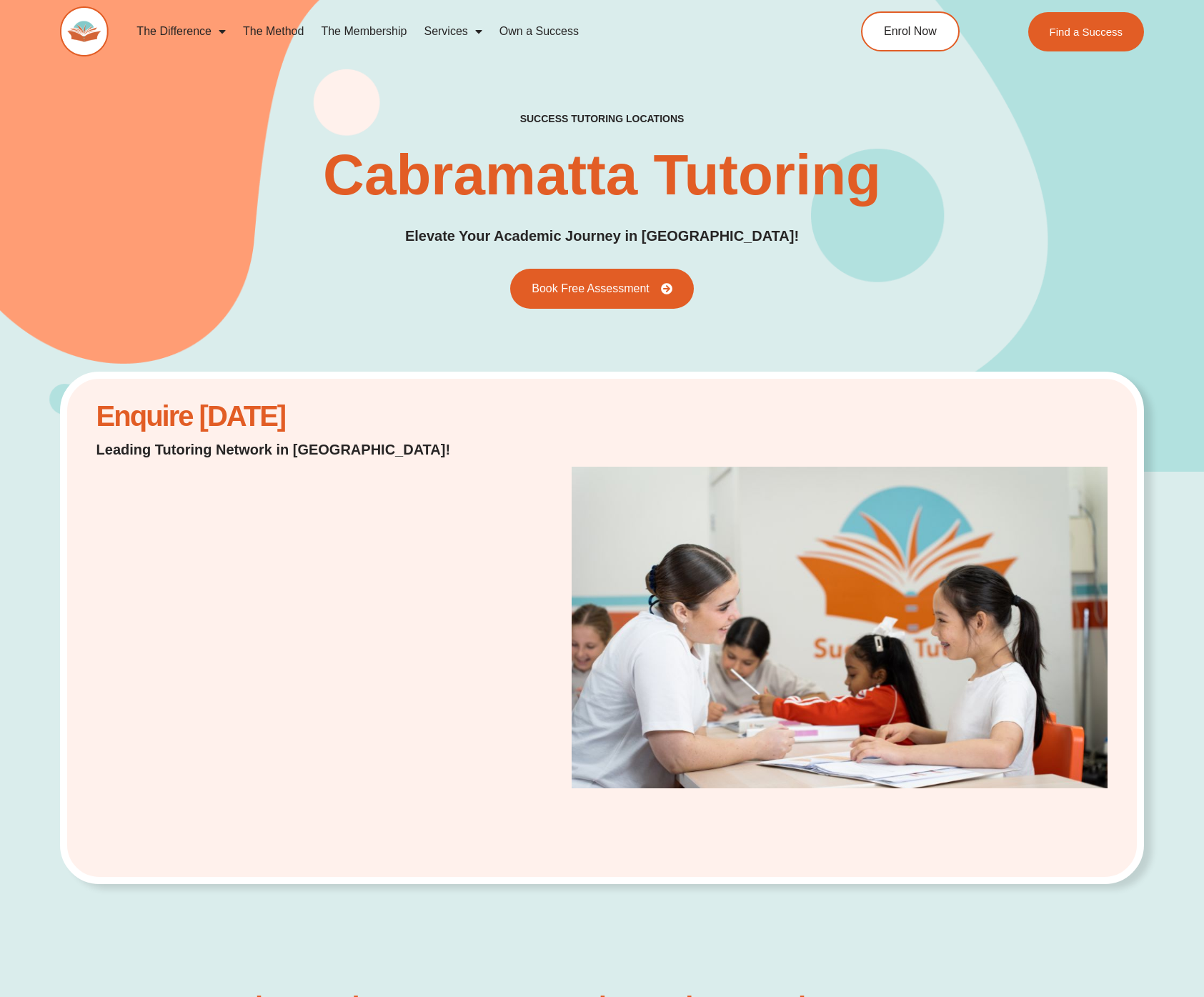
click at [813, 290] on div "success tutoring locations Cabramatta Tutoring Elevate Your Academic Journey in…" at bounding box center [602, 210] width 1084 height 197
click at [628, 290] on span "Book Free Assessment" at bounding box center [589, 289] width 129 height 13
click at [860, 323] on div "success tutoring locations Cabramatta Tutoring Elevate Your Academic Journey in…" at bounding box center [602, 210] width 1084 height 522
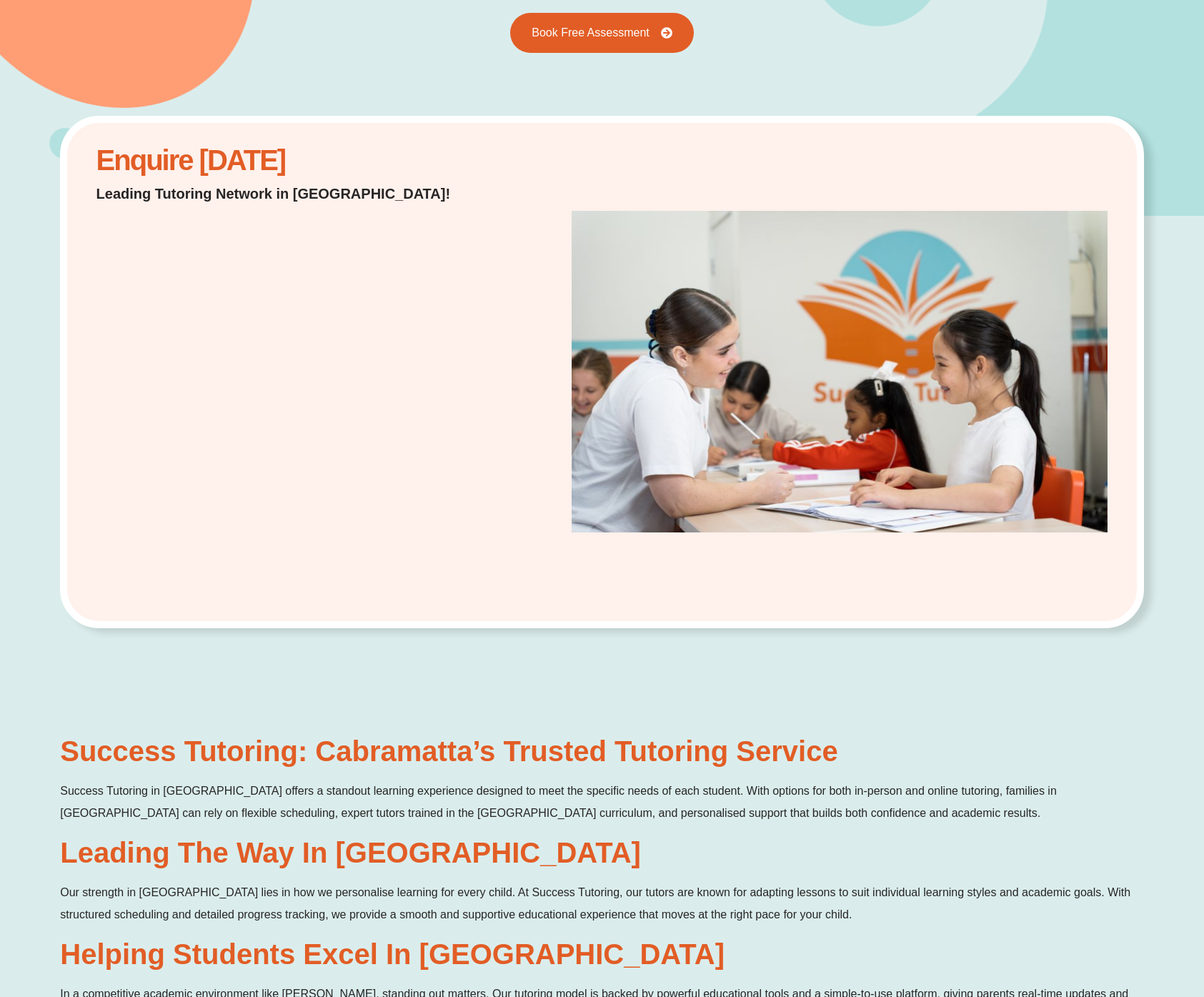
scroll to position [697, 0]
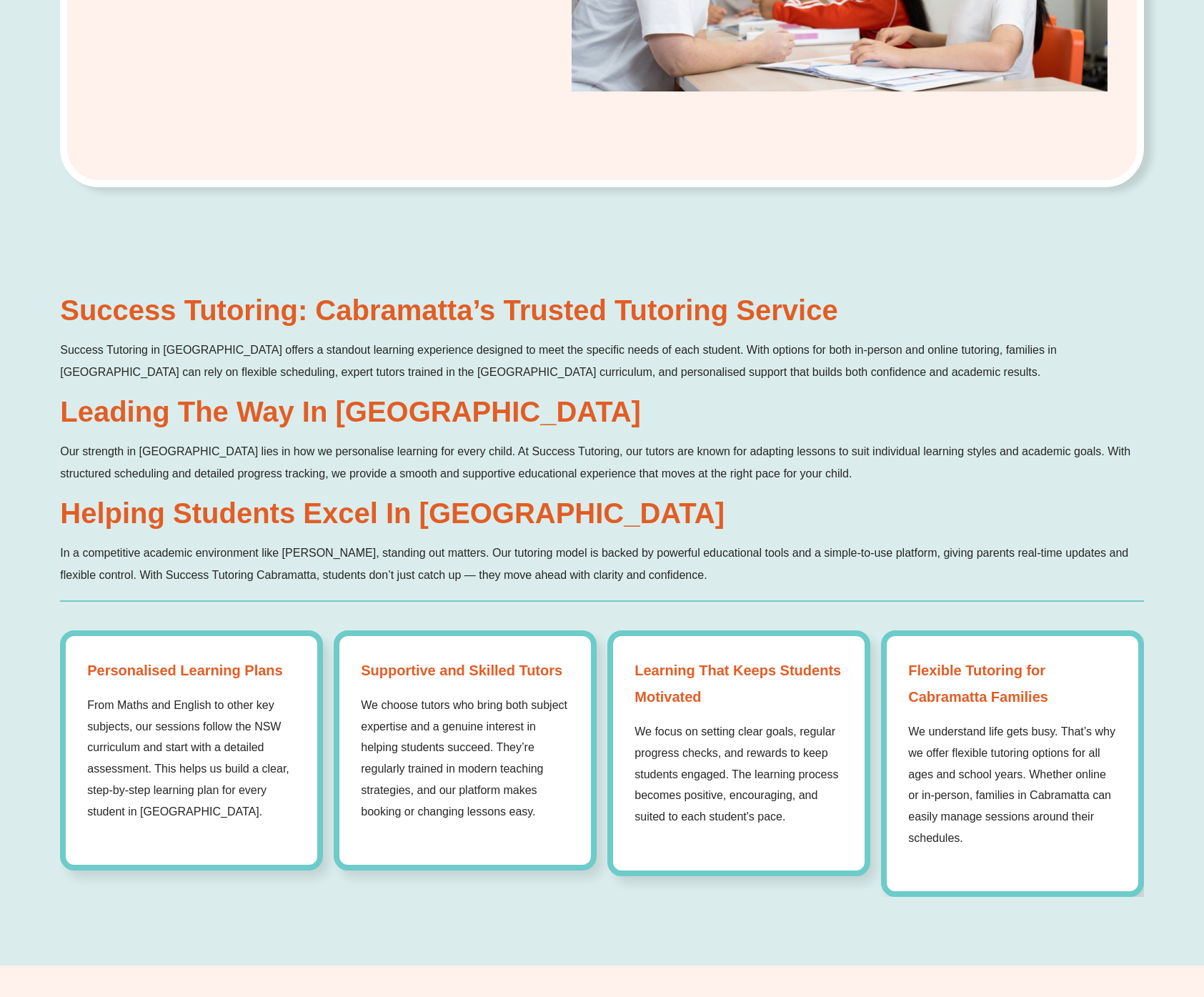
click at [726, 557] on p "In a competitive academic environment like Cabramatta, standing out matters. Ou…" at bounding box center [602, 564] width 1084 height 44
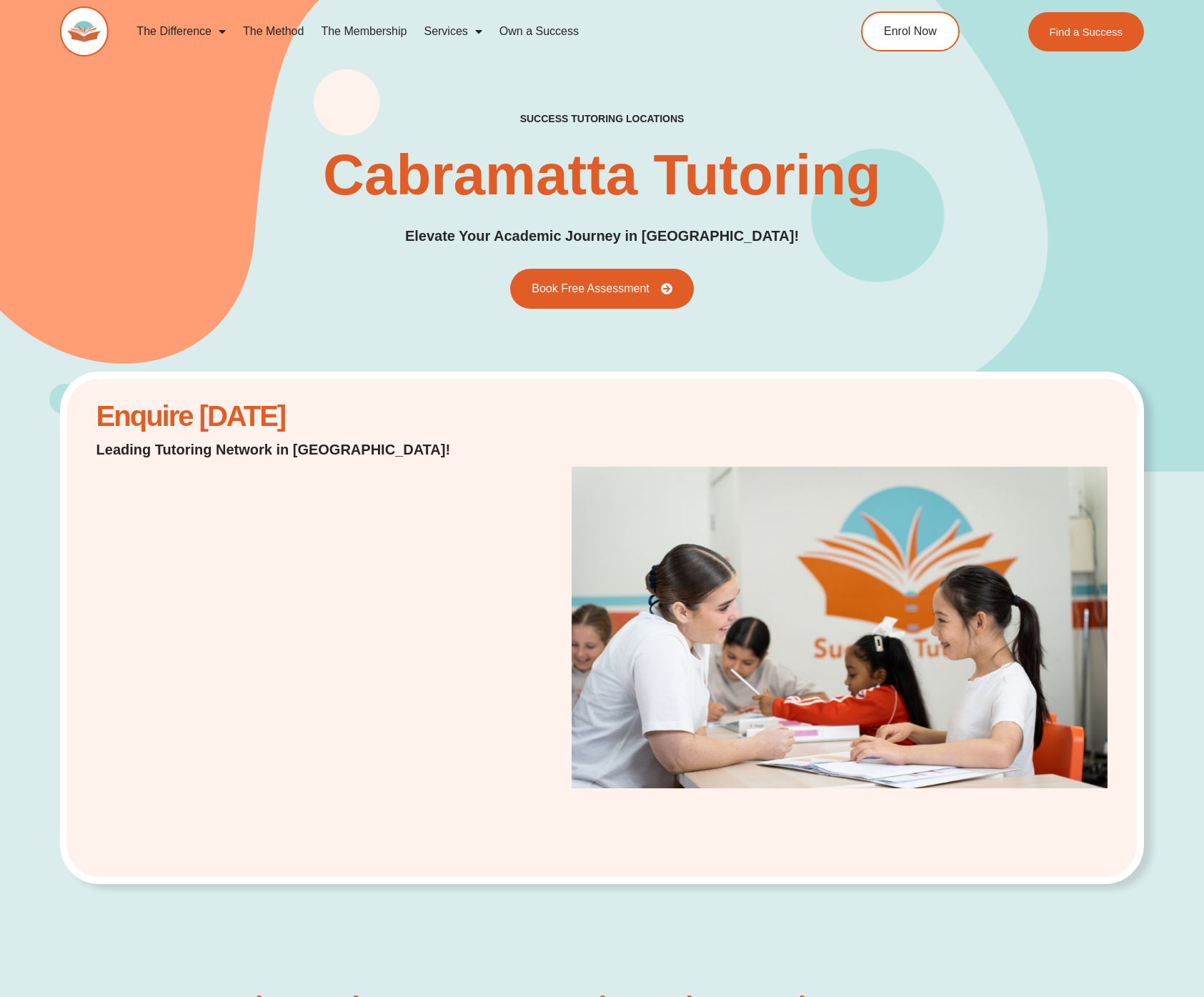
click at [559, 440] on div "Enquire [DATE] Leading Tutoring Network in [GEOGRAPHIC_DATA]!" at bounding box center [602, 629] width 1084 height 513
click at [75, 708] on div "Enquire [DATE] Leading Tutoring Network in [GEOGRAPHIC_DATA]!" at bounding box center [602, 629] width 1084 height 513
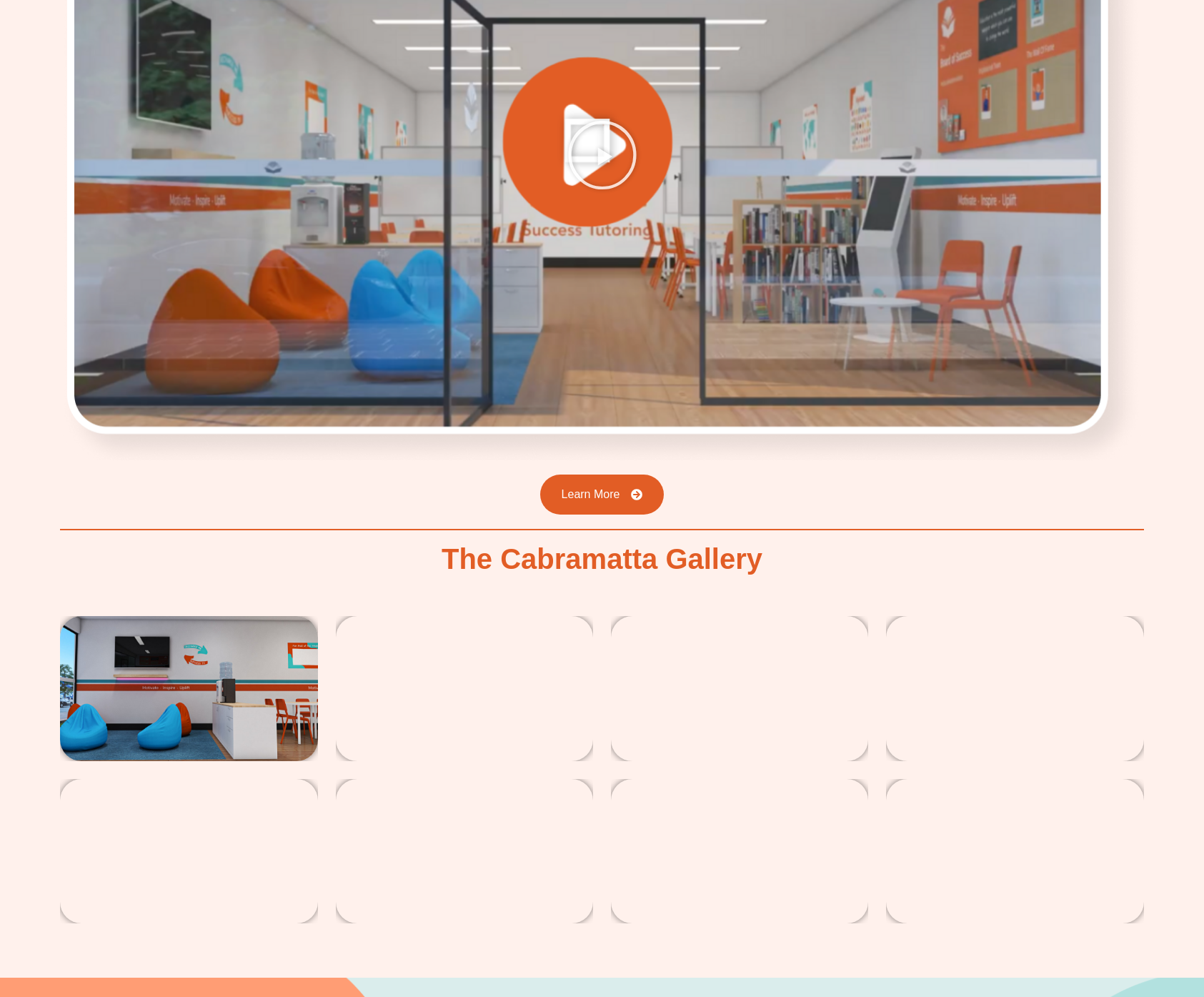
scroll to position [1997, 0]
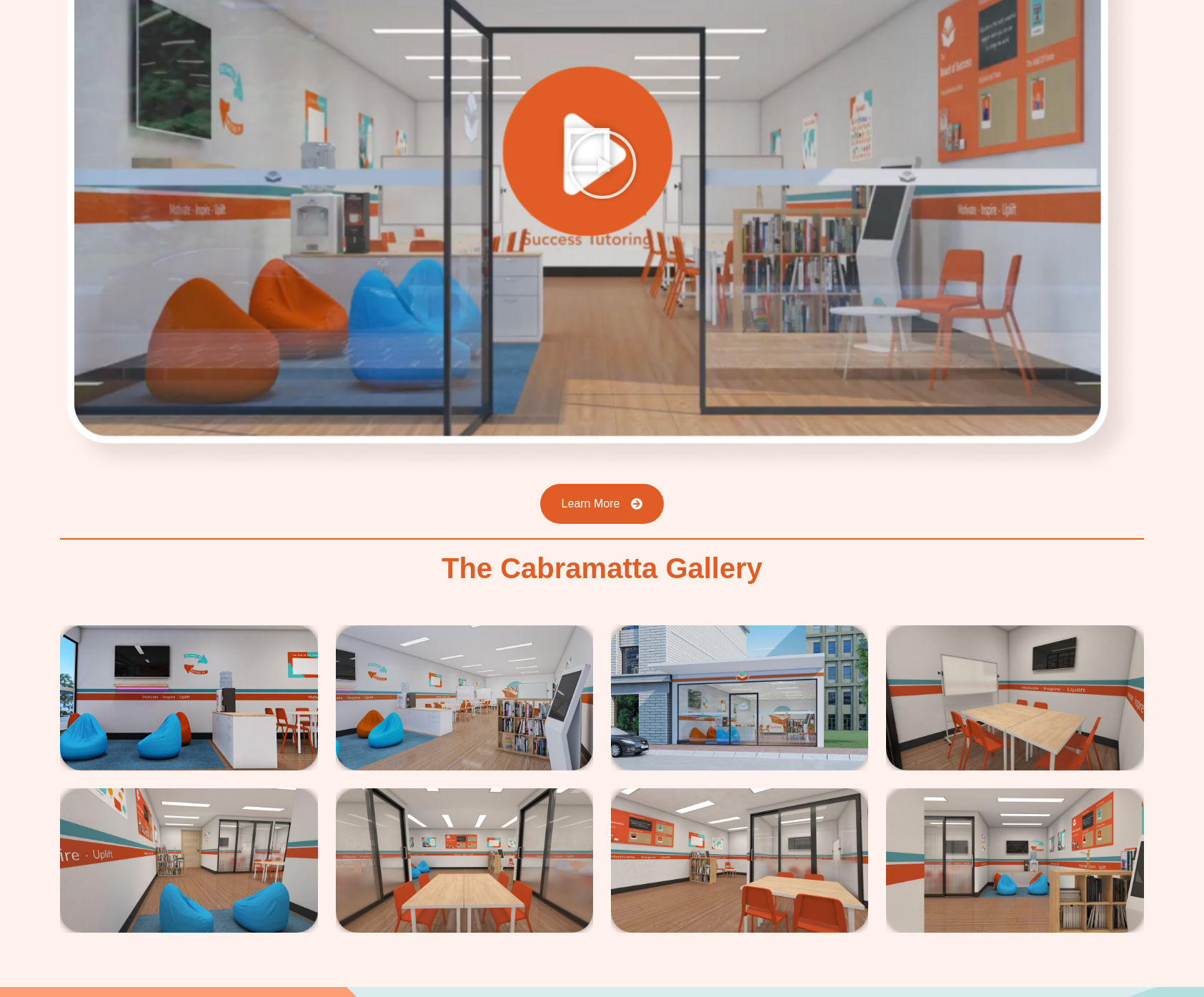
click at [555, 502] on div "Choosing Success Tutoring in Cabramatta Step into Cabramatta’s Trusted Learning…" at bounding box center [602, 338] width 1084 height 1297
click at [569, 489] on link "Learn More" at bounding box center [602, 504] width 136 height 44
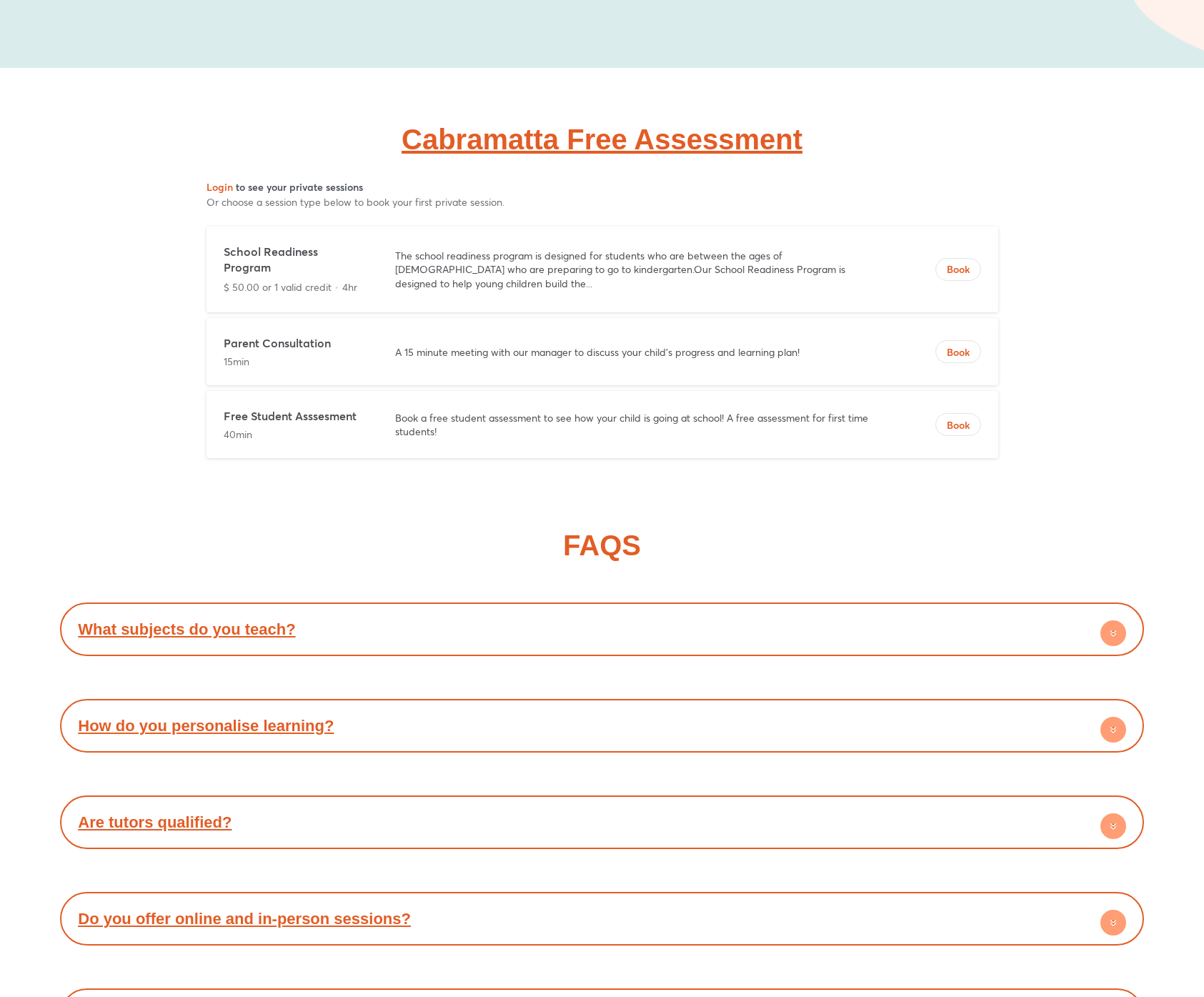
click at [159, 477] on div "FAQS What subjects do you teach? Maths, English, Science & more – all aligned w…" at bounding box center [602, 835] width 1084 height 716
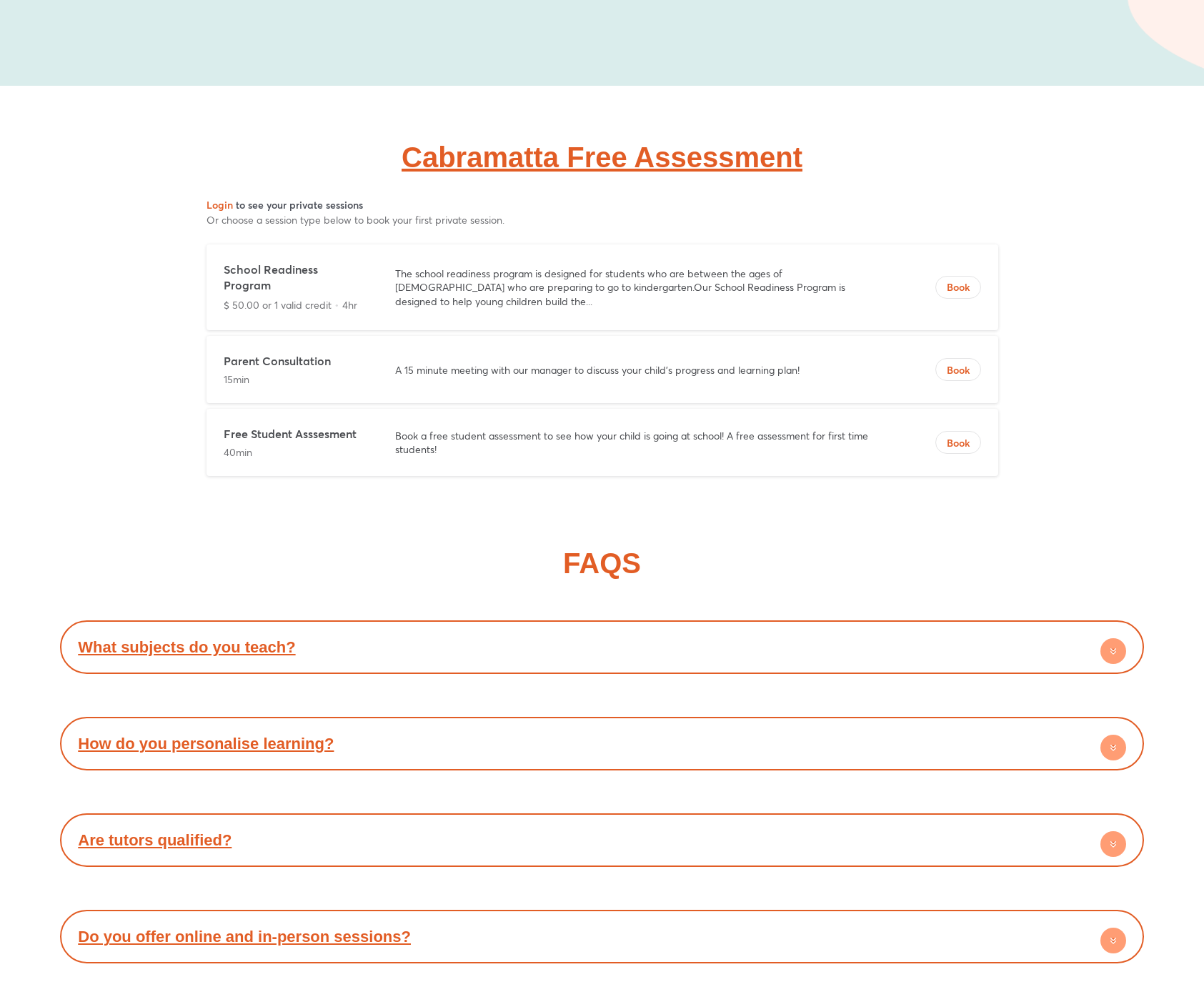
click at [266, 561] on div "FAQS What subjects do you teach? Maths, English, Science & more – all aligned w…" at bounding box center [602, 852] width 1084 height 716
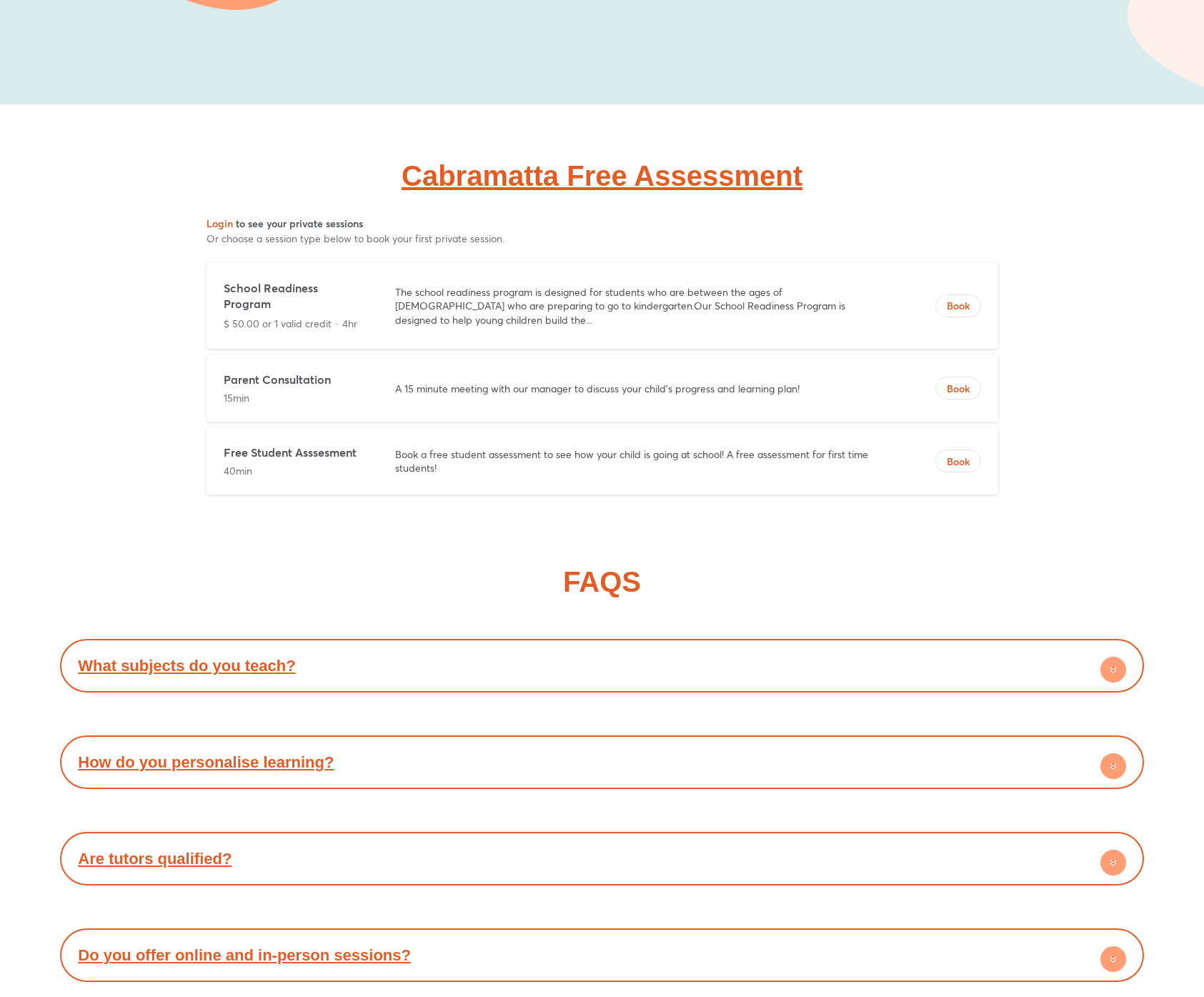
scroll to position [5145, 0]
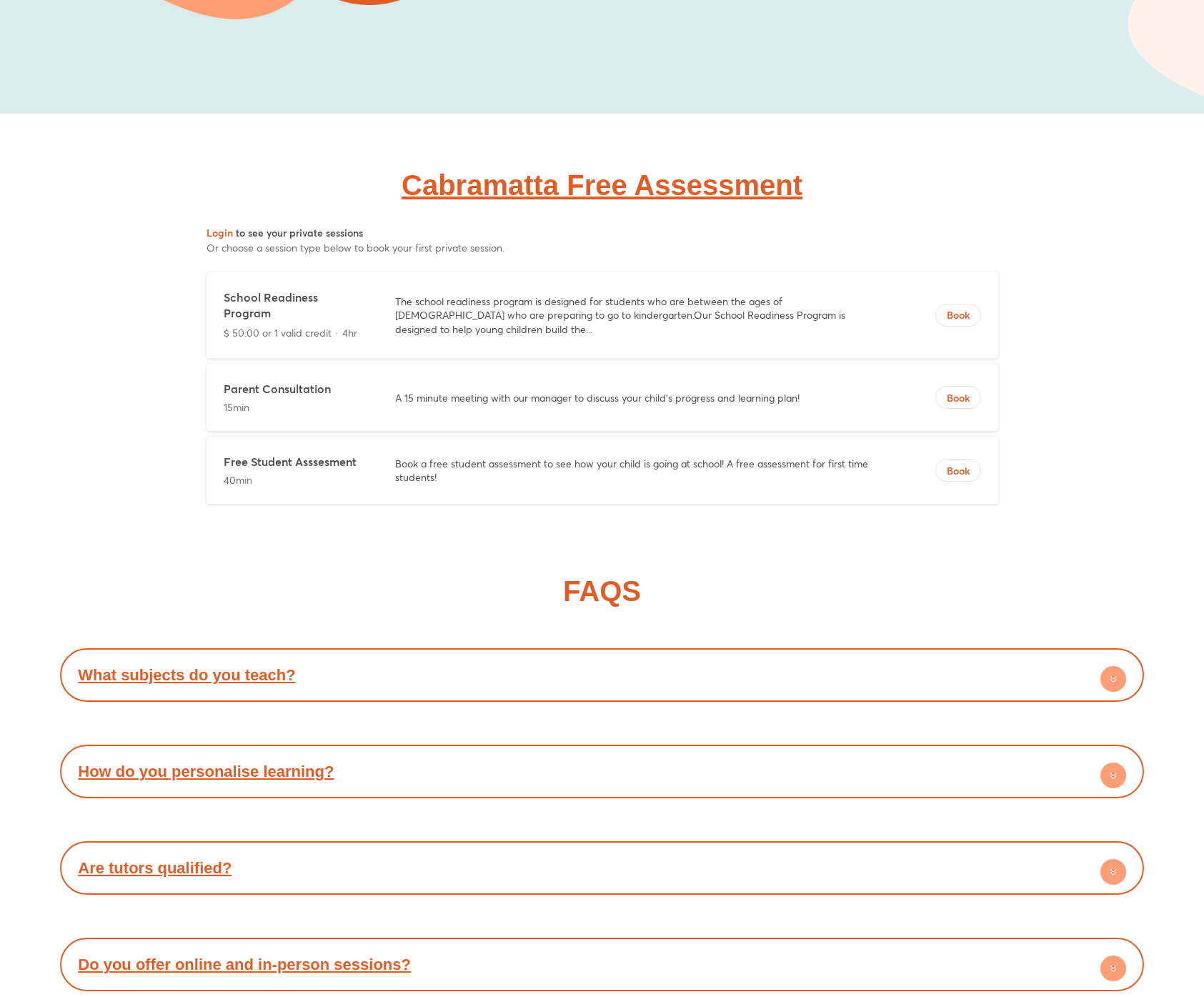
click at [131, 523] on div "FAQS What subjects do you teach? Maths, English, Science & more – all aligned w…" at bounding box center [602, 881] width 1084 height 716
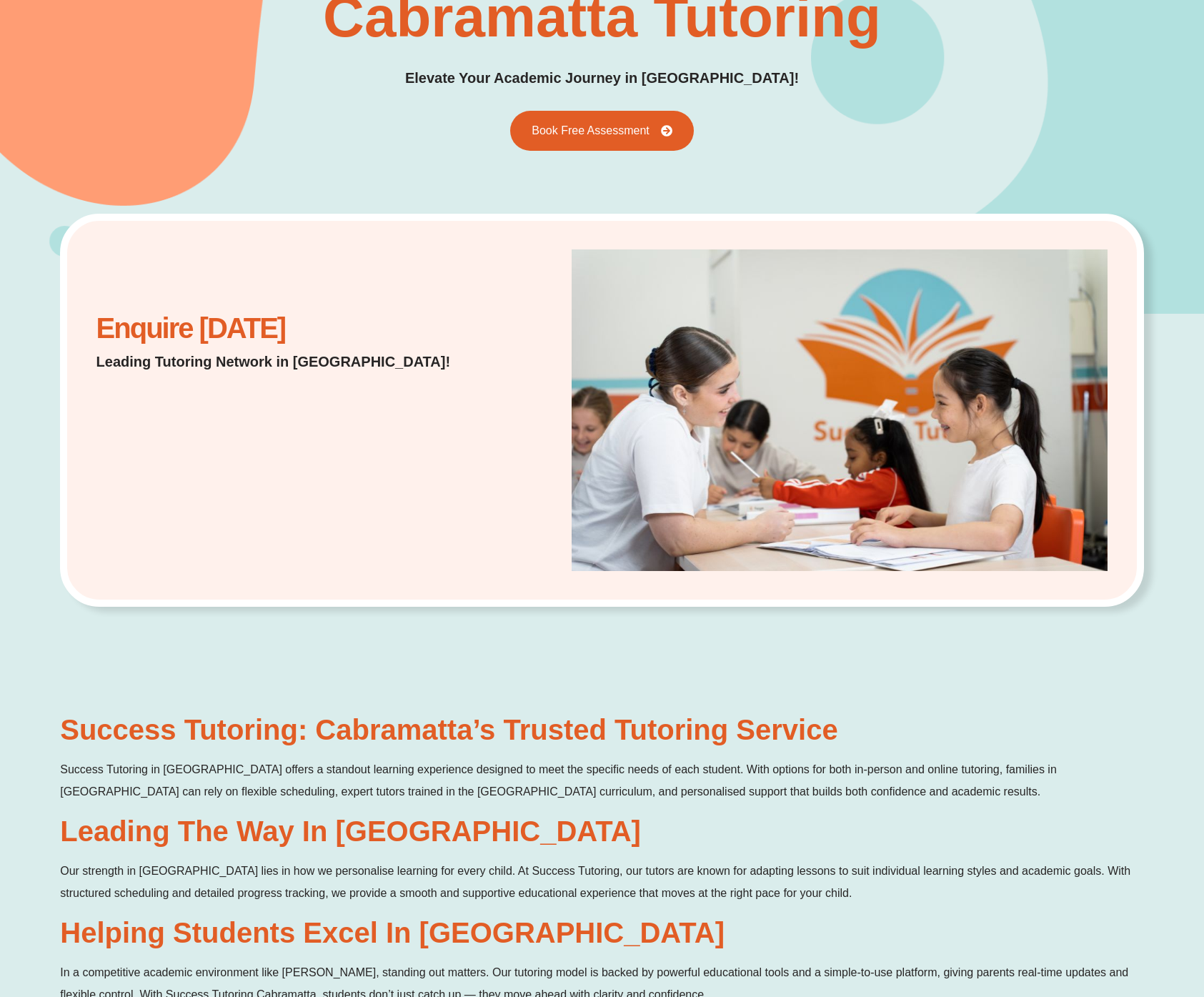
scroll to position [0, 0]
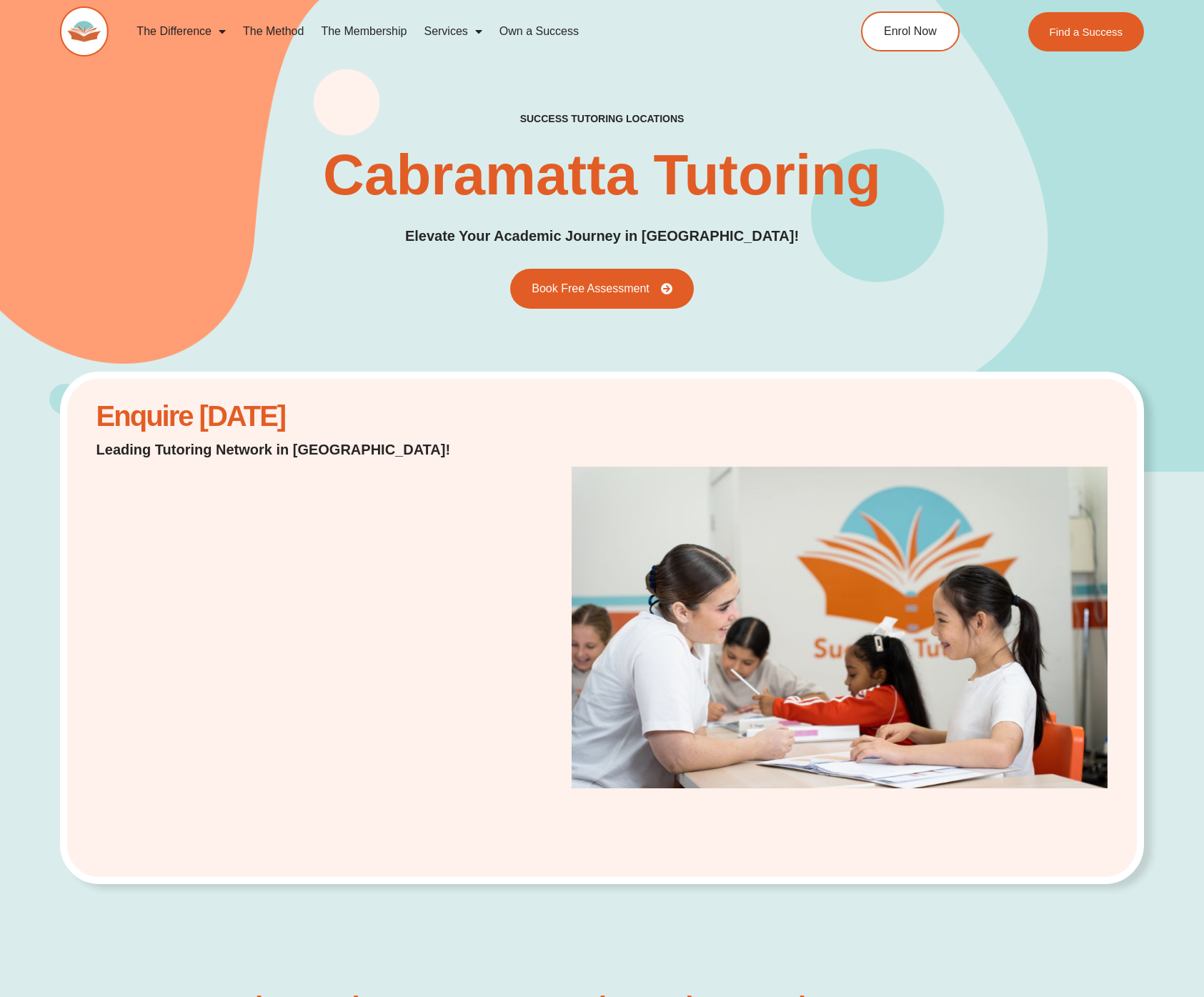
click at [80, 433] on div "Enquire [DATE] Leading Tutoring Network in [GEOGRAPHIC_DATA]!" at bounding box center [602, 629] width 1084 height 513
drag, startPoint x: 83, startPoint y: 429, endPoint x: 407, endPoint y: 429, distance: 324.0
click at [403, 428] on div "Enquire [DATE] Leading Tutoring Network in [GEOGRAPHIC_DATA]!" at bounding box center [602, 629] width 1084 height 513
click at [407, 429] on div "Enquire [DATE] Leading Tutoring Network in [GEOGRAPHIC_DATA]!" at bounding box center [280, 628] width 382 height 455
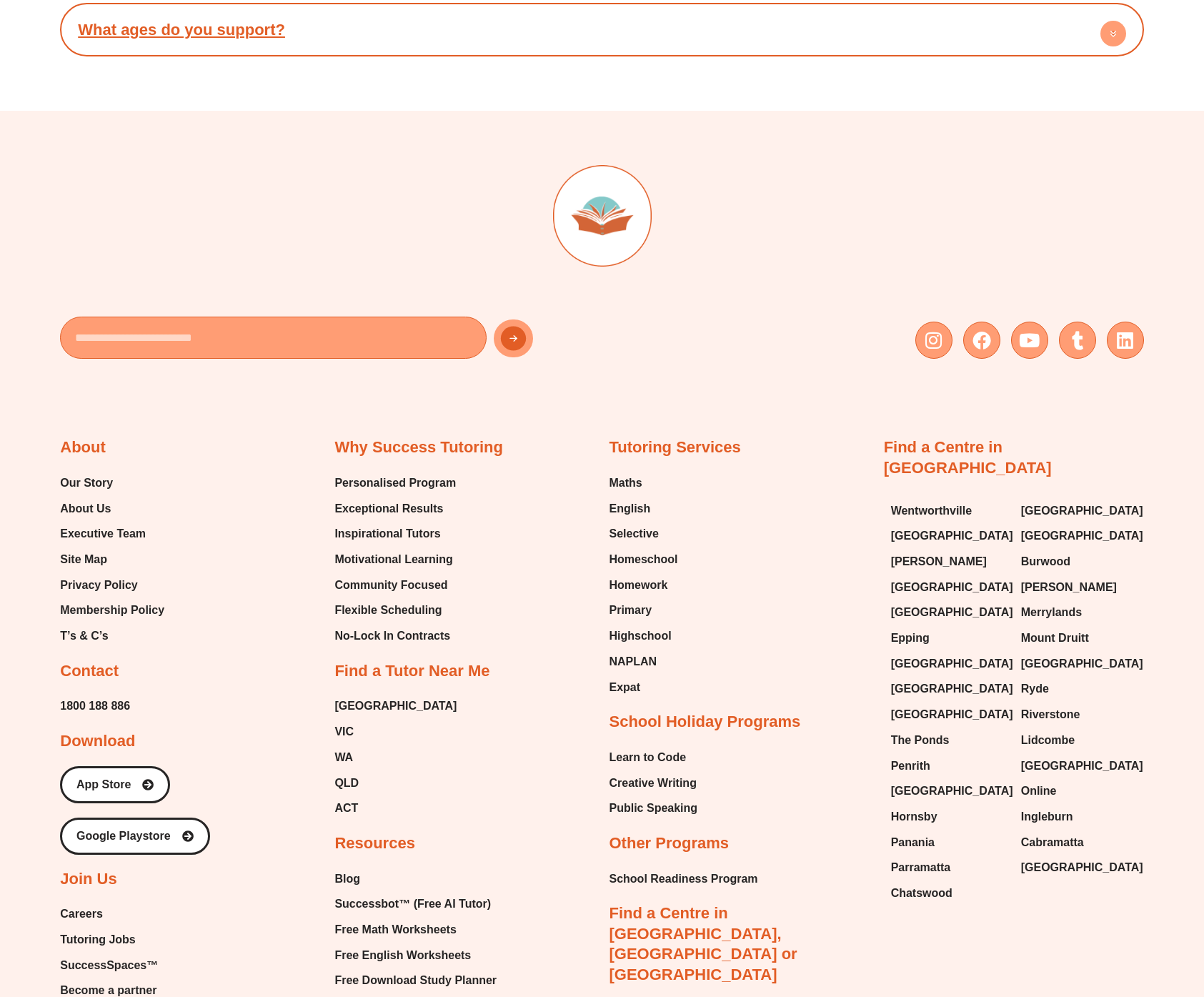
scroll to position [6661, 0]
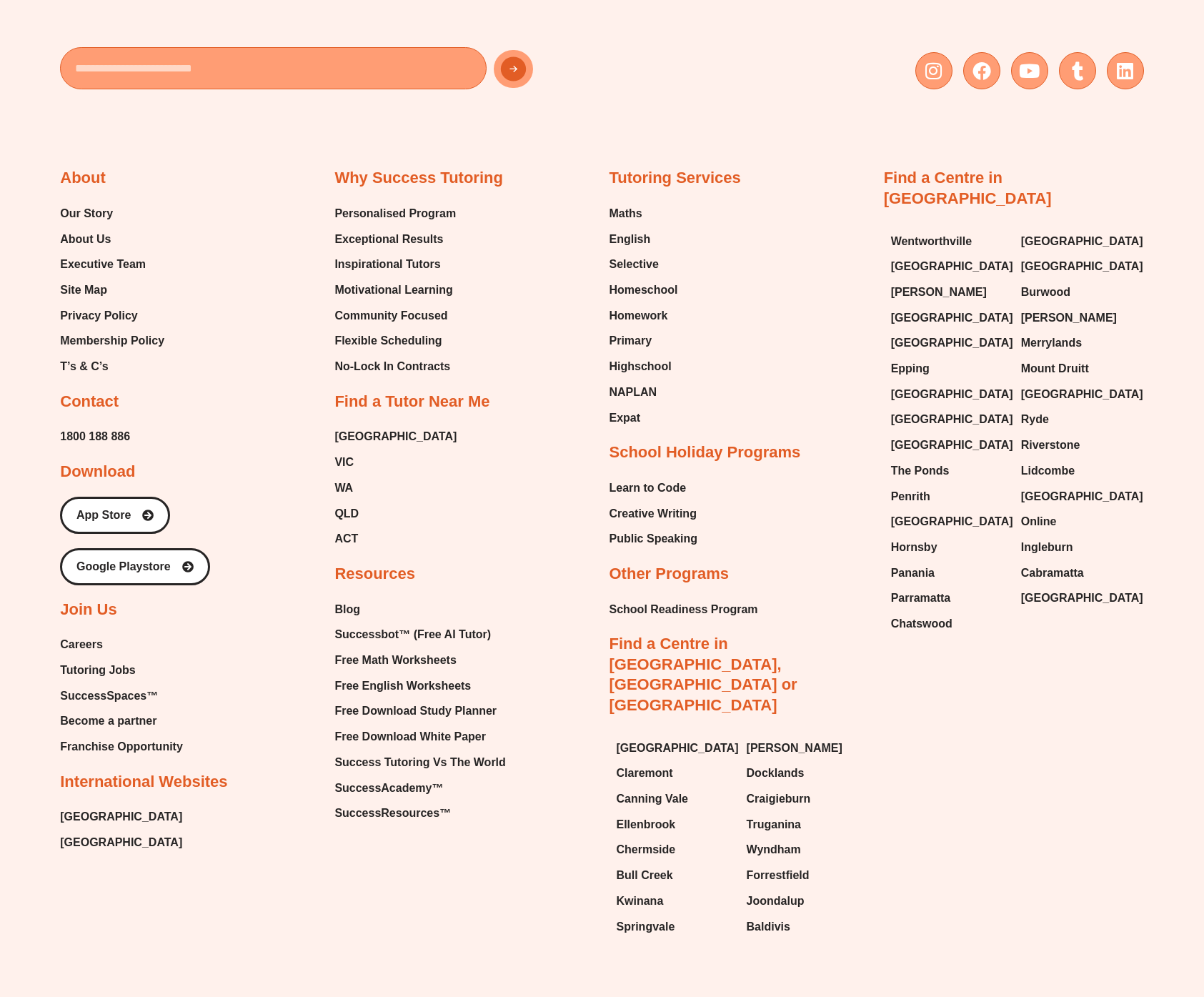
click at [962, 767] on div "About Our Story About Us Executive Team Site Map Privacy Policy Membership Poli…" at bounding box center [602, 524] width 1084 height 840
click at [923, 511] on span "[GEOGRAPHIC_DATA]" at bounding box center [952, 521] width 122 height 22
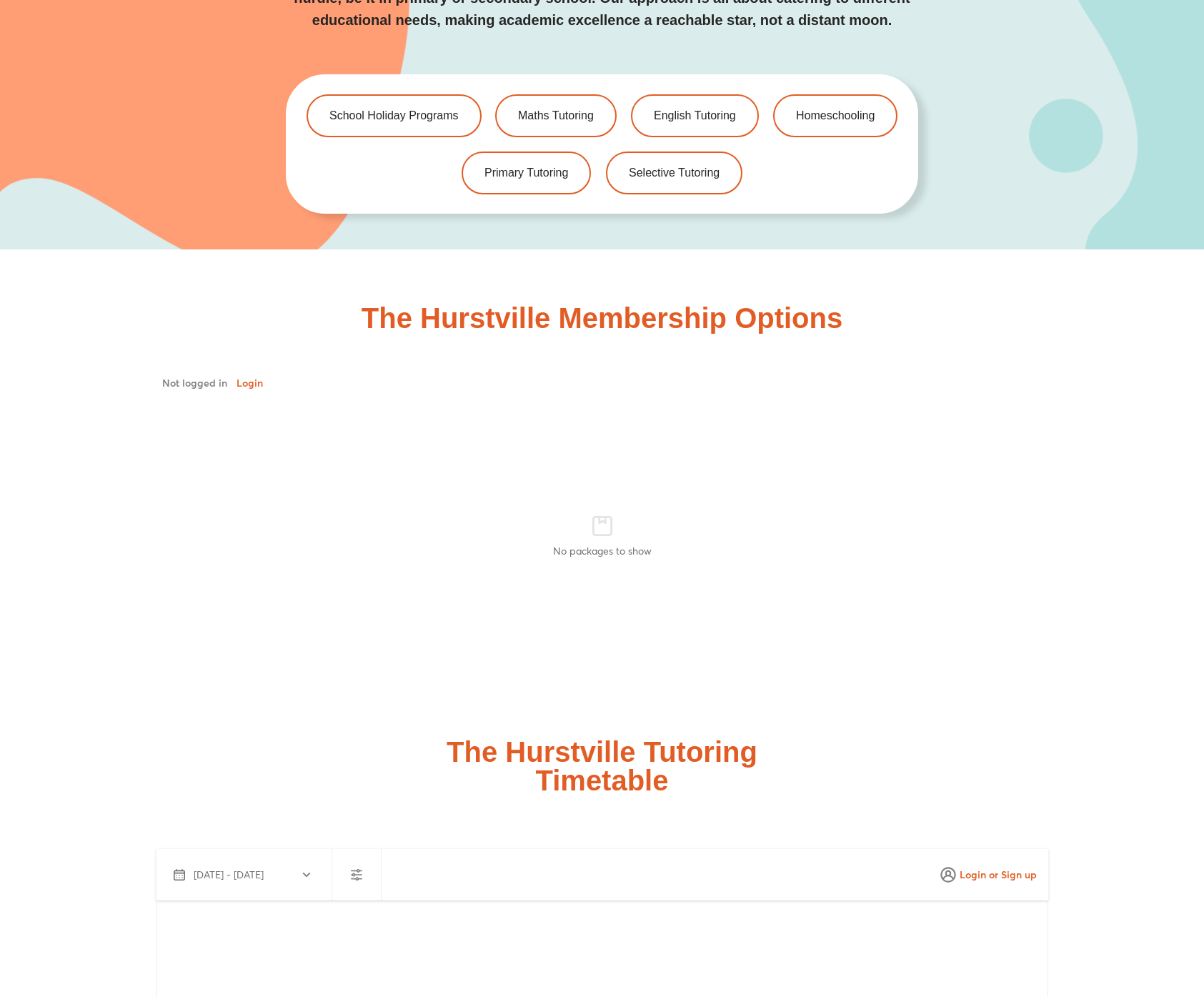
scroll to position [3173, 0]
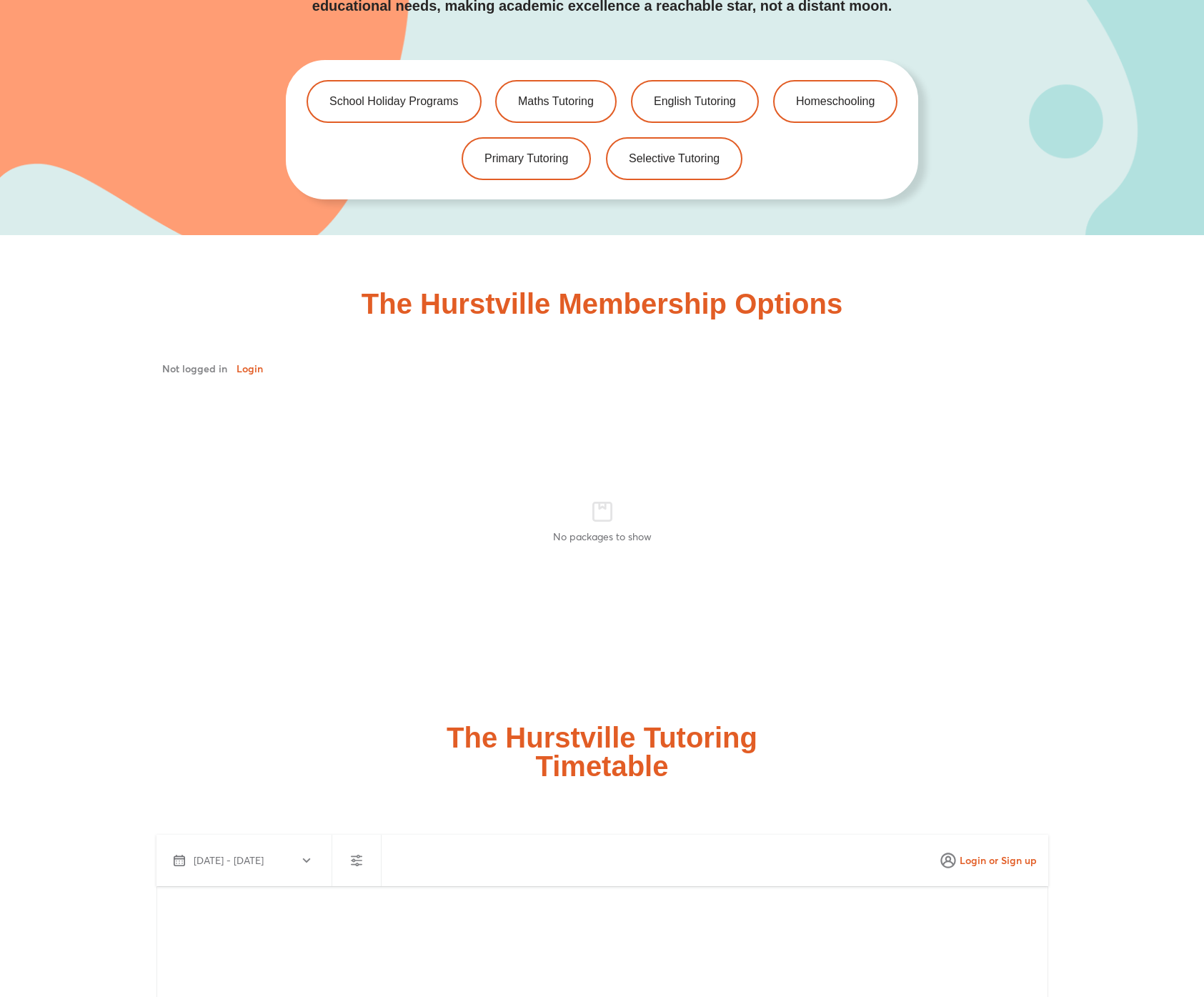
drag, startPoint x: 661, startPoint y: 553, endPoint x: 576, endPoint y: 529, distance: 88.3
click at [648, 554] on div "No packages to show" at bounding box center [602, 522] width 886 height 299
drag, startPoint x: 565, startPoint y: 525, endPoint x: 680, endPoint y: 527, distance: 115.0
click at [680, 527] on div "No packages to show" at bounding box center [602, 522] width 886 height 299
click at [681, 529] on div "No packages to show" at bounding box center [602, 522] width 886 height 299
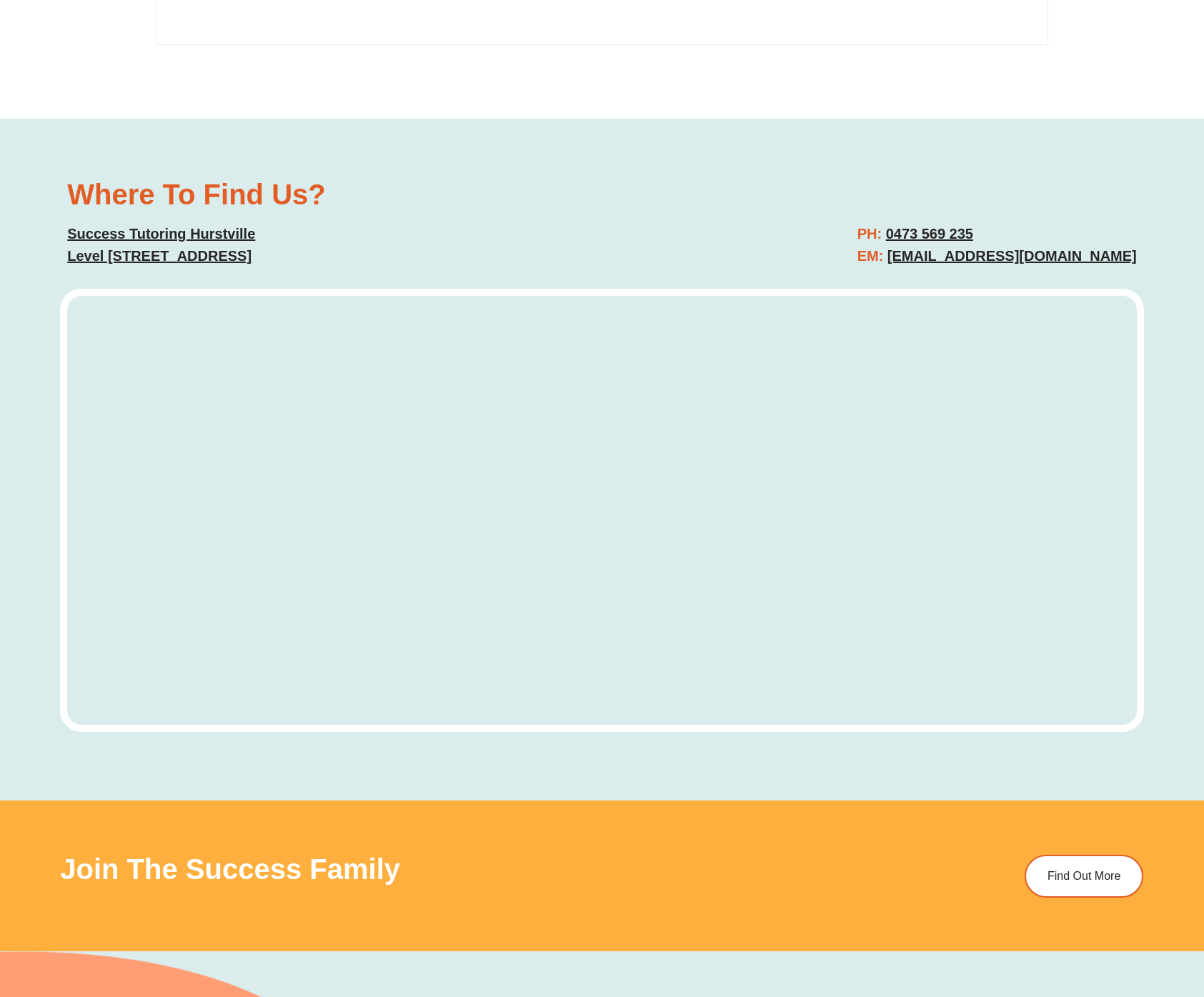
scroll to position [3939, 0]
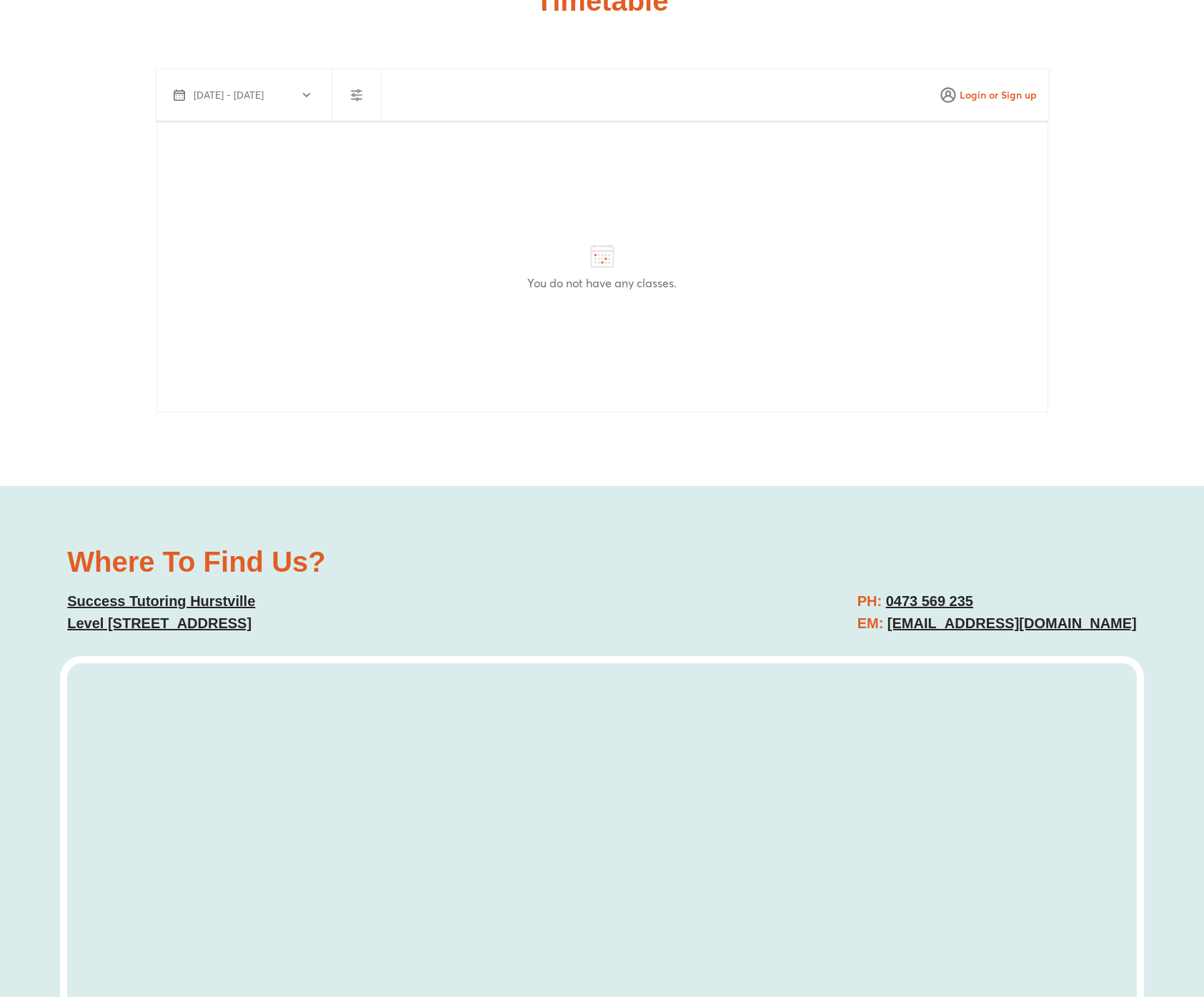
drag, startPoint x: 725, startPoint y: 365, endPoint x: 687, endPoint y: 288, distance: 85.9
click at [725, 366] on div "You do not have any classes." at bounding box center [602, 266] width 892 height 291
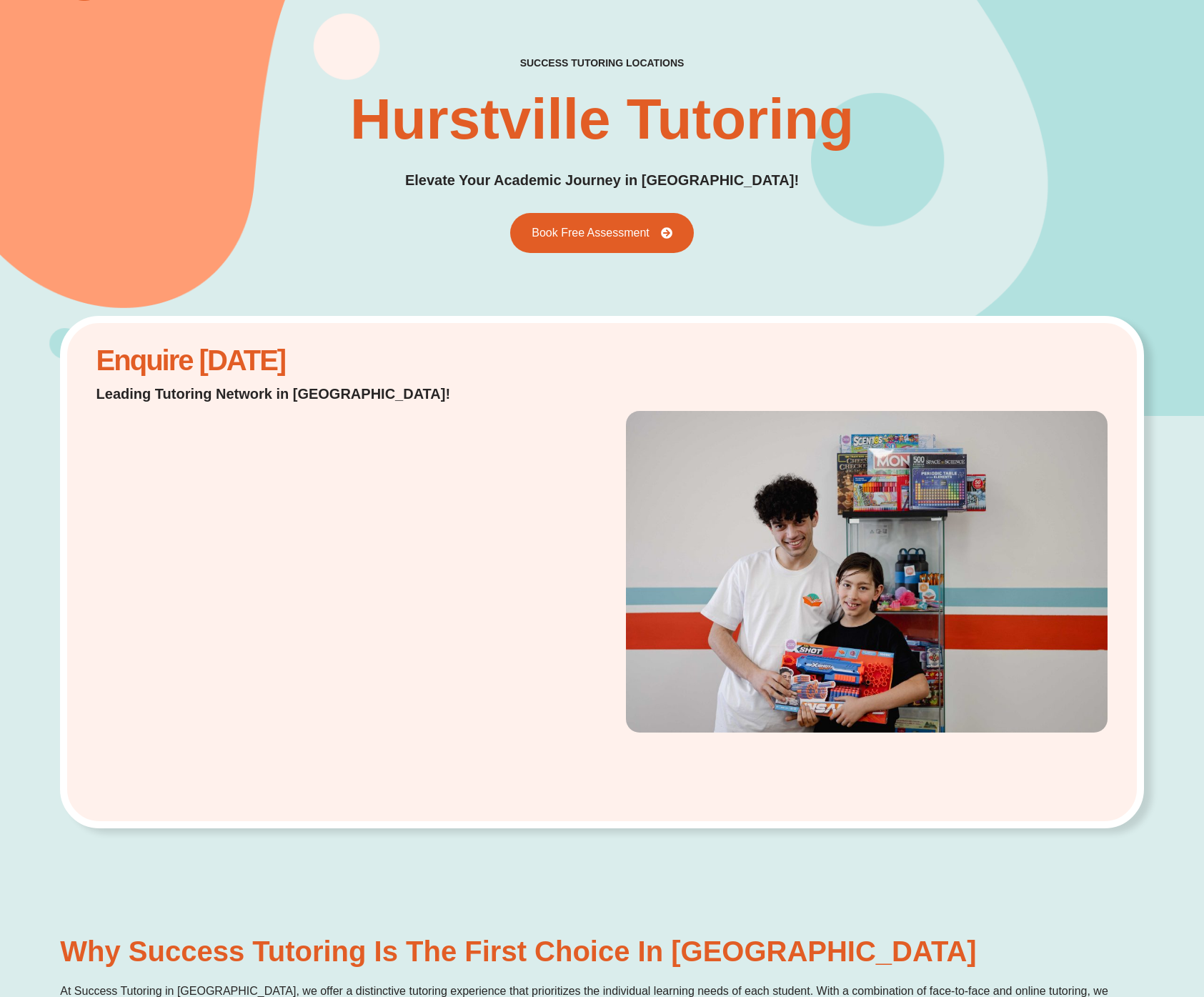
scroll to position [0, 0]
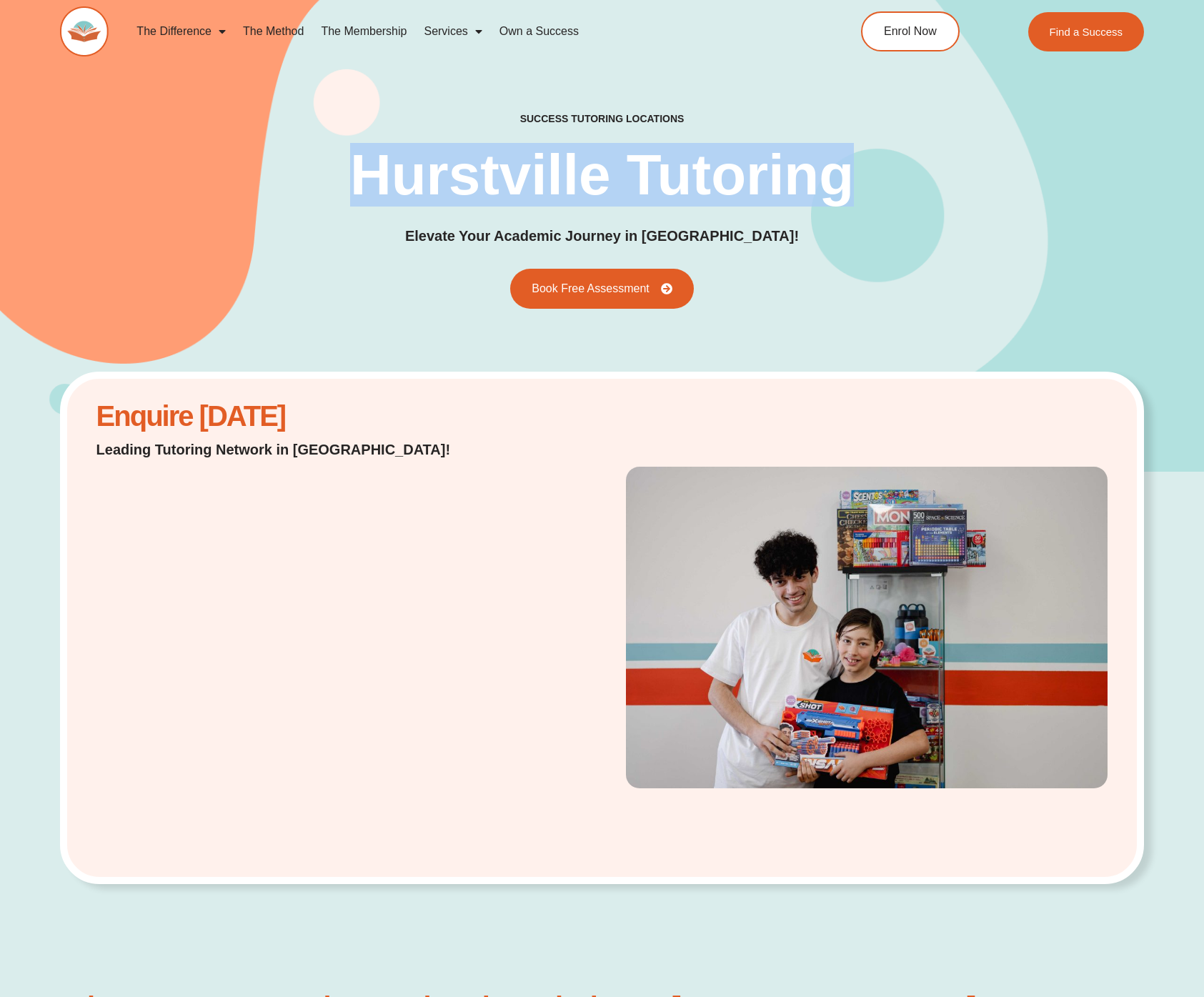
drag, startPoint x: 336, startPoint y: 164, endPoint x: 858, endPoint y: 185, distance: 522.4
click at [858, 185] on div "success tutoring locations Hurstville Tutoring Elevate Your Academic Journey in…" at bounding box center [602, 210] width 1084 height 197
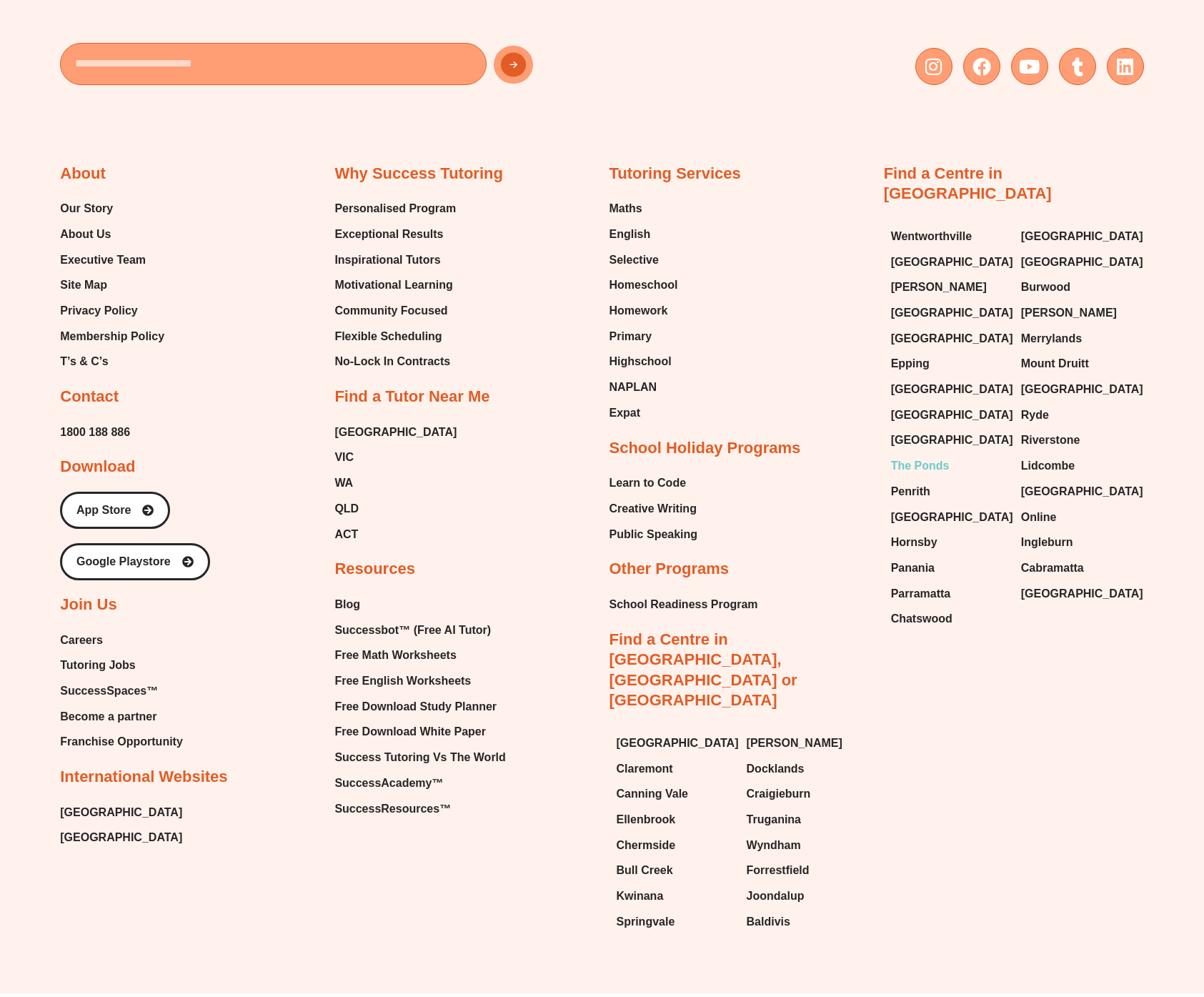
scroll to position [7104, 0]
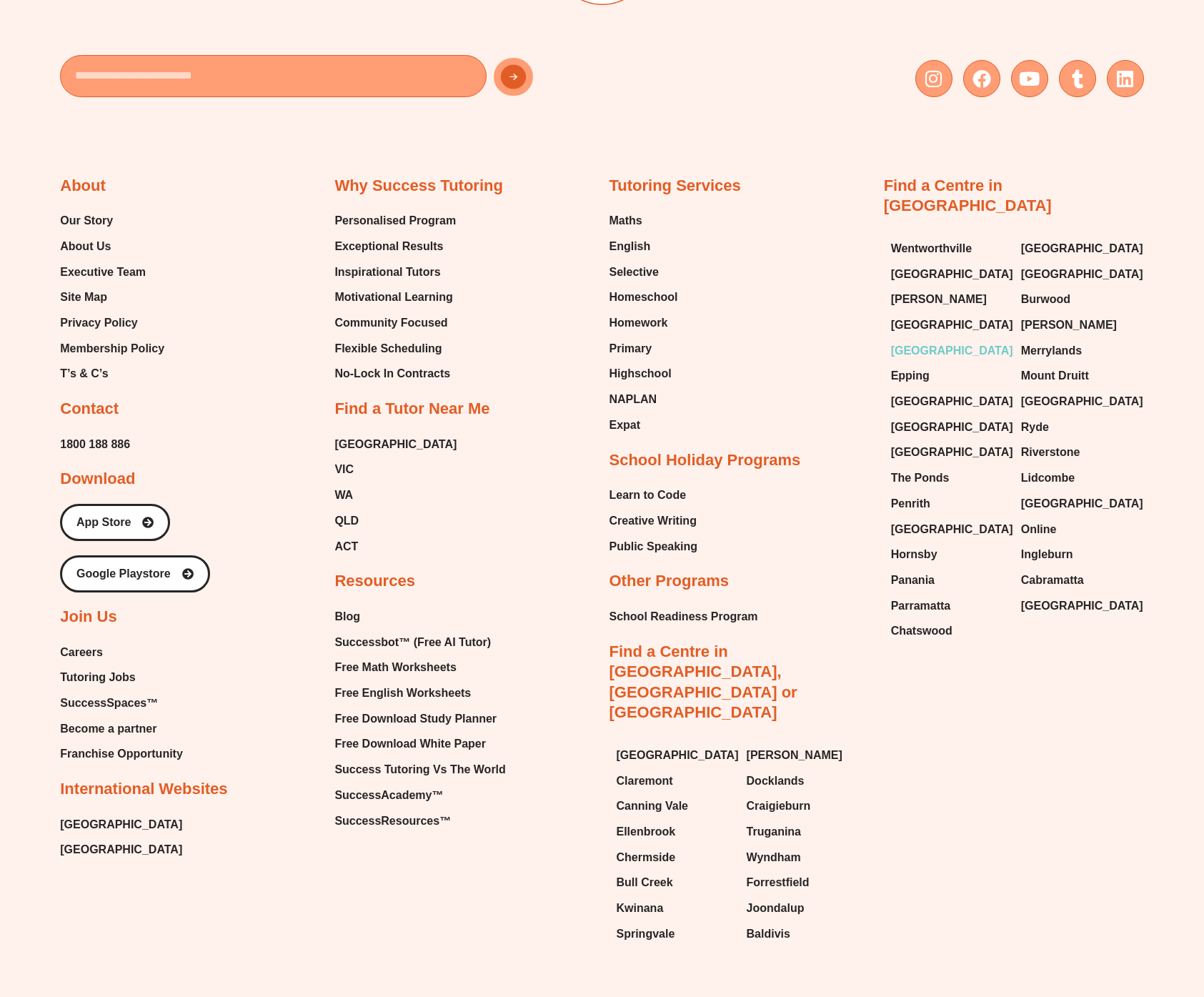
click at [914, 340] on span "[GEOGRAPHIC_DATA]" at bounding box center [952, 350] width 122 height 22
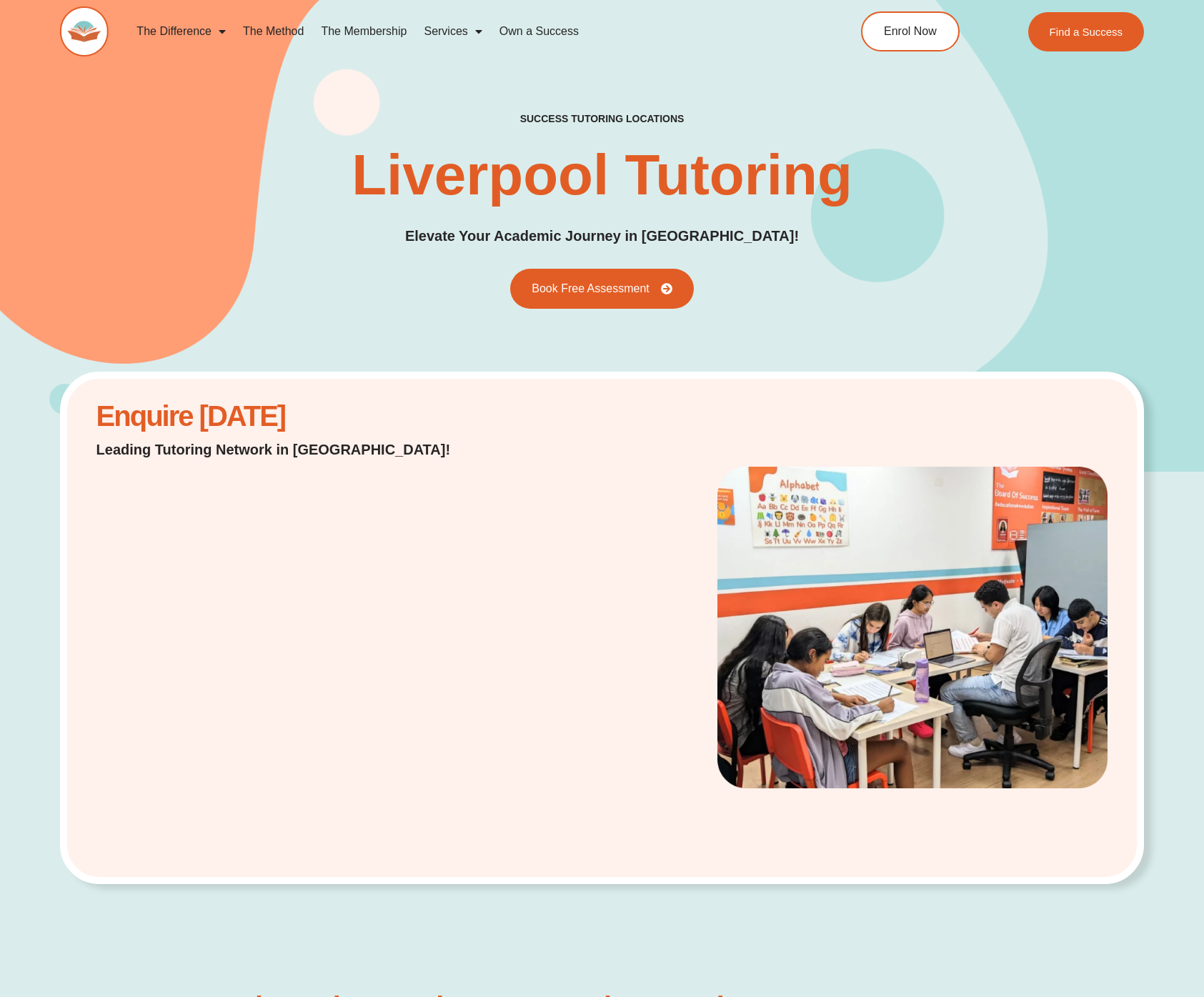
drag, startPoint x: 471, startPoint y: 376, endPoint x: 539, endPoint y: 323, distance: 86.2
click at [471, 375] on div "Enquire [DATE] Leading Tutoring Network in [GEOGRAPHIC_DATA]!" at bounding box center [602, 629] width 1084 height 513
click at [588, 288] on span "Book Free Assessment" at bounding box center [589, 289] width 129 height 13
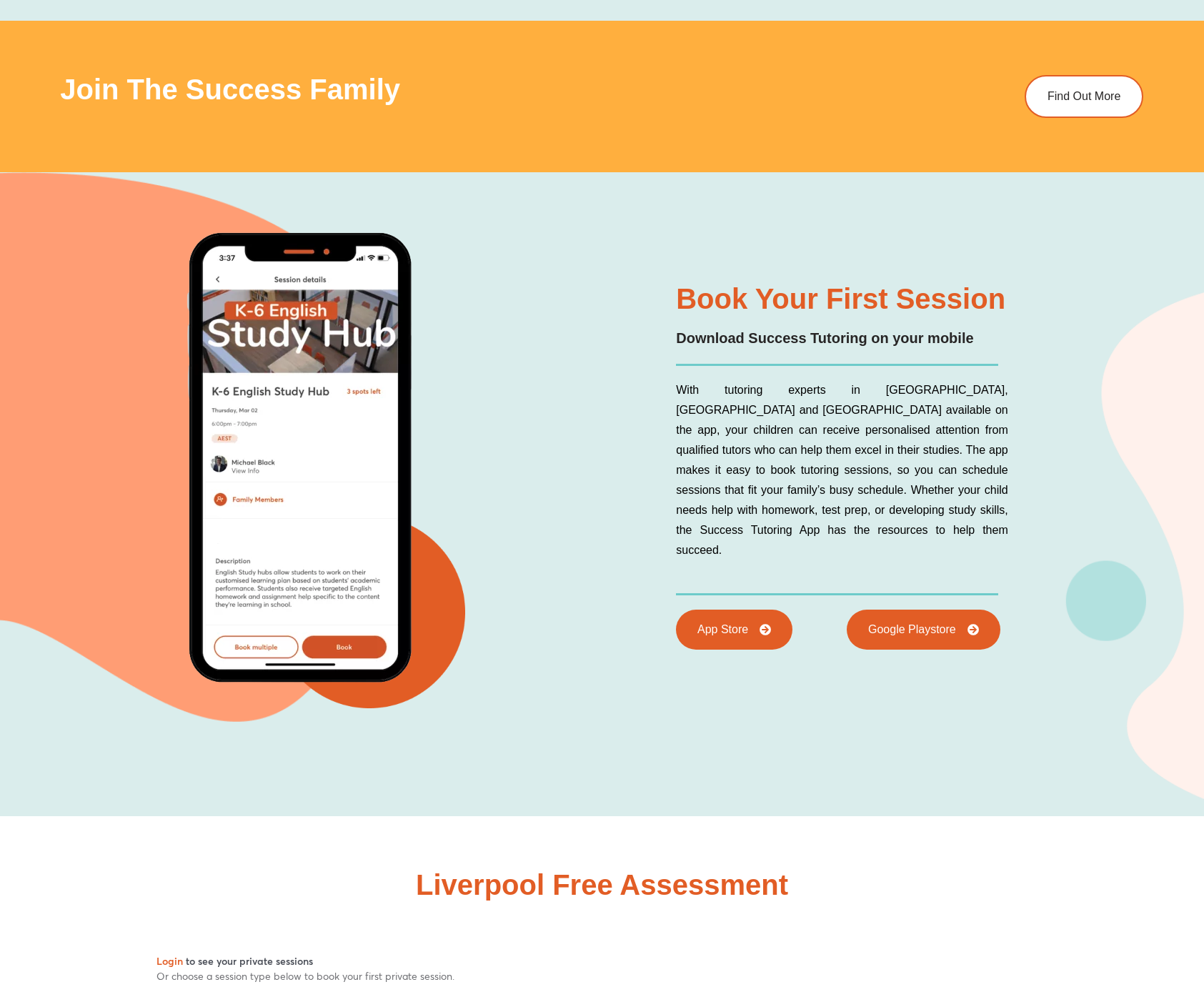
scroll to position [6982, 0]
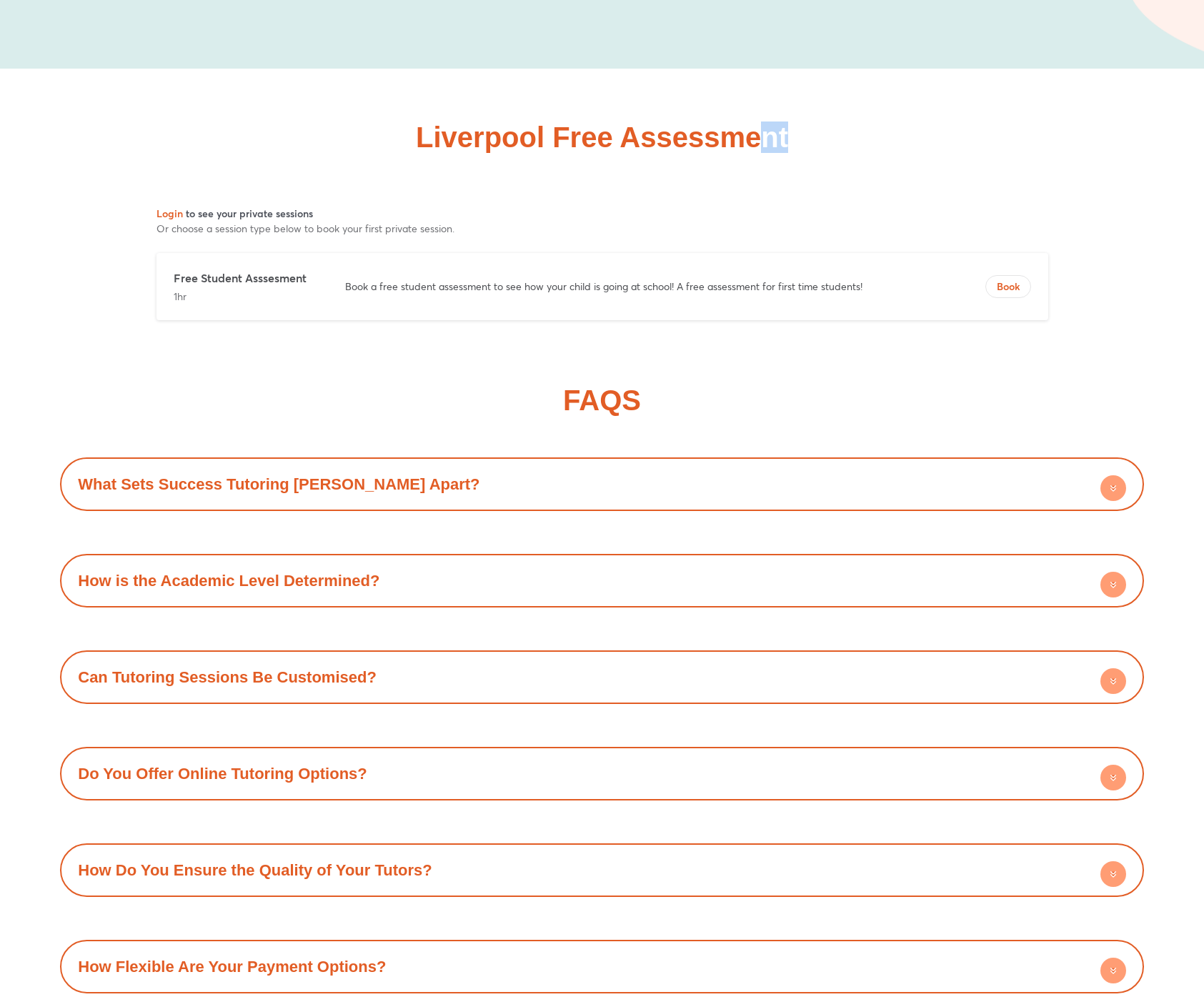
drag, startPoint x: 438, startPoint y: 153, endPoint x: 770, endPoint y: 153, distance: 332.0
click at [770, 153] on div "Liverpool Free Assessment" at bounding box center [602, 199] width 1084 height 263
click at [770, 152] on h2 "Liverpool Free Assessment" at bounding box center [602, 137] width 372 height 29
click at [766, 152] on h2 "Liverpool Free Assessment" at bounding box center [602, 137] width 372 height 29
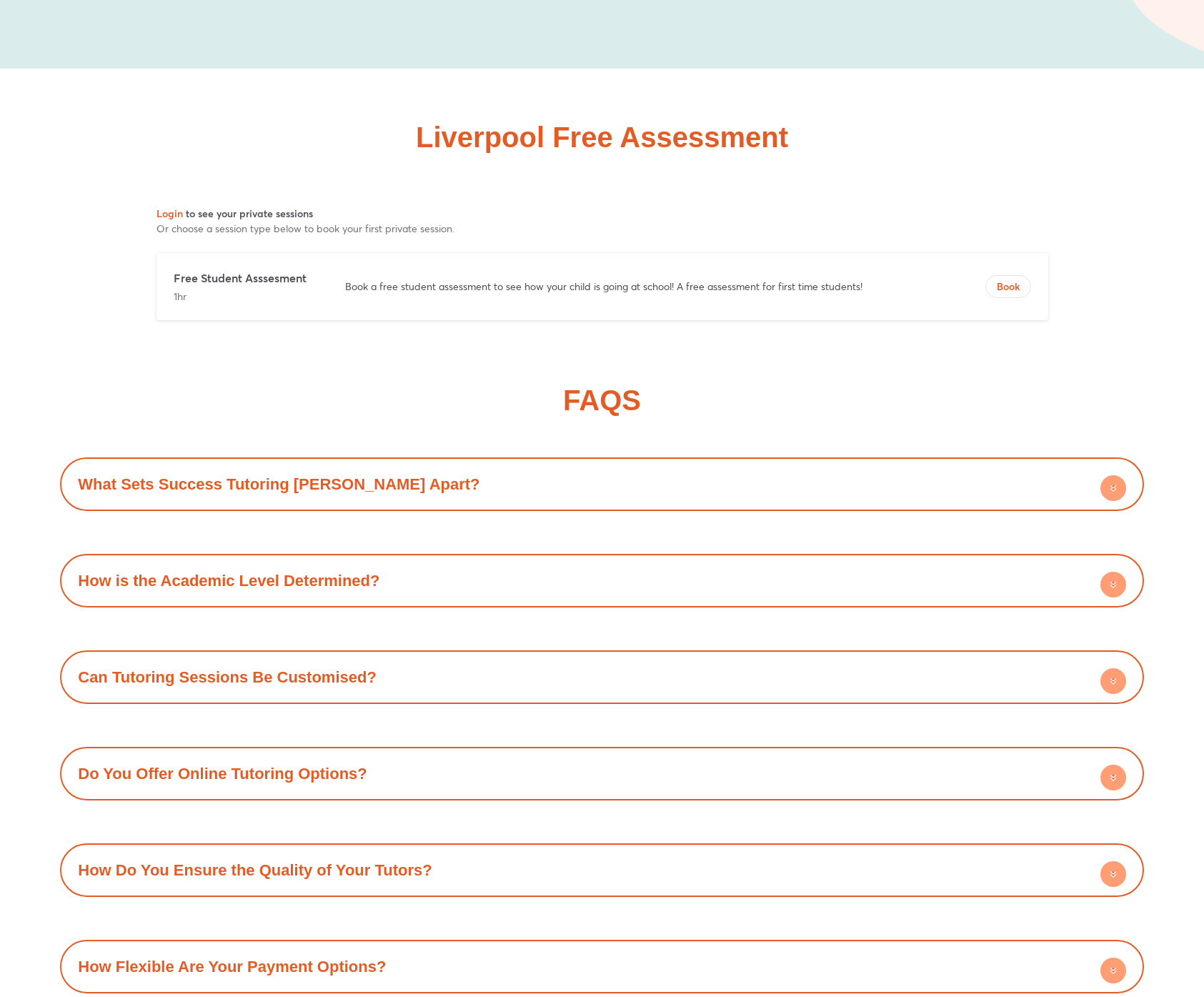
drag, startPoint x: 823, startPoint y: 147, endPoint x: 596, endPoint y: 245, distance: 247.3
click at [823, 148] on div "Liverpool Free Assessment" at bounding box center [602, 137] width 1084 height 29
click at [1022, 286] on span "Book" at bounding box center [1008, 286] width 44 height 14
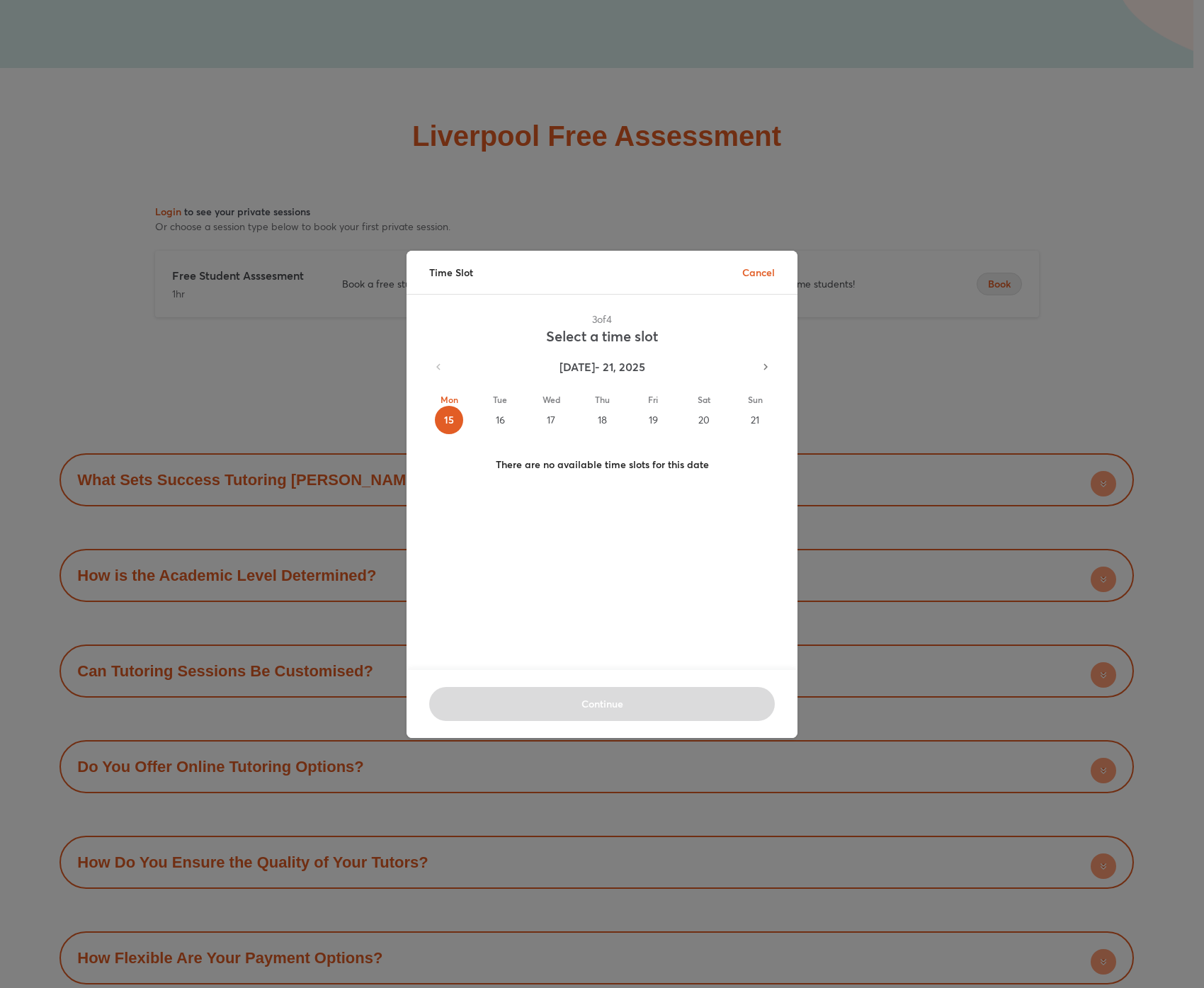
click at [490, 406] on div "Tue 16" at bounding box center [499, 413] width 28 height 41
click at [556, 413] on div "17" at bounding box center [551, 419] width 28 height 28
click at [591, 418] on div "18" at bounding box center [602, 419] width 28 height 28
click at [639, 418] on div "19" at bounding box center [653, 419] width 28 height 28
click at [680, 419] on button "Sat 20" at bounding box center [704, 413] width 51 height 64
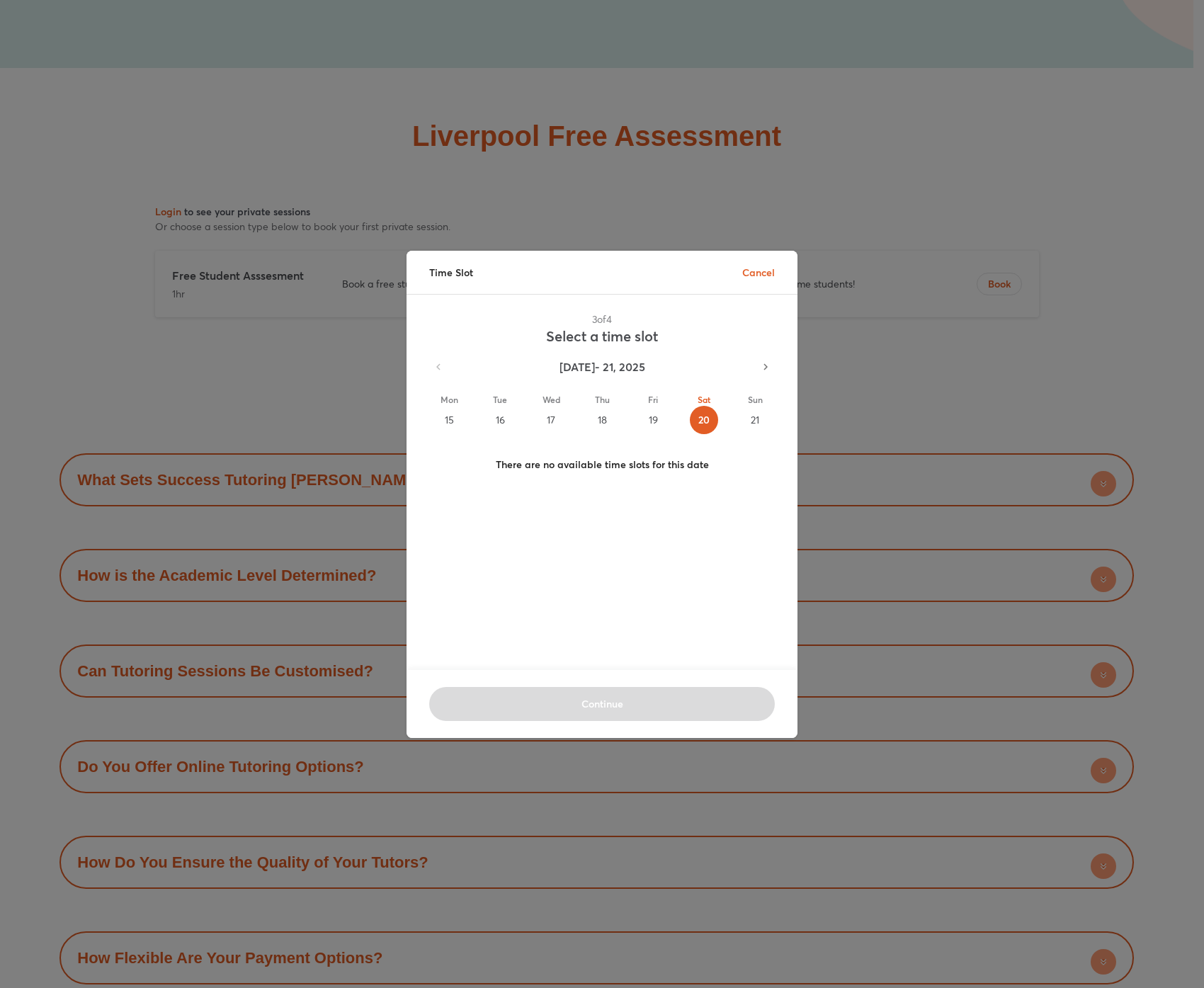
click at [769, 364] on button "button" at bounding box center [766, 367] width 30 height 30
click at [643, 427] on div "26" at bounding box center [653, 419] width 28 height 28
click at [478, 413] on button "Tue 23" at bounding box center [499, 413] width 51 height 64
click at [766, 273] on p "Cancel" at bounding box center [759, 271] width 33 height 15
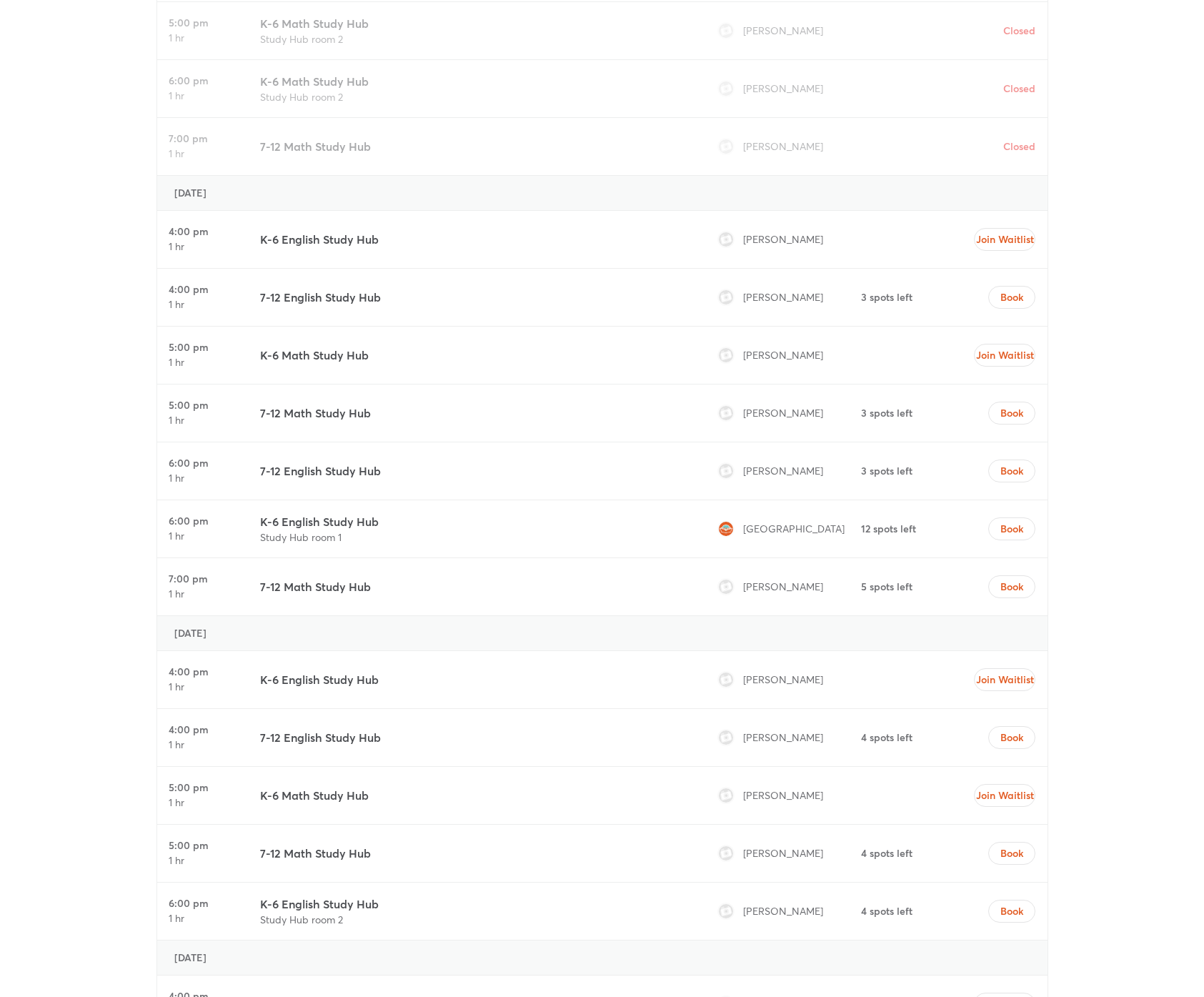
scroll to position [4273, 0]
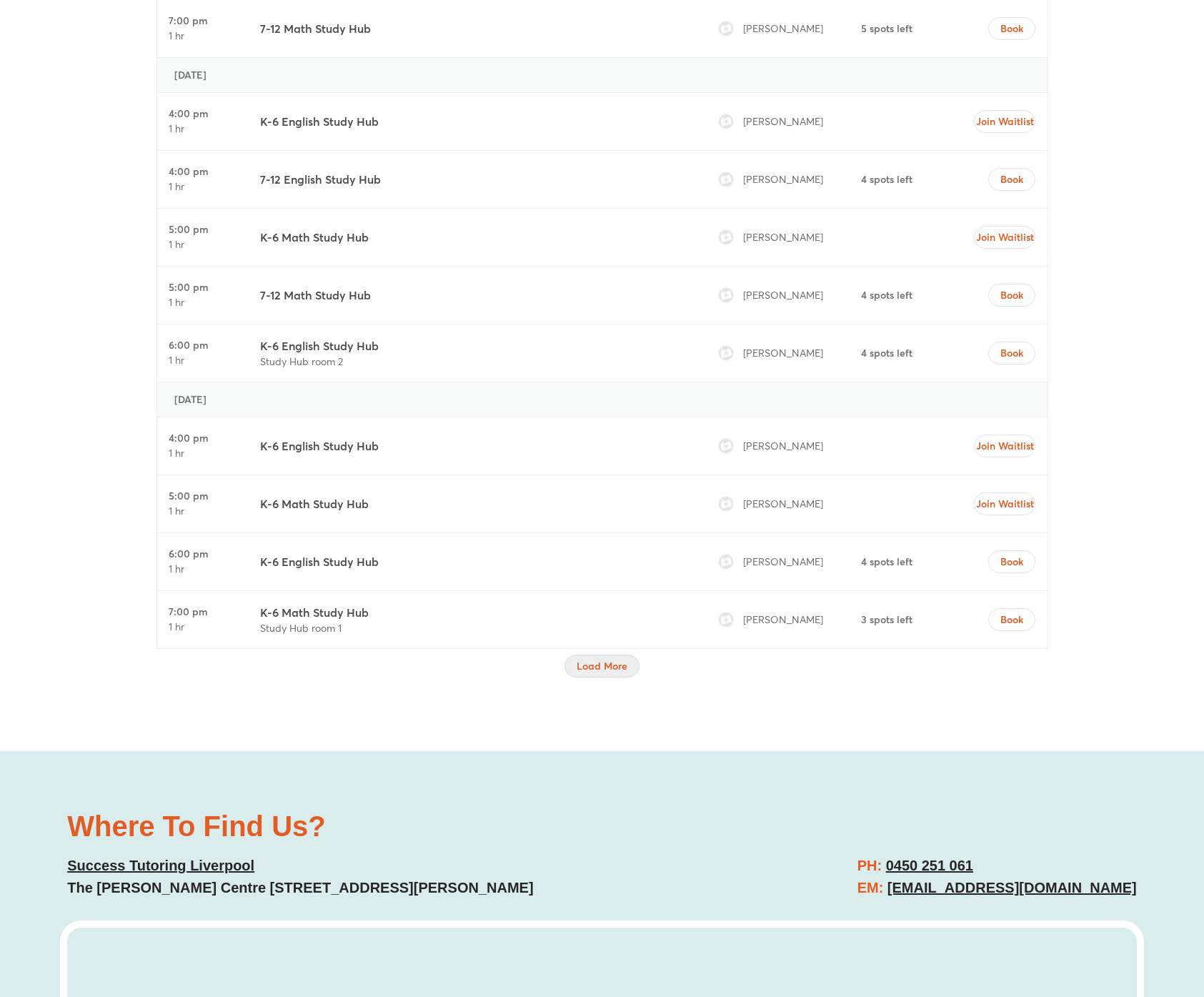
click at [601, 673] on button "Load More" at bounding box center [602, 666] width 75 height 23
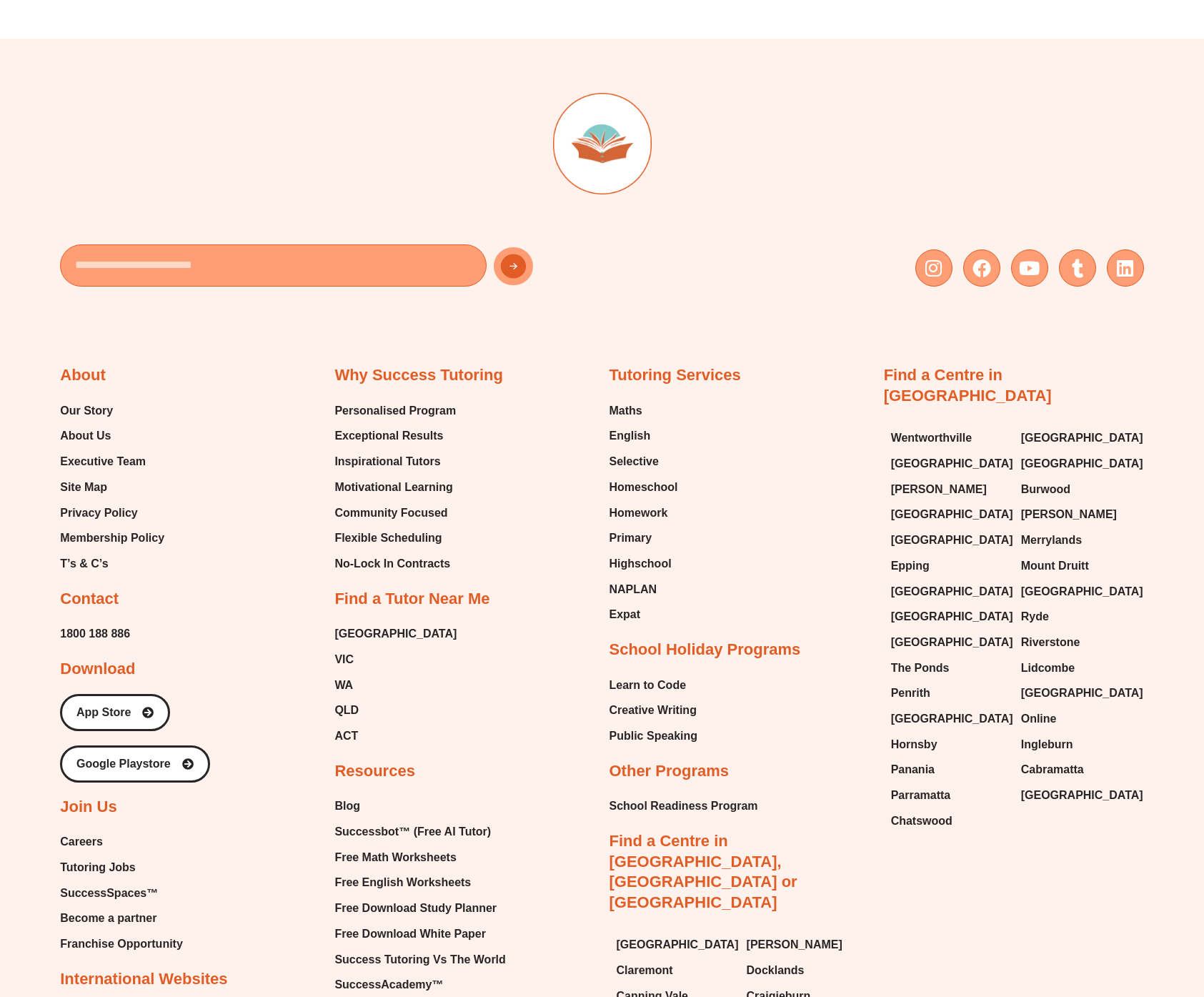
scroll to position [9471, 0]
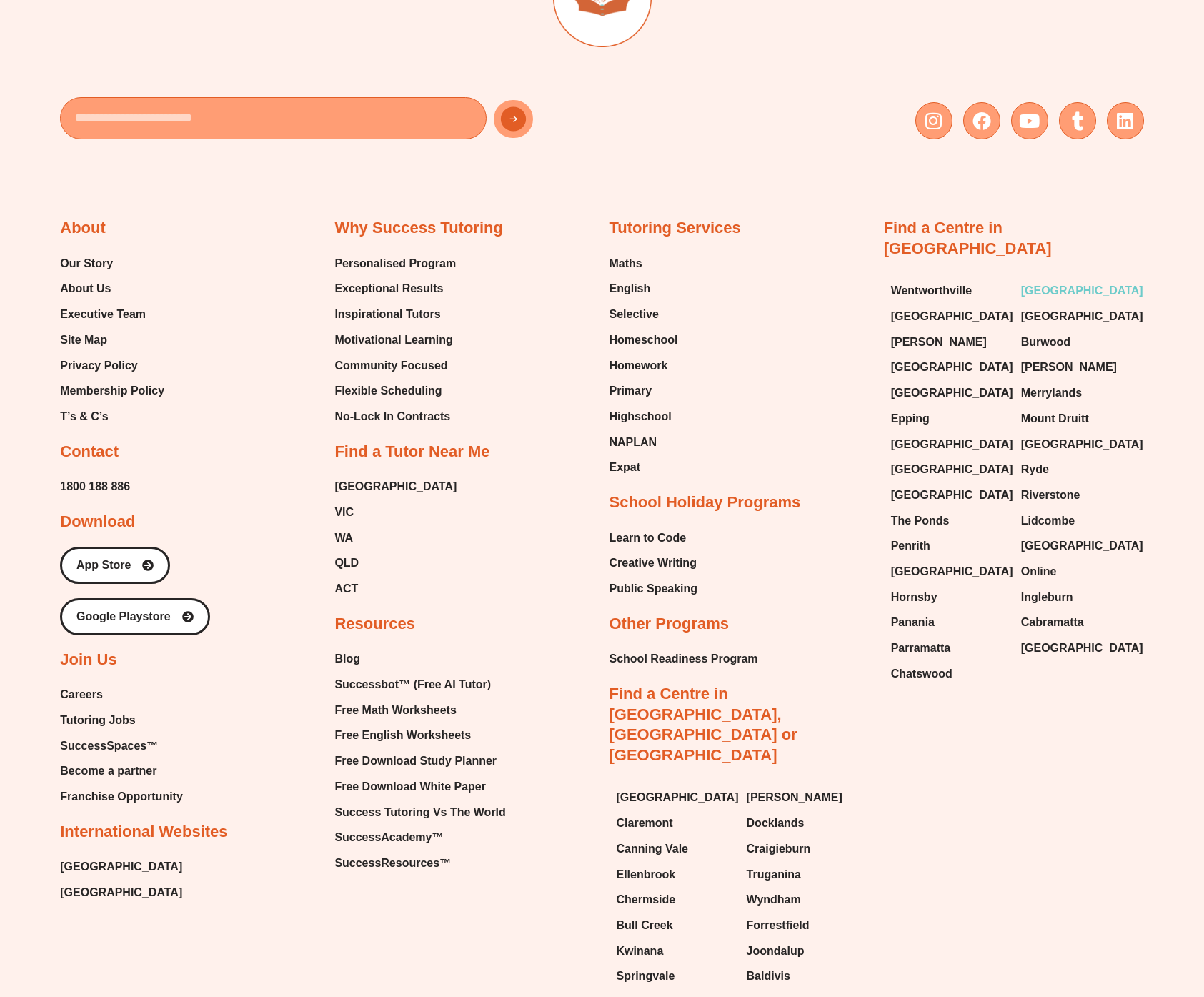
click at [1053, 280] on span "[GEOGRAPHIC_DATA]" at bounding box center [1082, 290] width 122 height 22
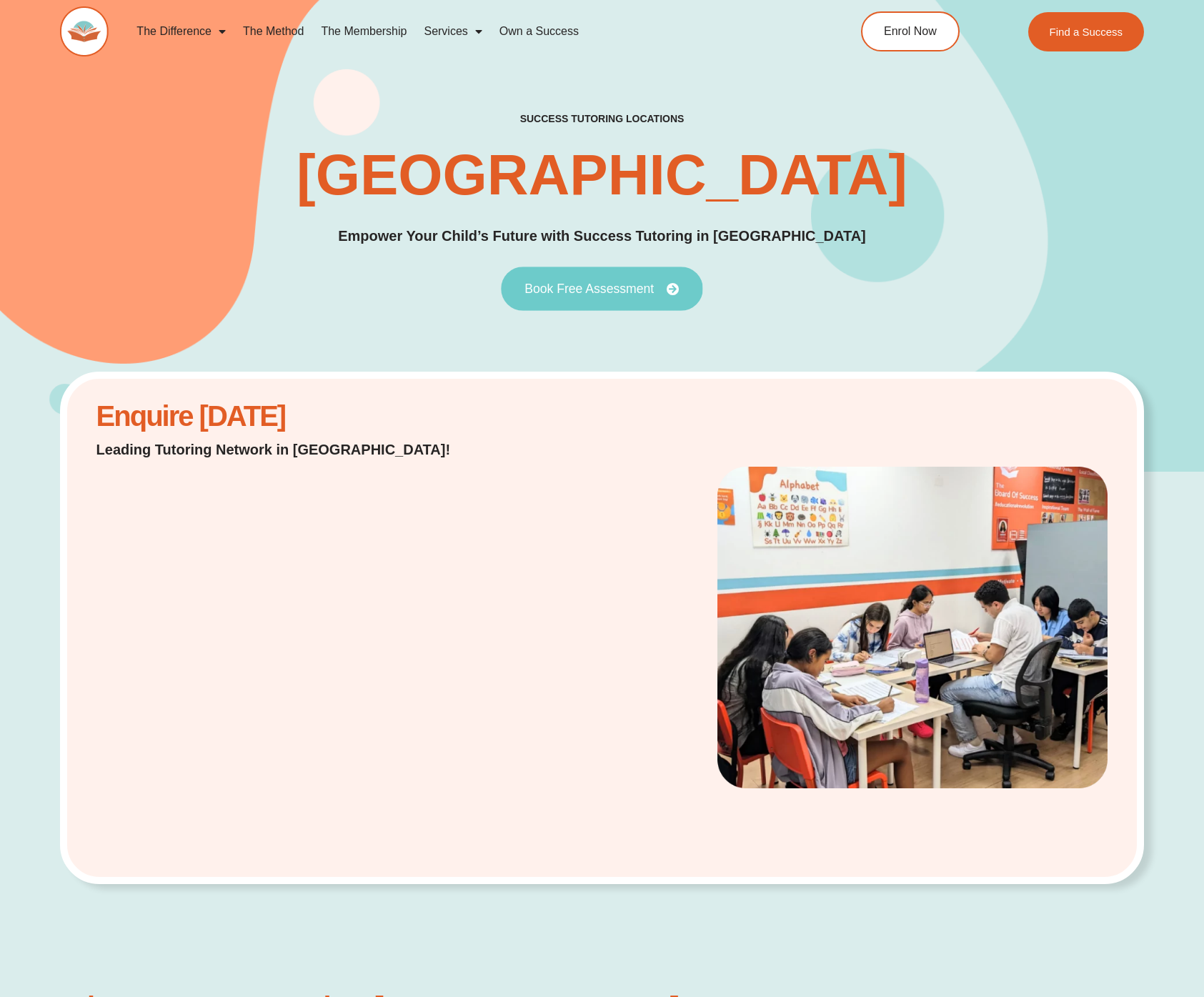
click at [576, 287] on span "Book Free Assessment" at bounding box center [589, 289] width 129 height 13
click at [595, 262] on div "success tutoring locations Seven Hills Empower Your Child’s Future with Success…" at bounding box center [602, 210] width 1084 height 197
click at [598, 287] on span "Book Free Assessment" at bounding box center [589, 289] width 129 height 13
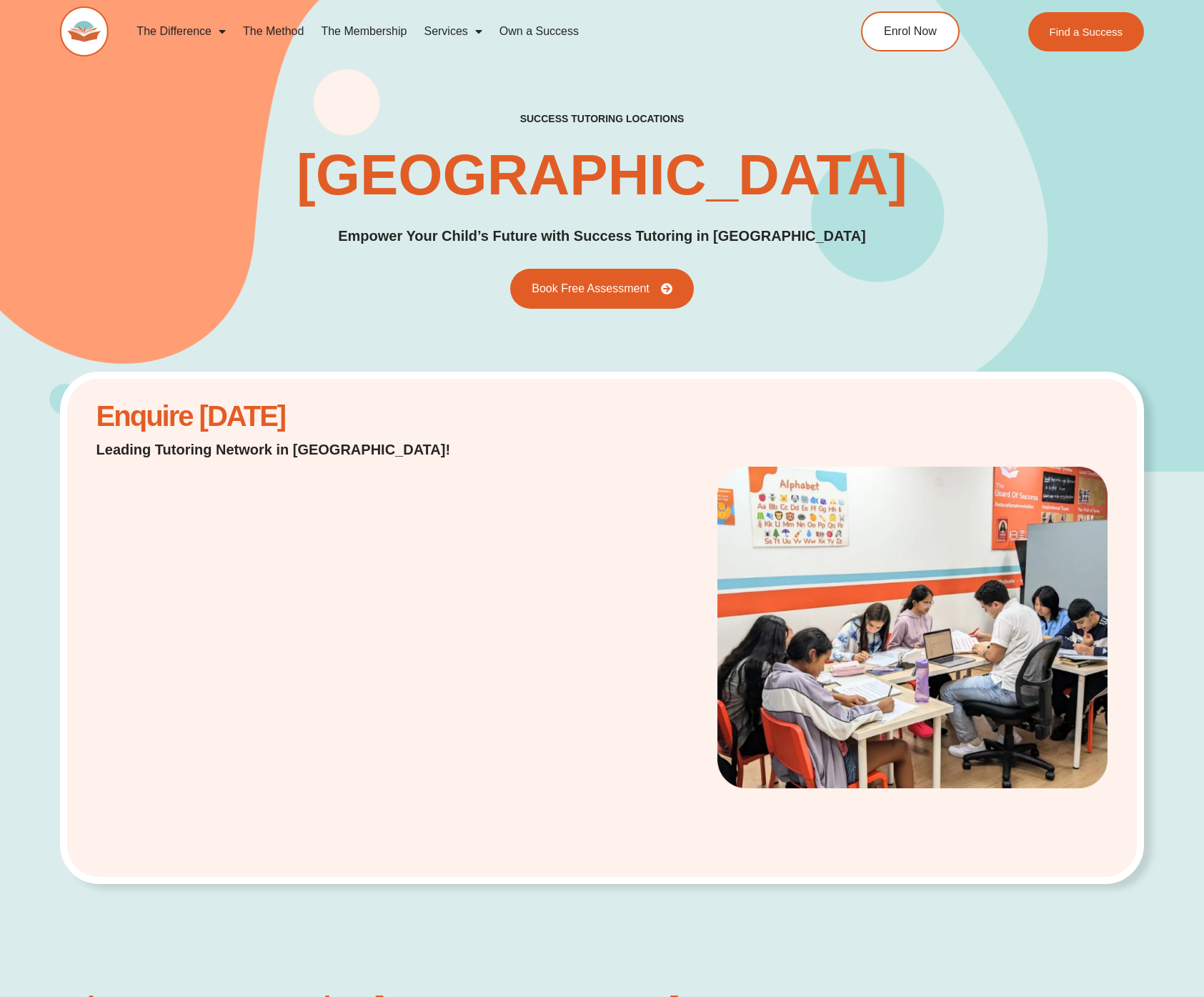
click at [410, 583] on div "Enquire [DATE] Leading Tutoring Network in [GEOGRAPHIC_DATA]!" at bounding box center [280, 628] width 382 height 455
click at [501, 474] on div "Enquire [DATE] Leading Tutoring Network in [GEOGRAPHIC_DATA]!" at bounding box center [602, 629] width 1084 height 513
drag, startPoint x: 730, startPoint y: 393, endPoint x: 816, endPoint y: 274, distance: 146.8
click at [730, 393] on div "Enquire [DATE] Leading Tutoring Network in [GEOGRAPHIC_DATA]!" at bounding box center [602, 629] width 1084 height 513
click at [893, 48] on link "Enrol Now" at bounding box center [910, 31] width 104 height 42
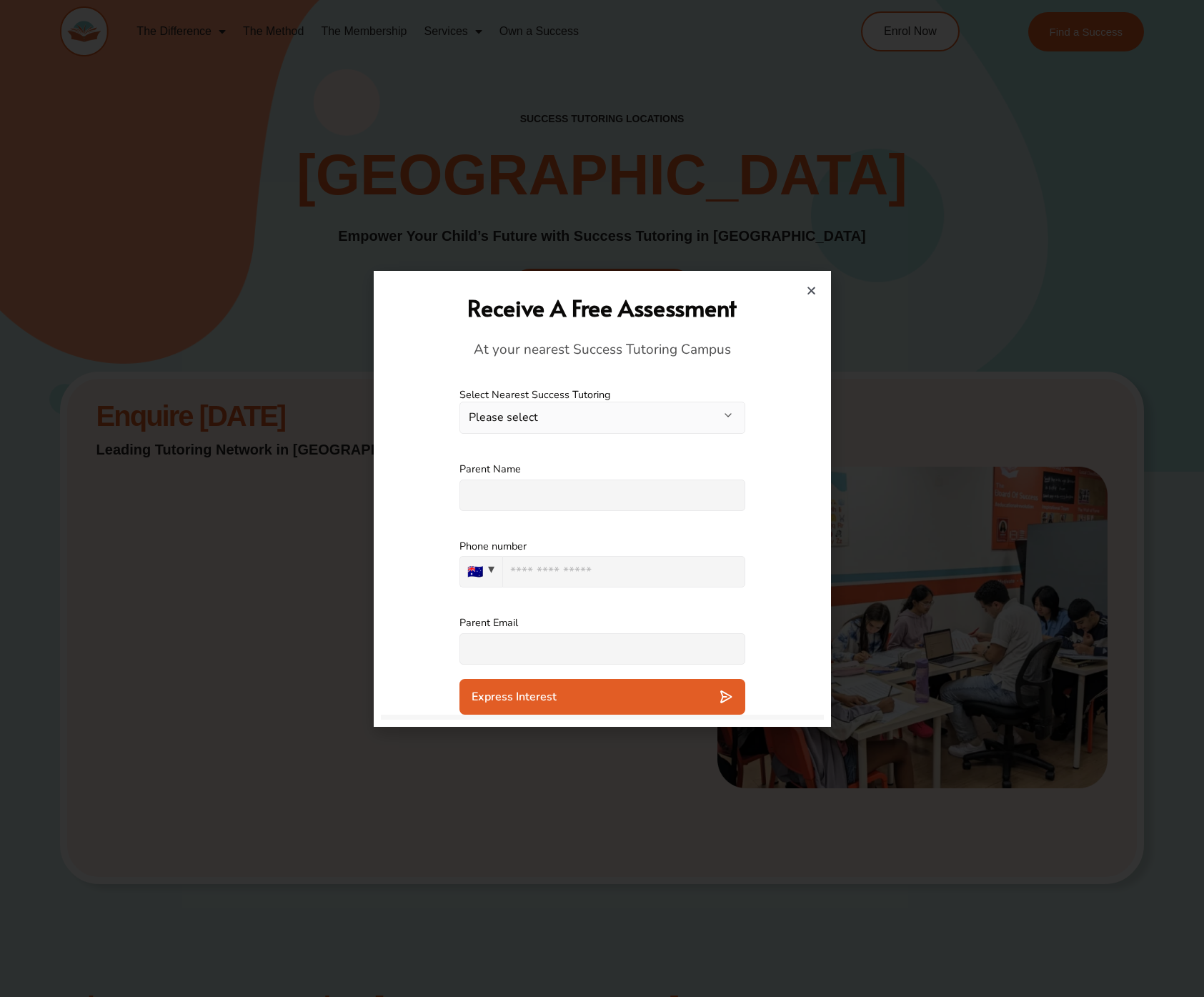
click at [576, 401] on button "Please select" at bounding box center [602, 417] width 286 height 32
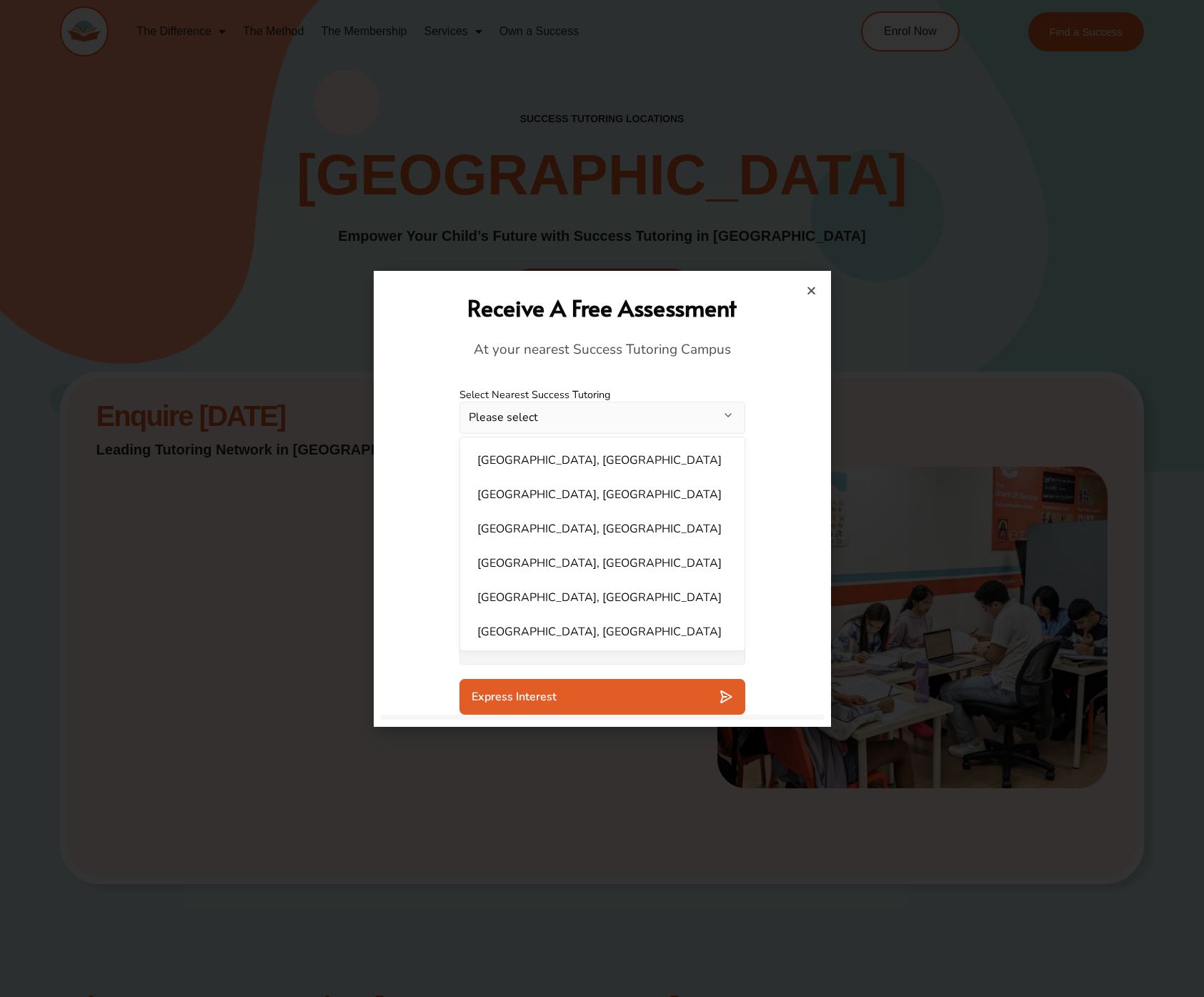
click at [817, 316] on div "Receive A Free Assessment At your nearest Success Tutoring Campus" at bounding box center [602, 326] width 443 height 95
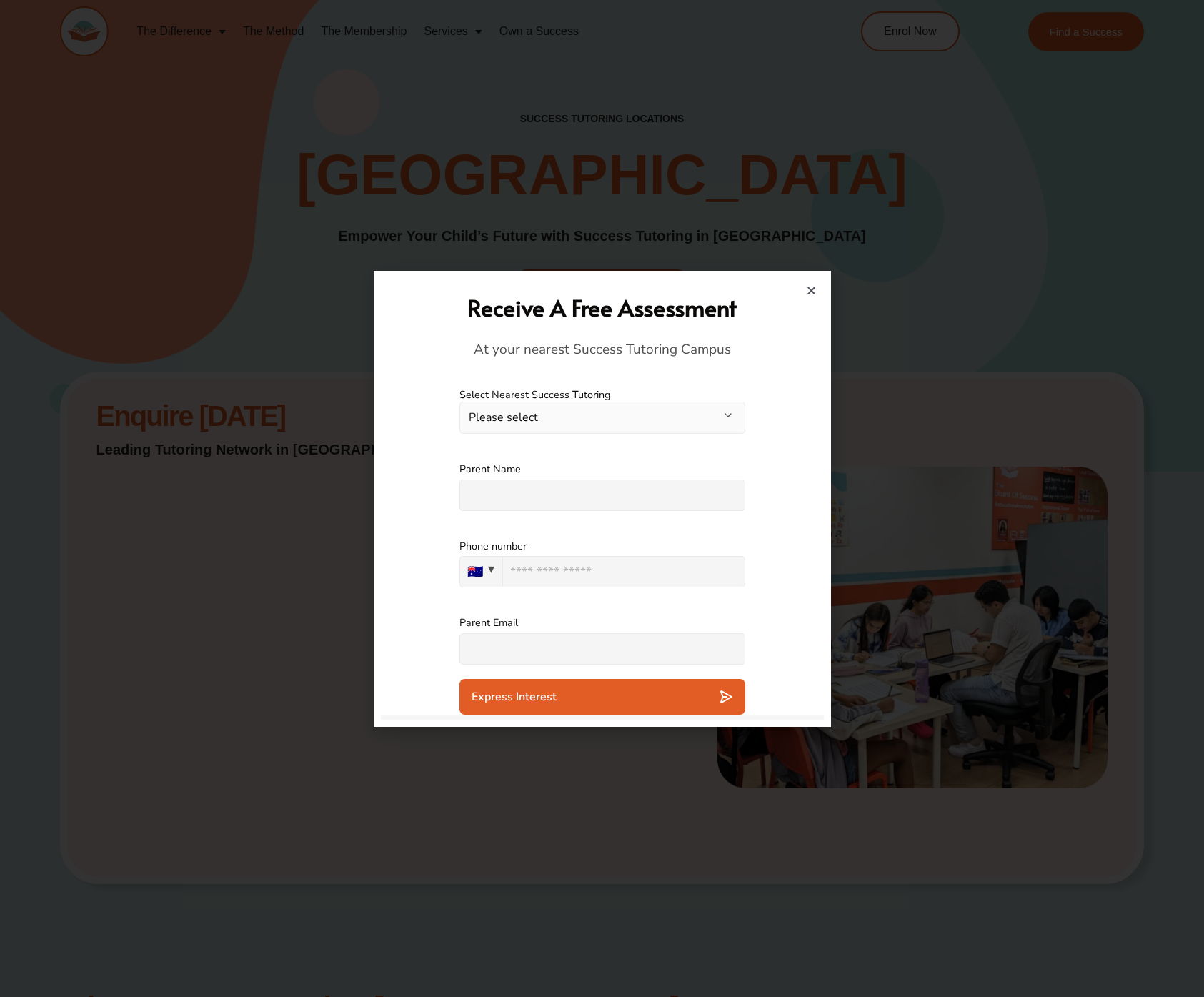
click at [811, 282] on div "Receive A Free Assessment At your nearest Success Tutoring Campus" at bounding box center [602, 326] width 429 height 95
click at [808, 288] on icon "Close" at bounding box center [811, 290] width 10 height 10
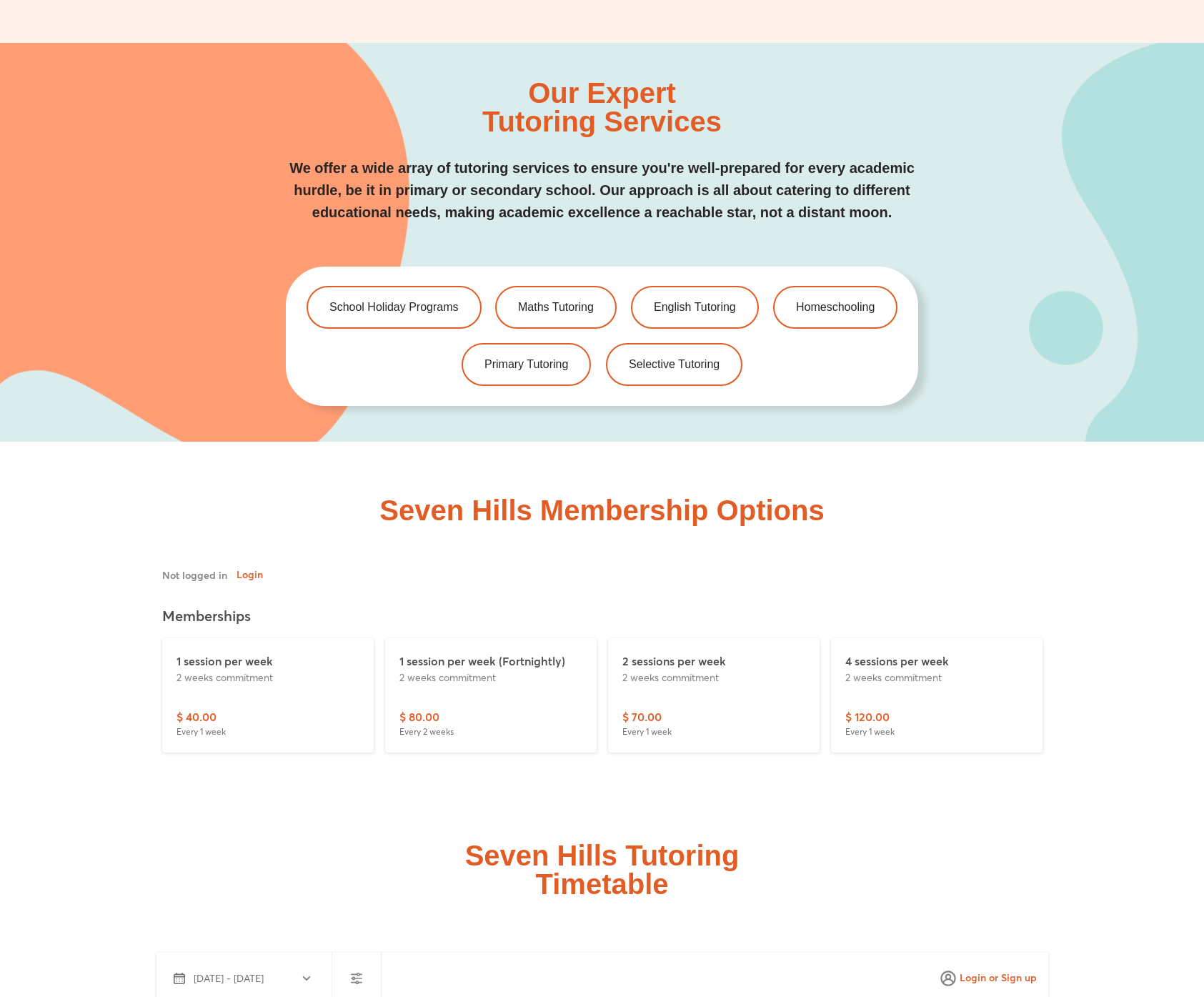
scroll to position [3584, 0]
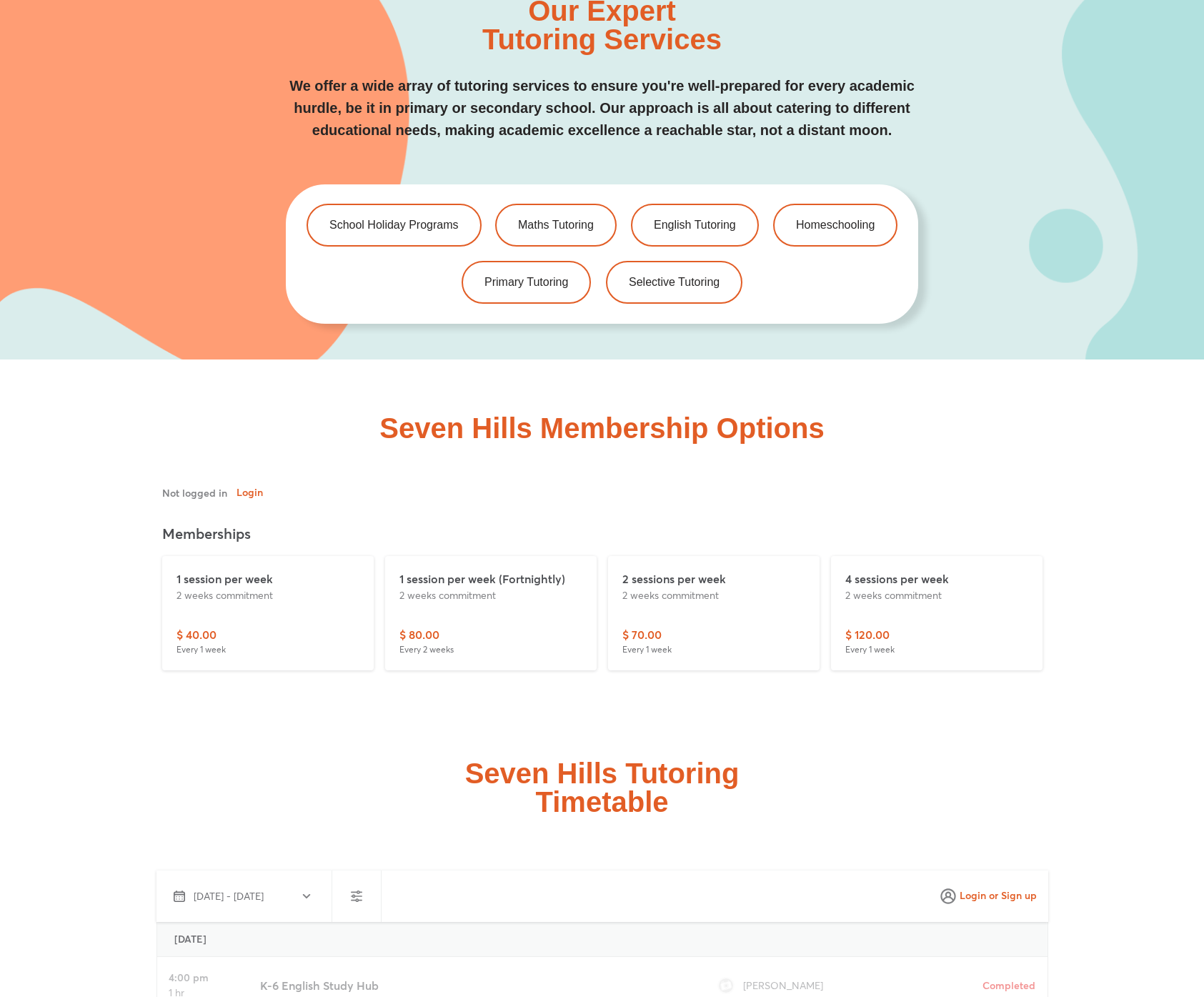
click at [514, 644] on div "$ 80.00 Every 2 weeks" at bounding box center [491, 641] width 183 height 30
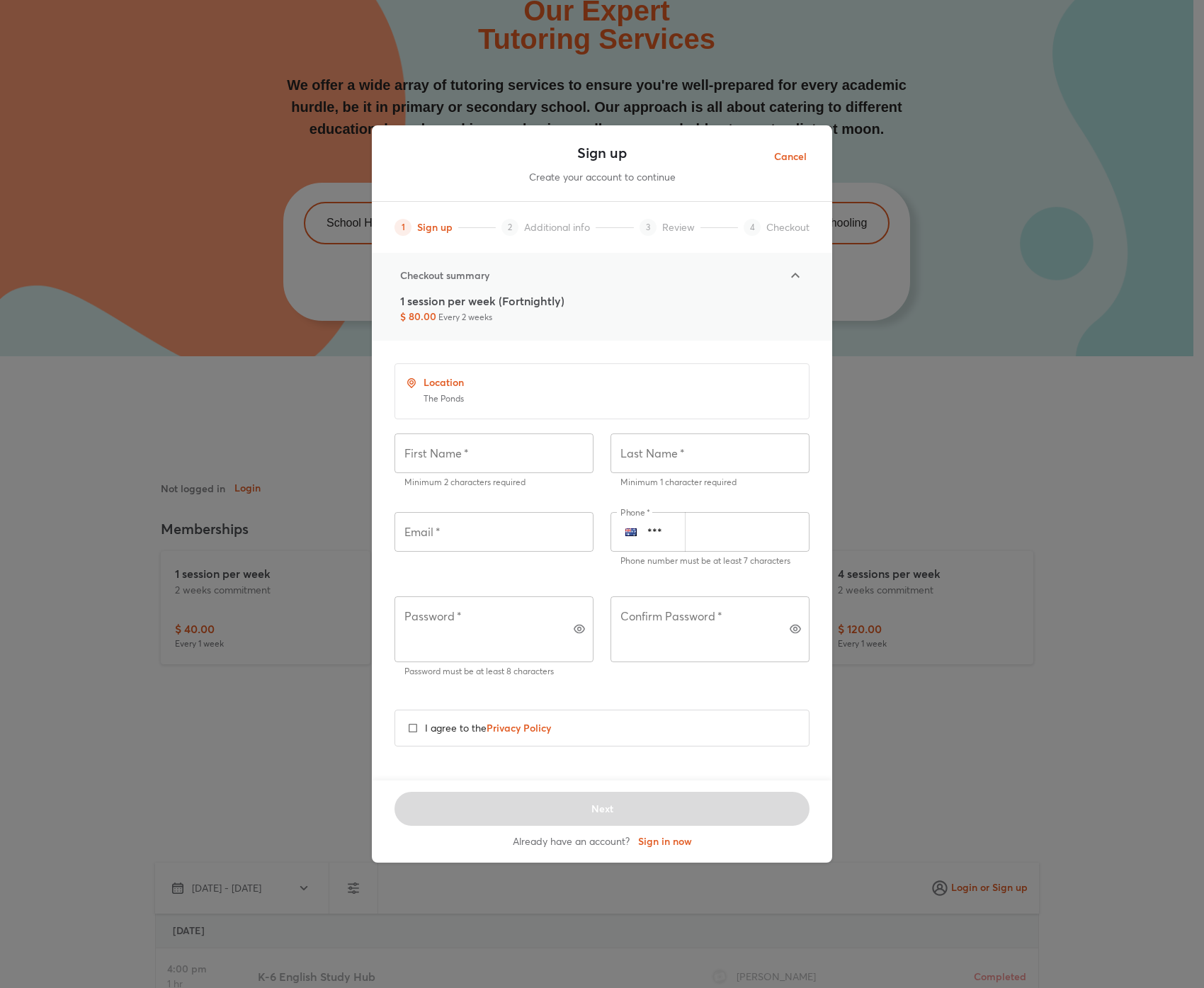
click at [813, 156] on button "Cancel" at bounding box center [791, 156] width 55 height 34
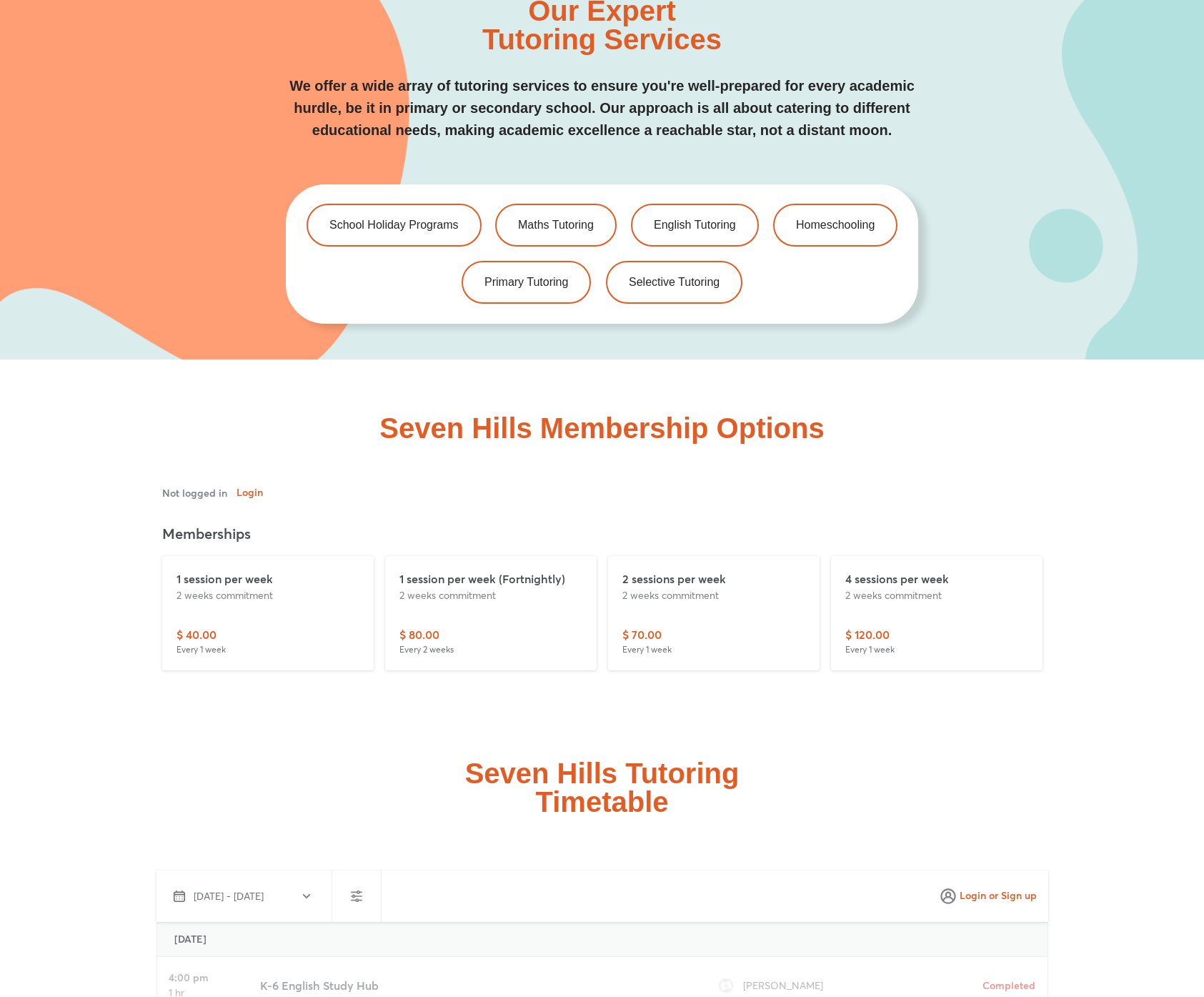
click at [849, 362] on div "Seven Hills Membership Options" at bounding box center [602, 559] width 1084 height 400
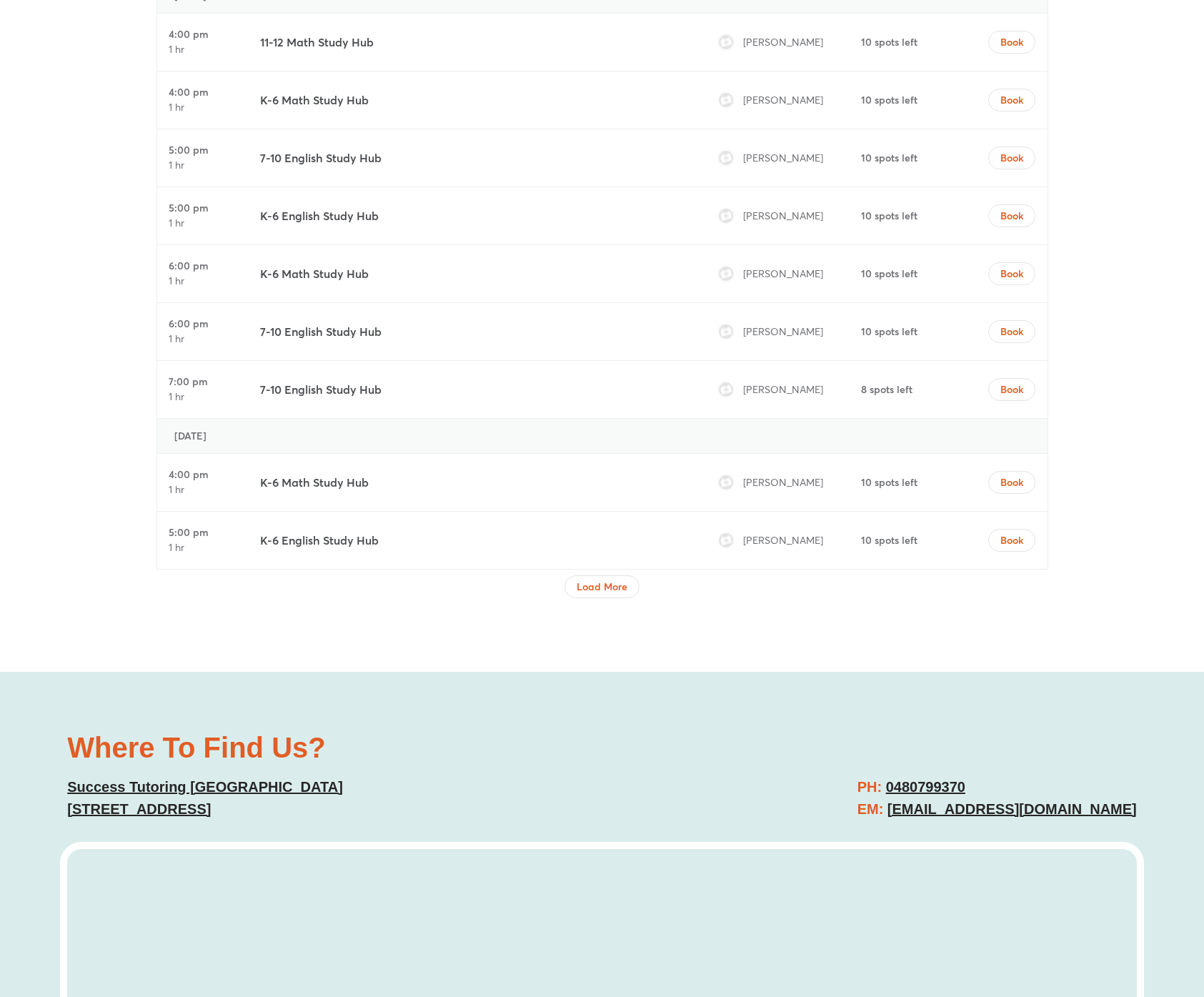
scroll to position [5308, 0]
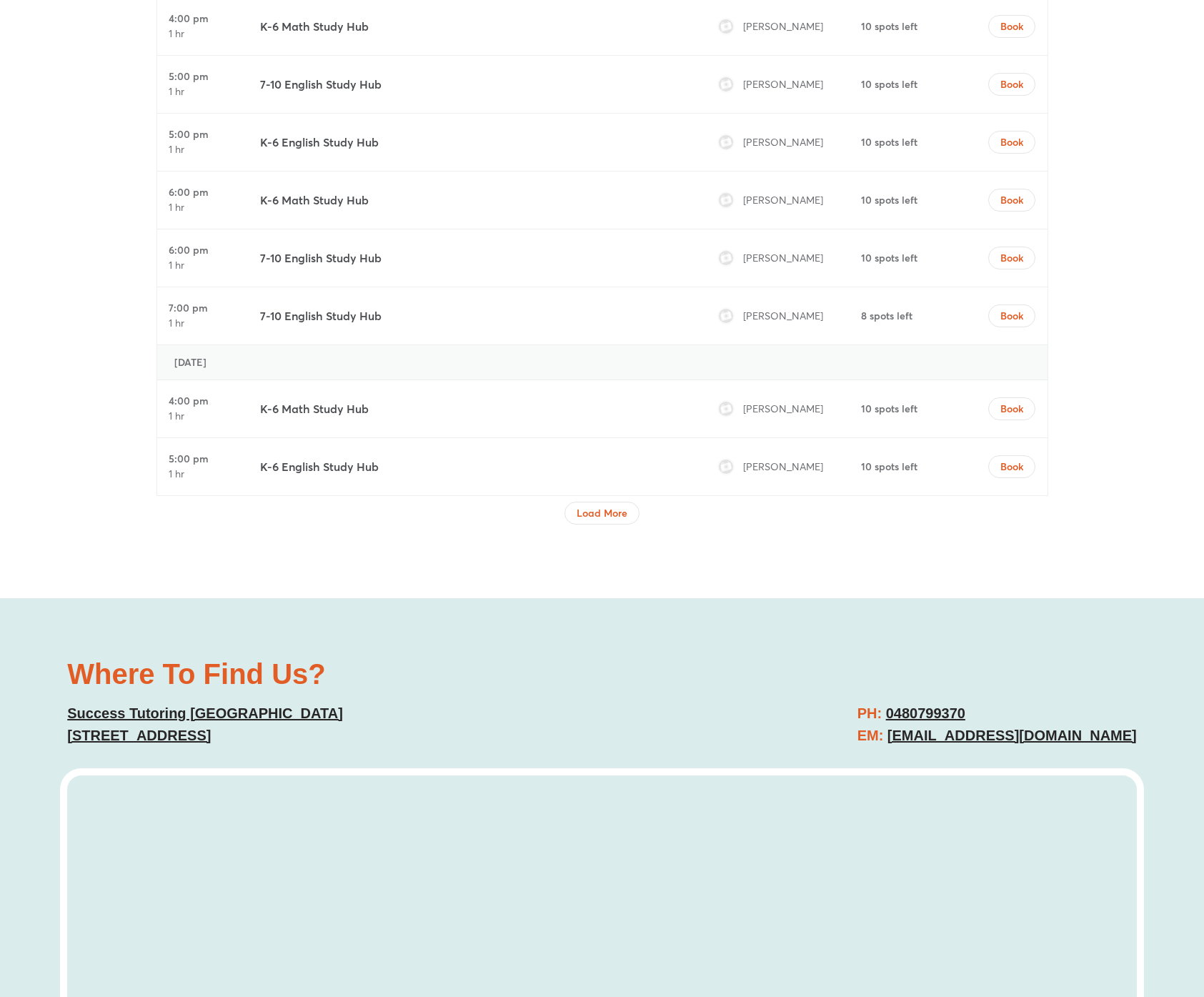
click at [576, 655] on div "Where To Find Us? Success Tutoring Seven Hills 5/115-121 Best Road, Seven Hills…" at bounding box center [327, 703] width 535 height 101
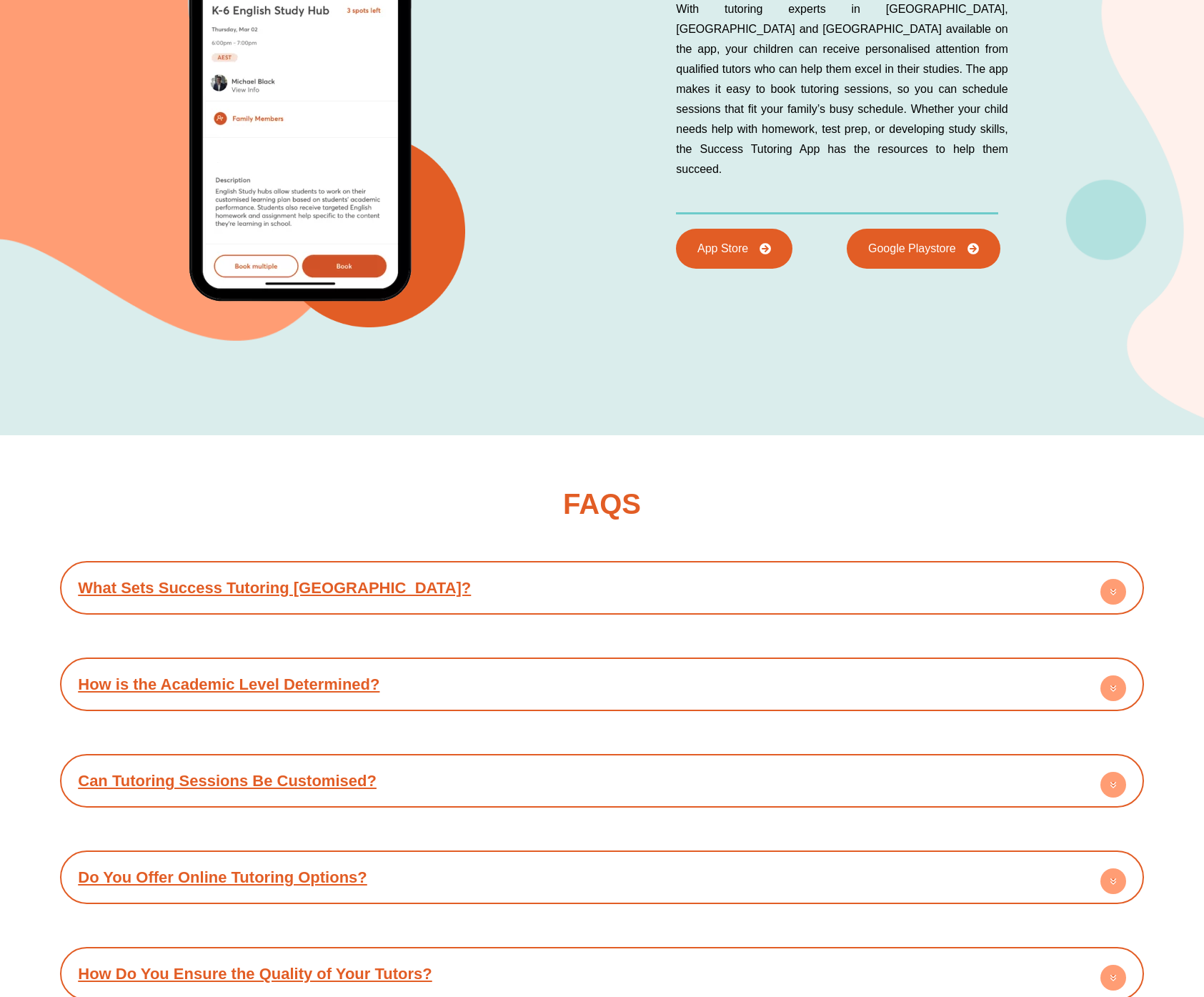
scroll to position [6956, 0]
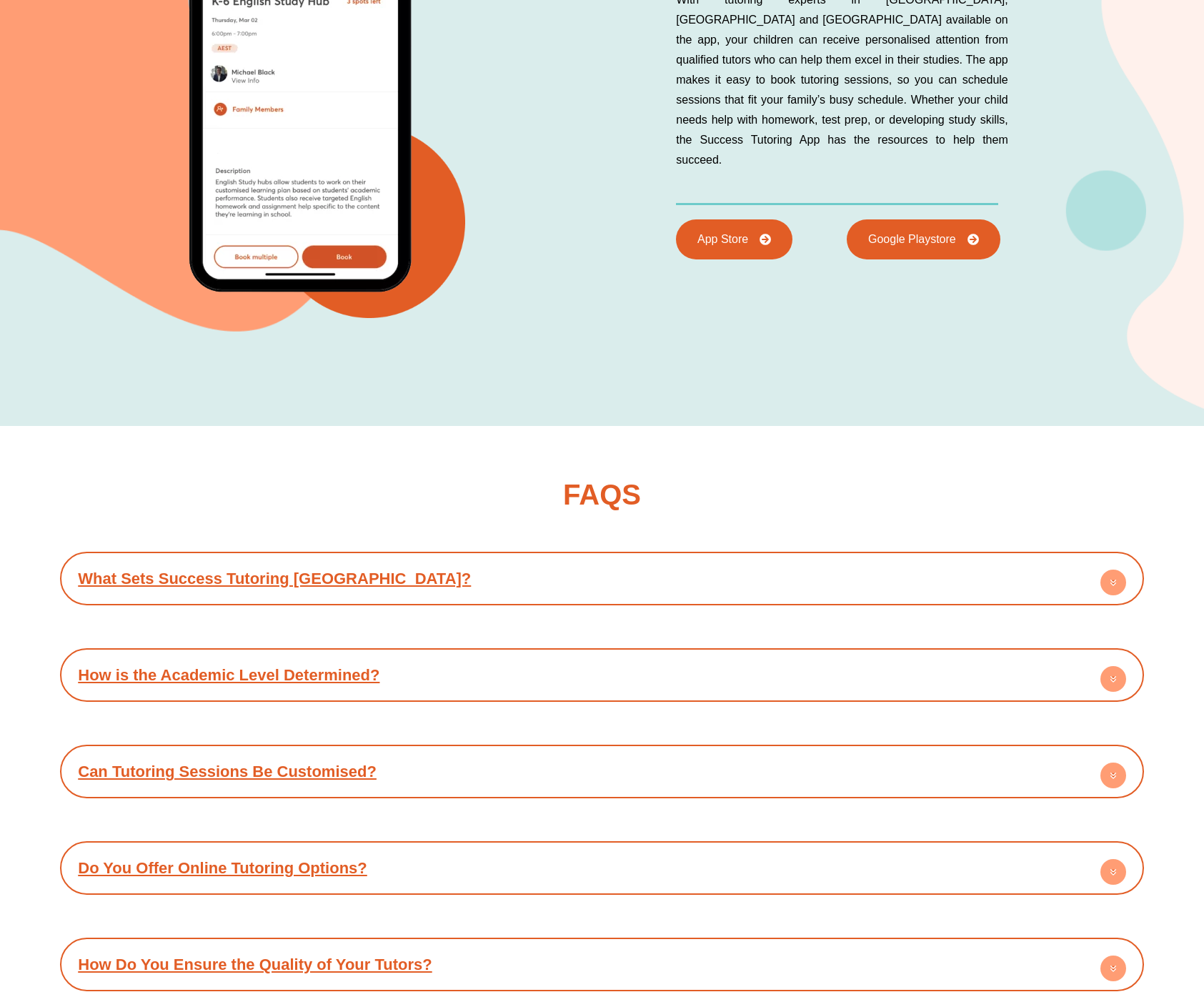
click at [706, 344] on div "Book Your First Session Download Success Tutoring on your mobile With tutoring …" at bounding box center [602, 104] width 1084 height 644
click at [258, 666] on link "How is the Academic Level Determined?" at bounding box center [229, 674] width 302 height 18
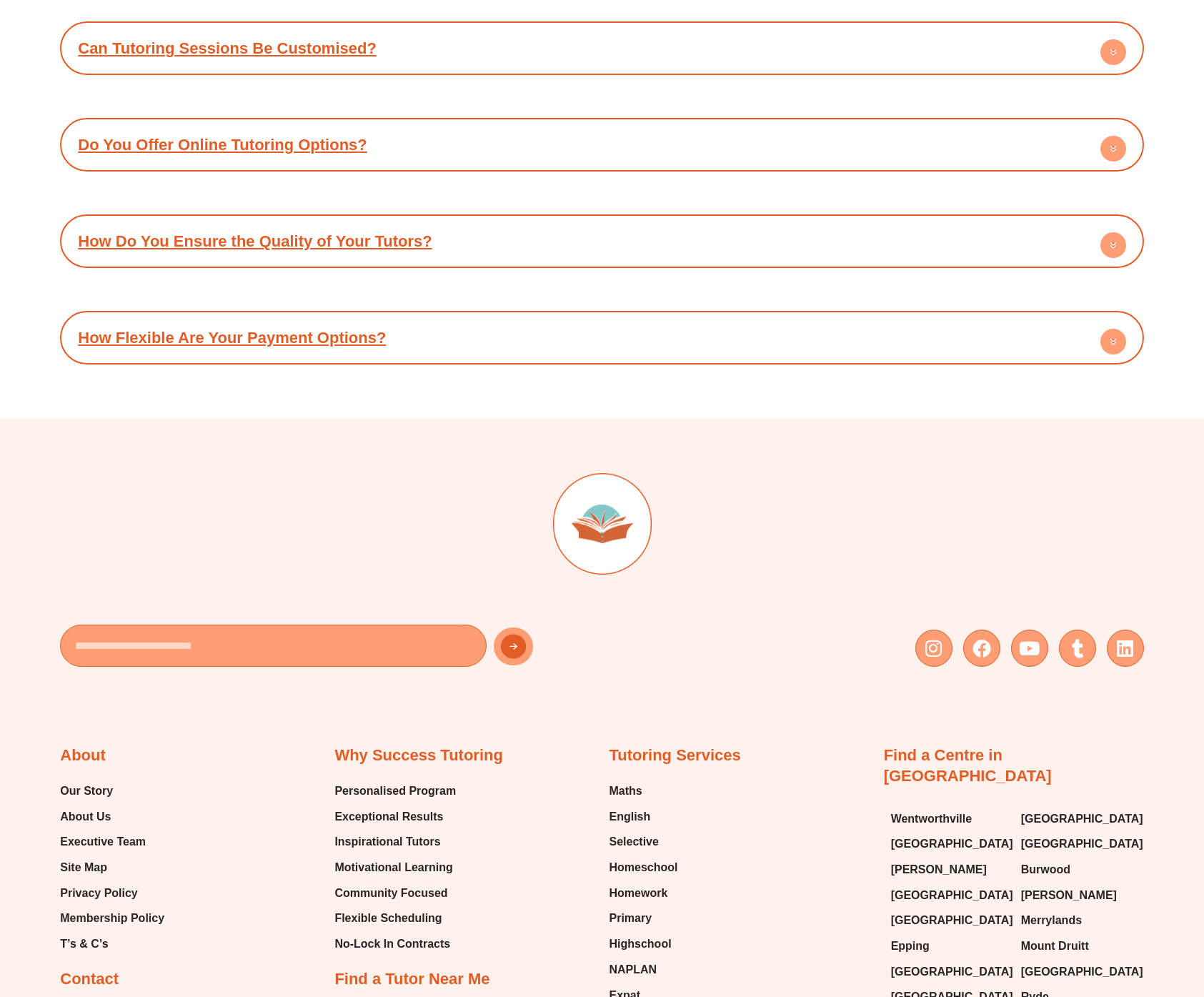
scroll to position [7835, 0]
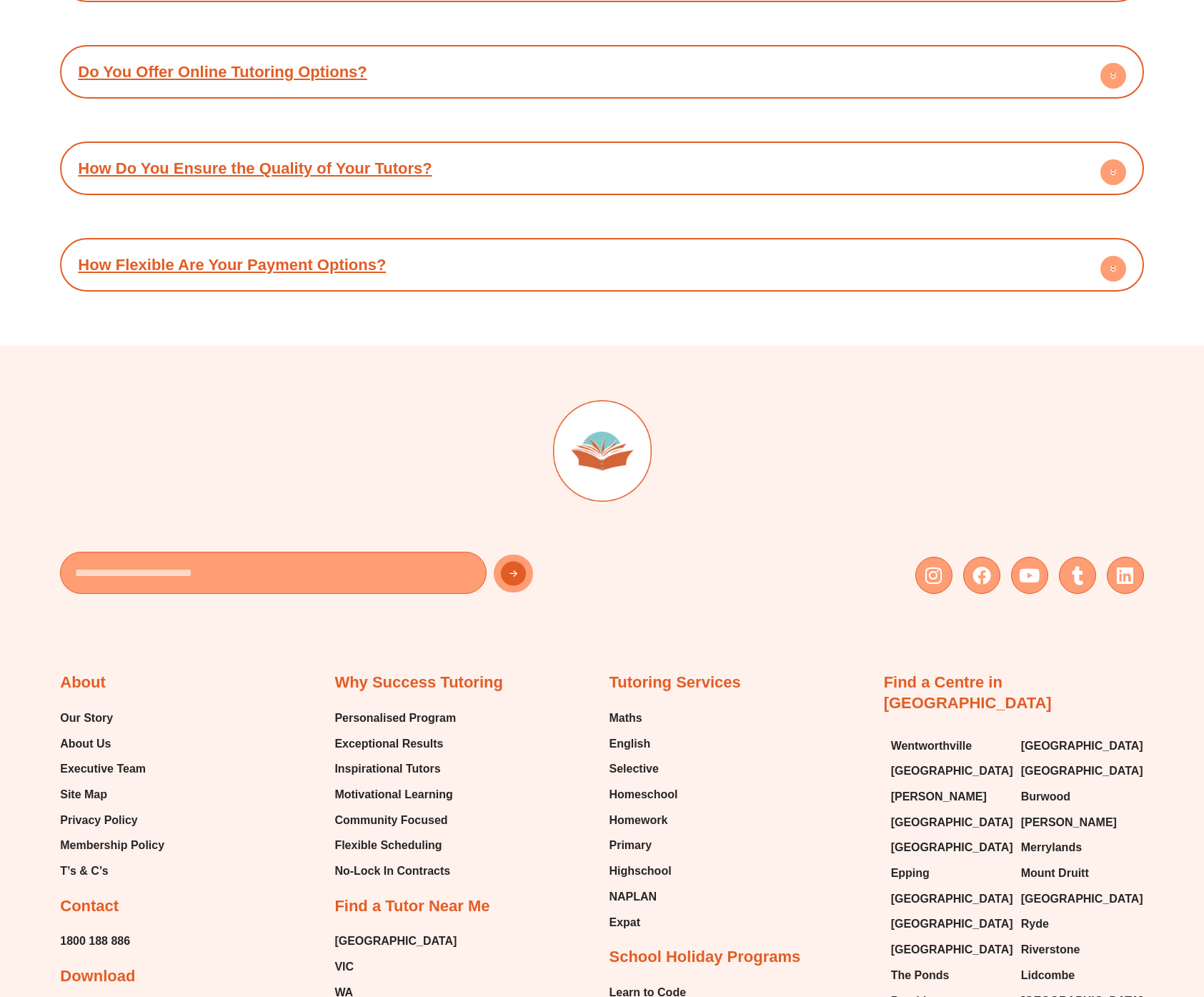
click at [275, 531] on div at bounding box center [602, 469] width 1084 height 138
